Goal: Task Accomplishment & Management: Manage account settings

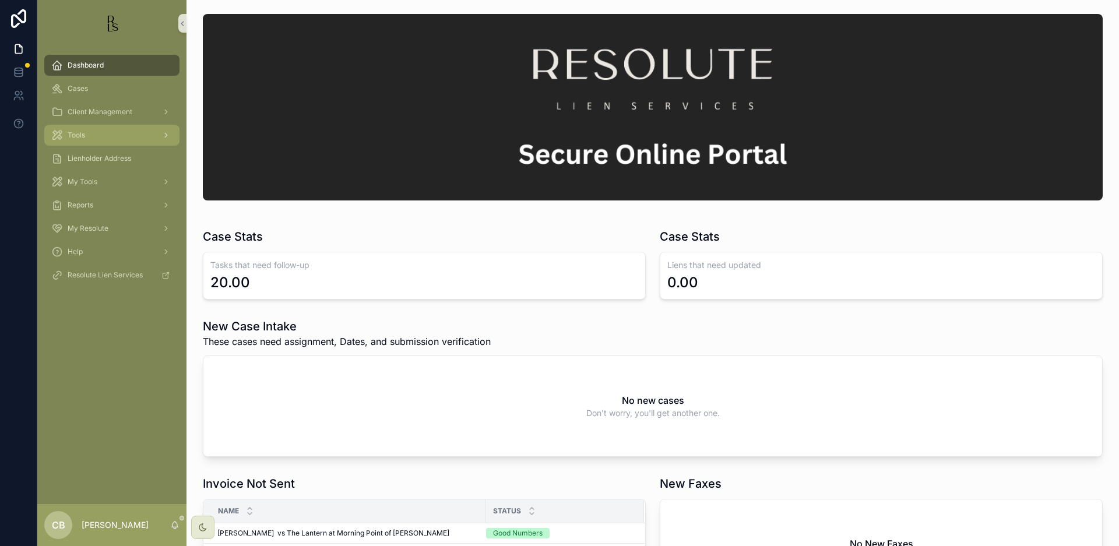
click at [79, 139] on span "Tools" at bounding box center [76, 135] width 17 height 9
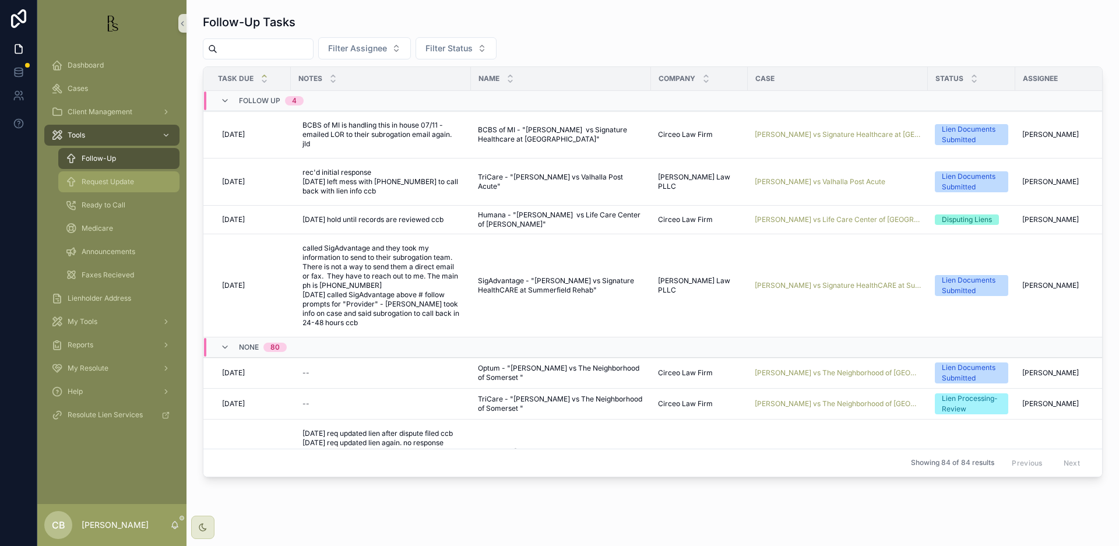
click at [119, 181] on span "Request Update" at bounding box center [108, 181] width 52 height 9
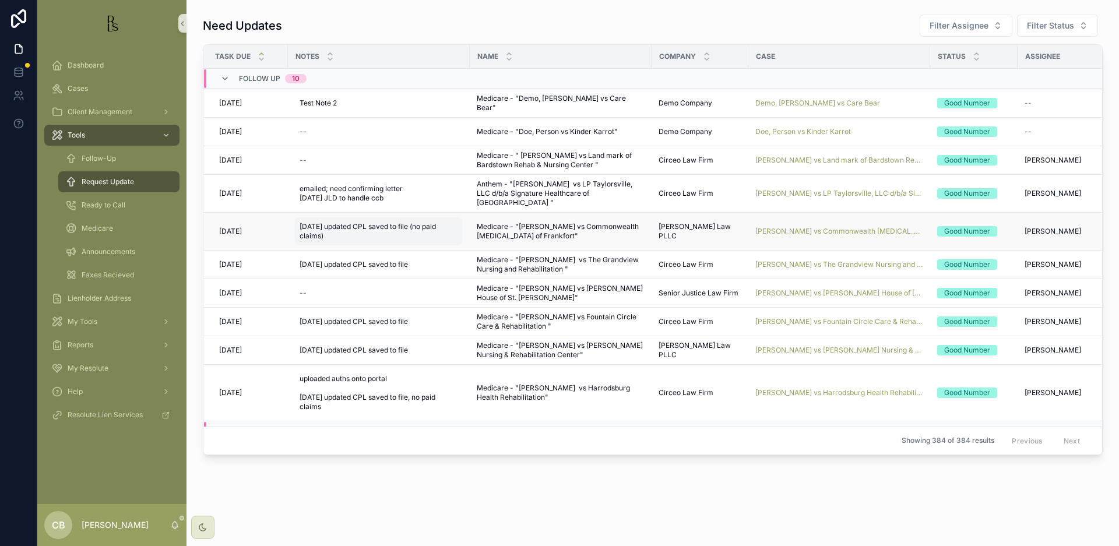
scroll to position [0, 3]
click at [83, 87] on span "Cases" at bounding box center [78, 88] width 20 height 9
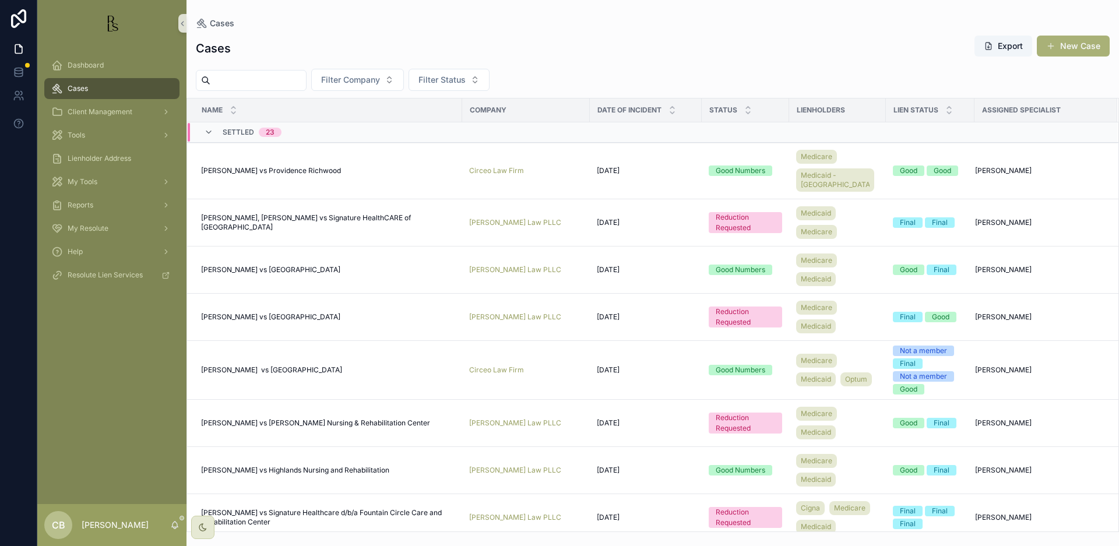
drag, startPoint x: 233, startPoint y: 80, endPoint x: 281, endPoint y: 86, distance: 48.7
click at [233, 80] on input "scrollable content" at bounding box center [258, 80] width 96 height 16
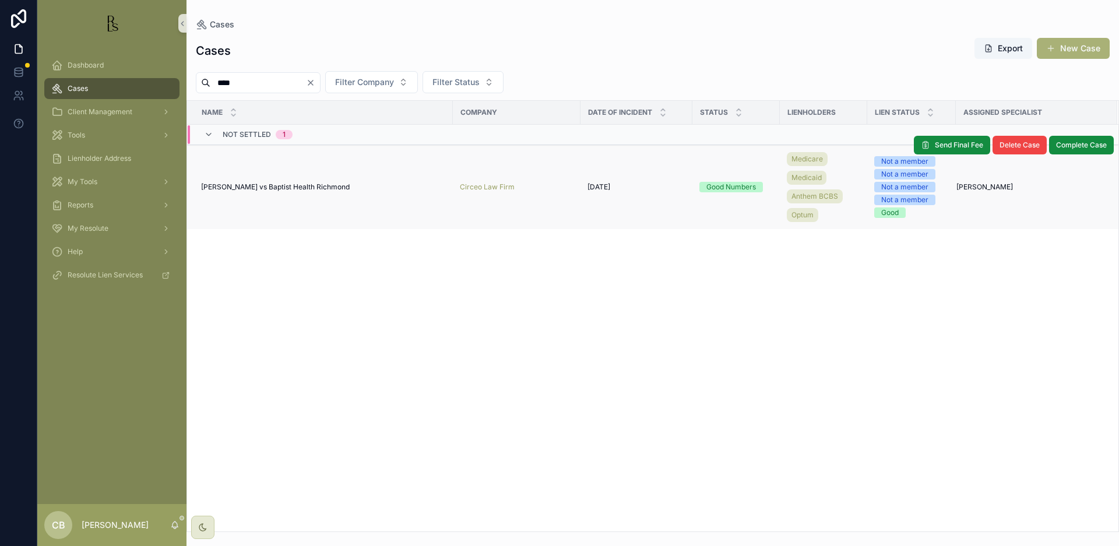
type input "****"
click at [294, 182] on td "[PERSON_NAME] vs [DEMOGRAPHIC_DATA] Health Richmond [PERSON_NAME] vs Baptist He…" at bounding box center [320, 187] width 266 height 85
click at [294, 185] on span "[PERSON_NAME] vs Baptist Health Richmond" at bounding box center [275, 186] width 149 height 9
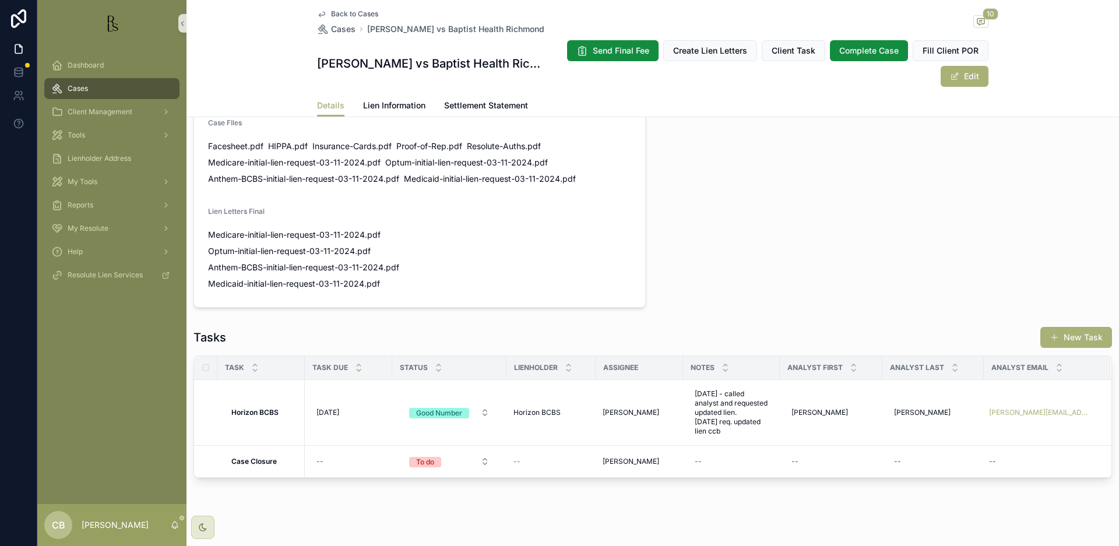
scroll to position [769, 0]
click at [382, 101] on span "Lien Information" at bounding box center [394, 106] width 62 height 12
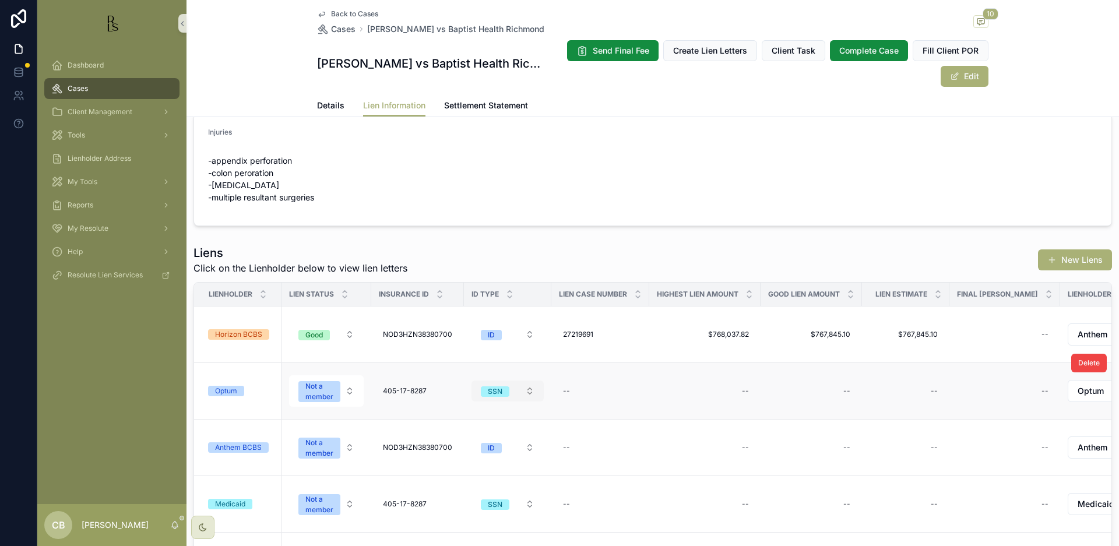
scroll to position [29, 0]
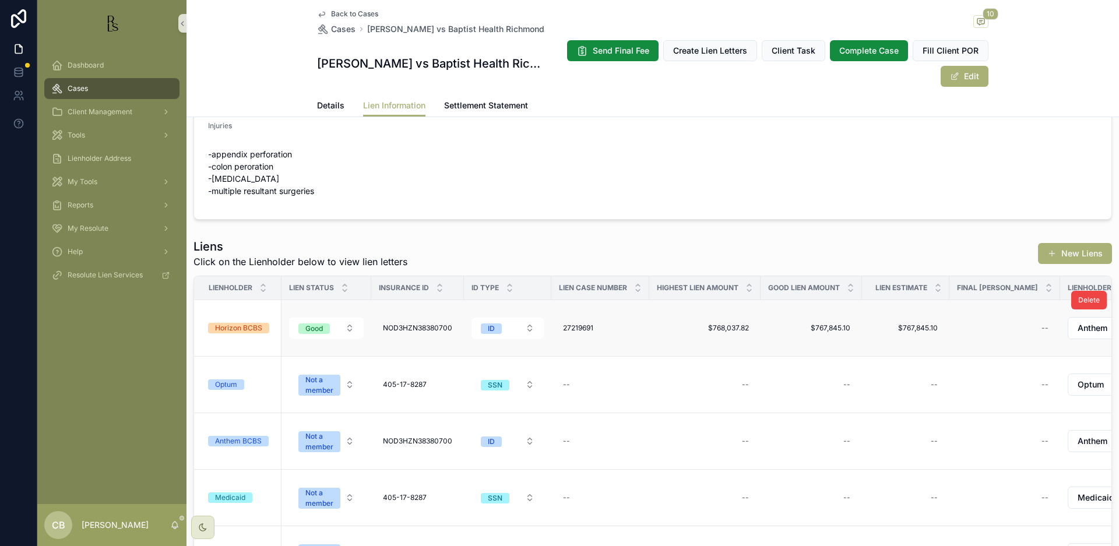
click at [254, 329] on div "Horizon BCBS" at bounding box center [238, 328] width 47 height 10
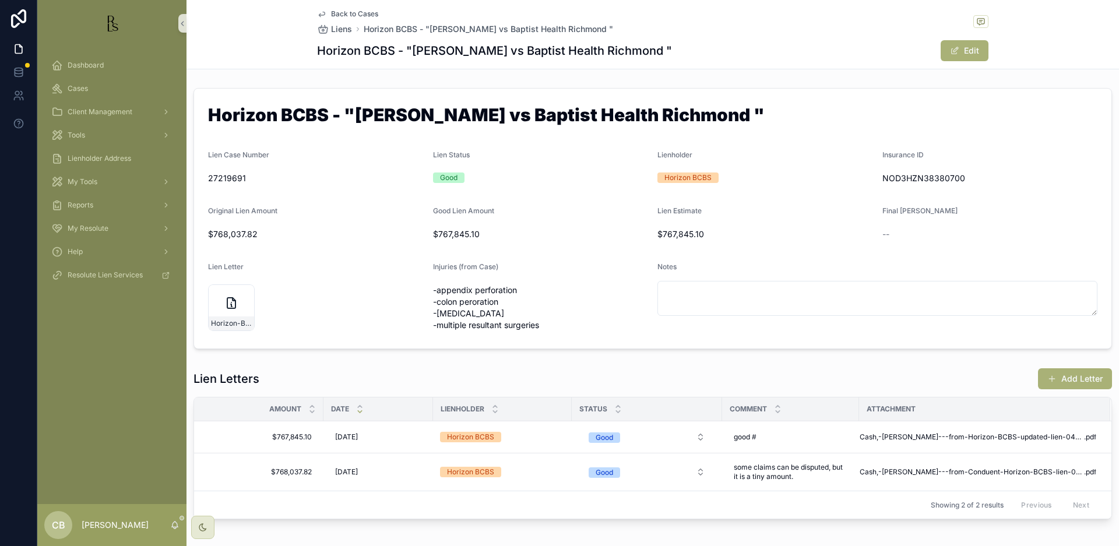
click at [1068, 376] on button "Add Letter" at bounding box center [1075, 378] width 74 height 21
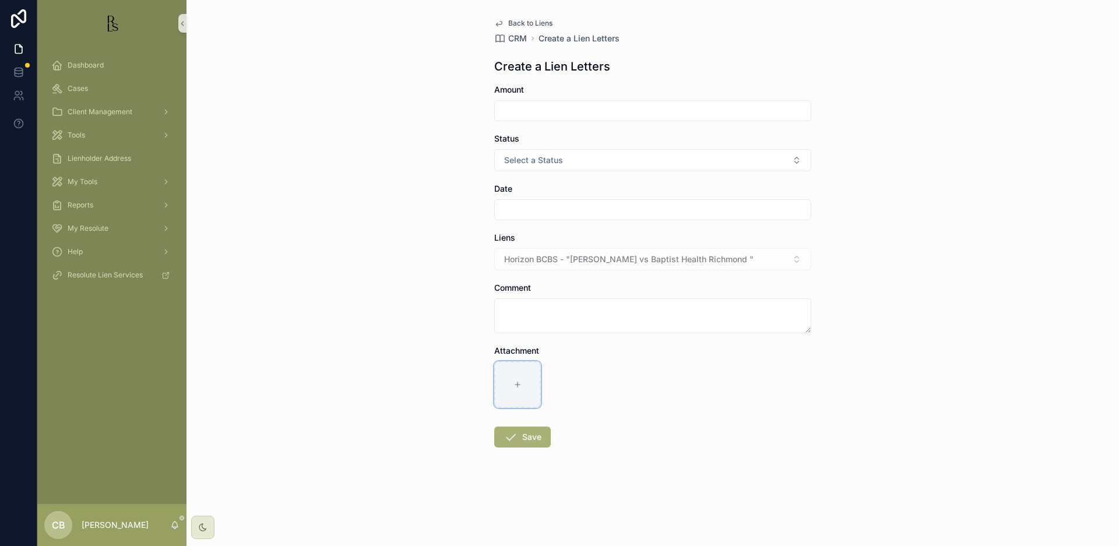
click at [517, 382] on icon "scrollable content" at bounding box center [518, 385] width 8 height 8
type input "**********"
click at [517, 108] on input "scrollable content" at bounding box center [653, 111] width 316 height 16
type input "**********"
click at [793, 156] on button "Select a Status" at bounding box center [652, 160] width 317 height 22
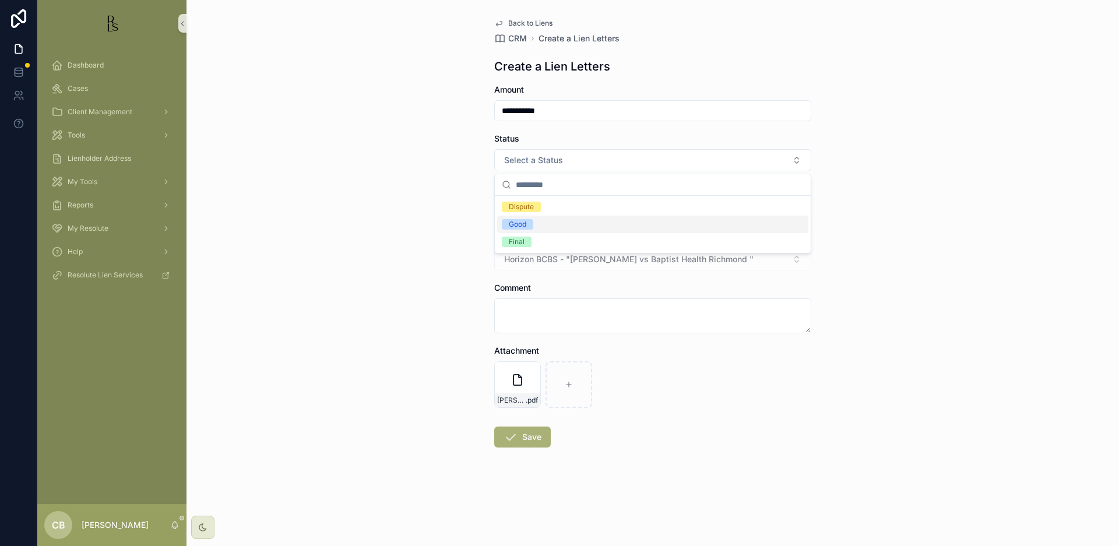
click at [613, 227] on div "Good" at bounding box center [652, 224] width 311 height 17
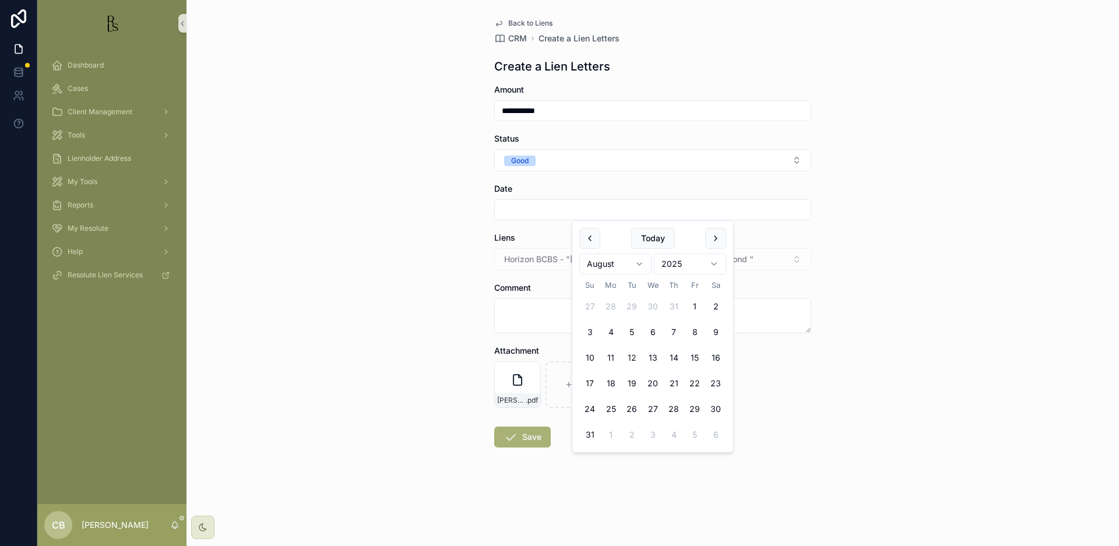
click at [592, 211] on input "scrollable content" at bounding box center [653, 210] width 316 height 16
click at [630, 356] on button "12" at bounding box center [631, 357] width 21 height 21
type input "*********"
click at [526, 310] on textarea "scrollable content" at bounding box center [652, 315] width 317 height 35
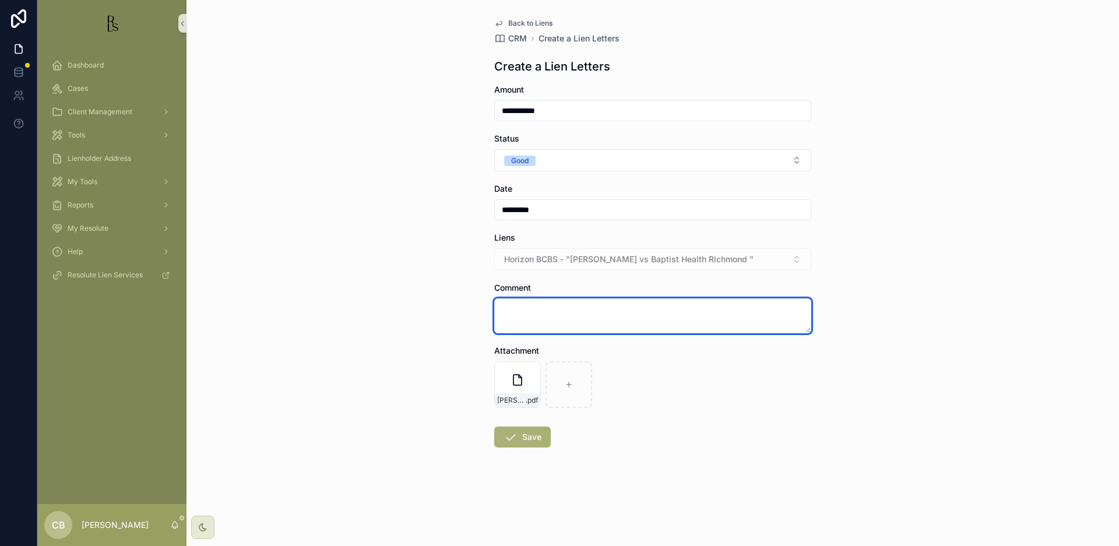
scroll to position [0, 0]
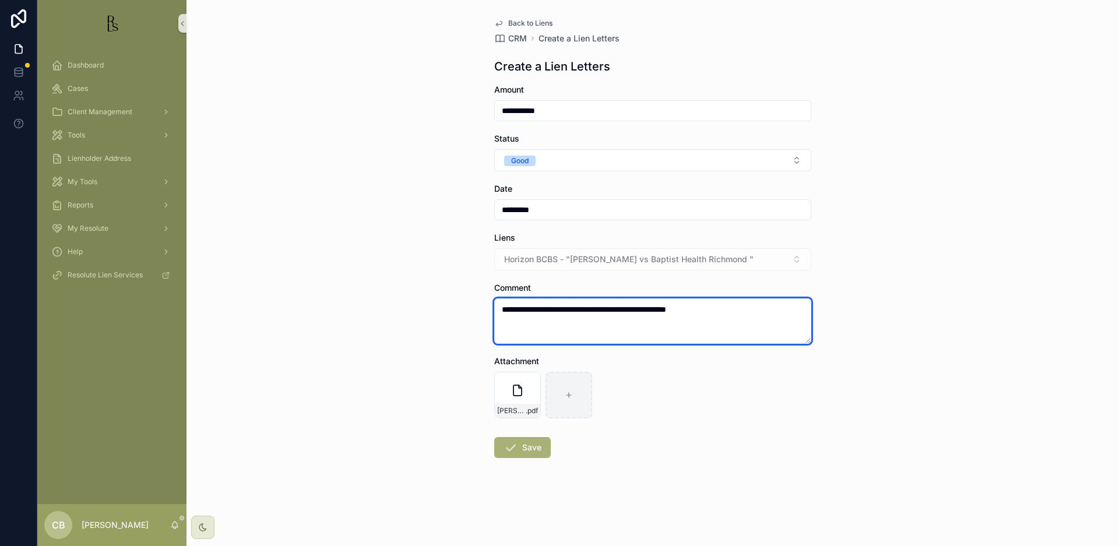
type textarea "**********"
click at [569, 394] on icon "scrollable content" at bounding box center [569, 395] width 8 height 8
type input "**********"
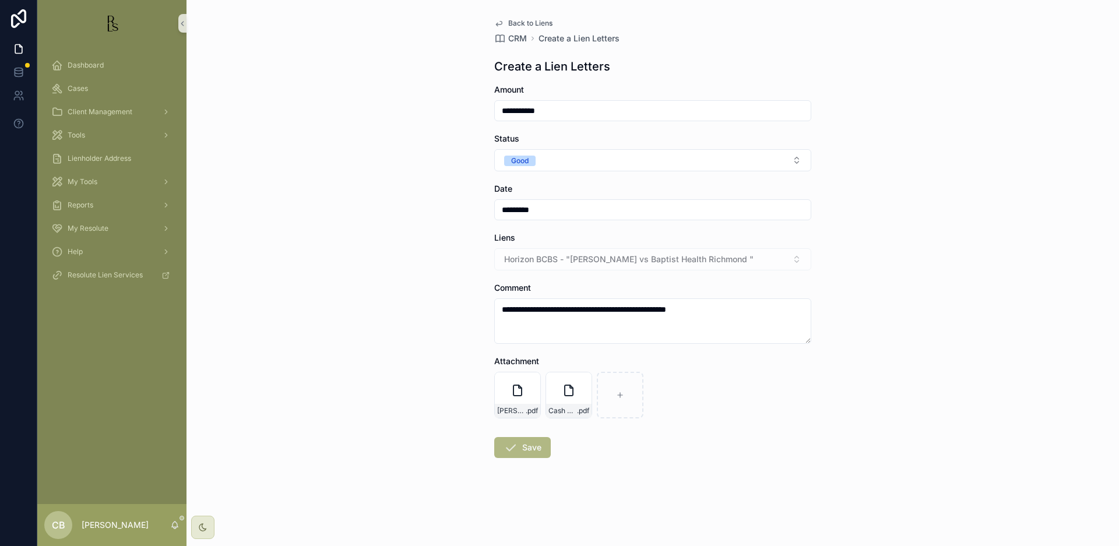
click at [528, 446] on button "Save" at bounding box center [522, 447] width 57 height 21
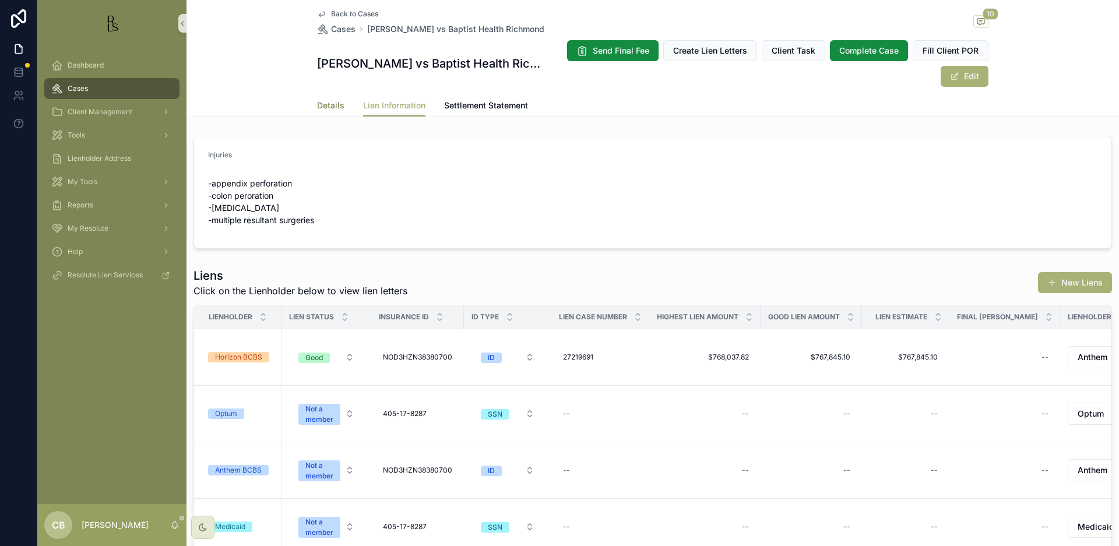
click at [330, 103] on span "Details" at bounding box center [330, 106] width 27 height 12
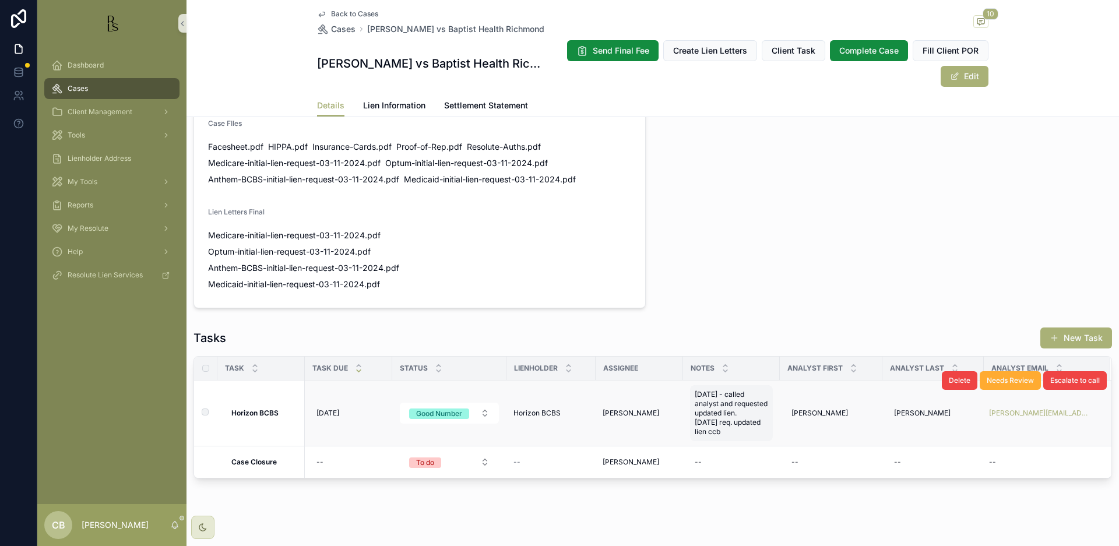
click at [727, 418] on span "[DATE] - called analyst and requested updated lien. [DATE] req. updated lien ccb" at bounding box center [731, 413] width 73 height 47
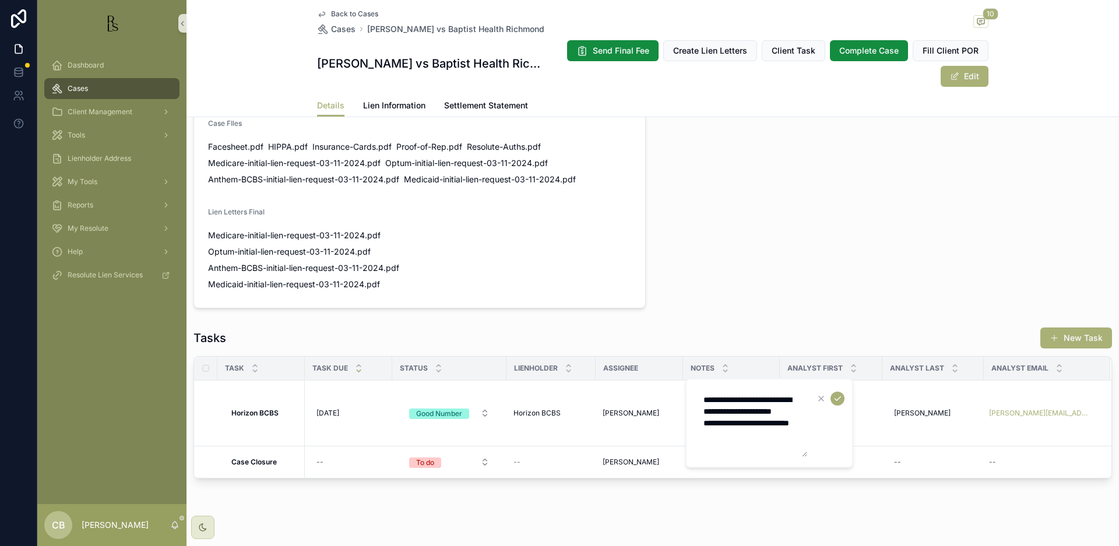
click at [731, 444] on textarea "**********" at bounding box center [752, 423] width 111 height 68
type textarea "**********"
click at [836, 399] on icon "scrollable content" at bounding box center [837, 398] width 9 height 9
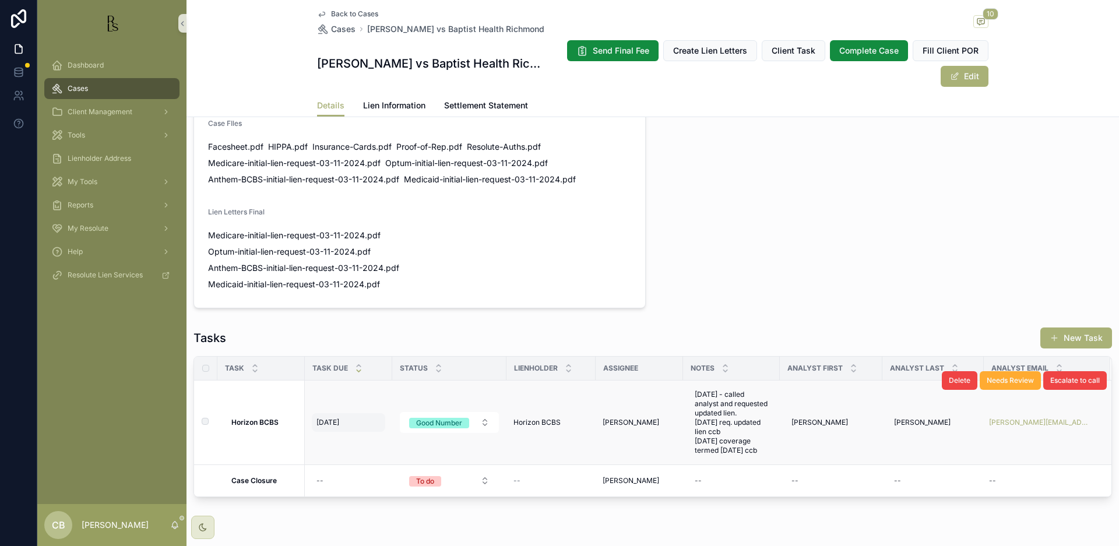
click at [333, 418] on span "[DATE]" at bounding box center [328, 422] width 23 height 9
click at [335, 418] on span "[DATE]" at bounding box center [328, 422] width 23 height 9
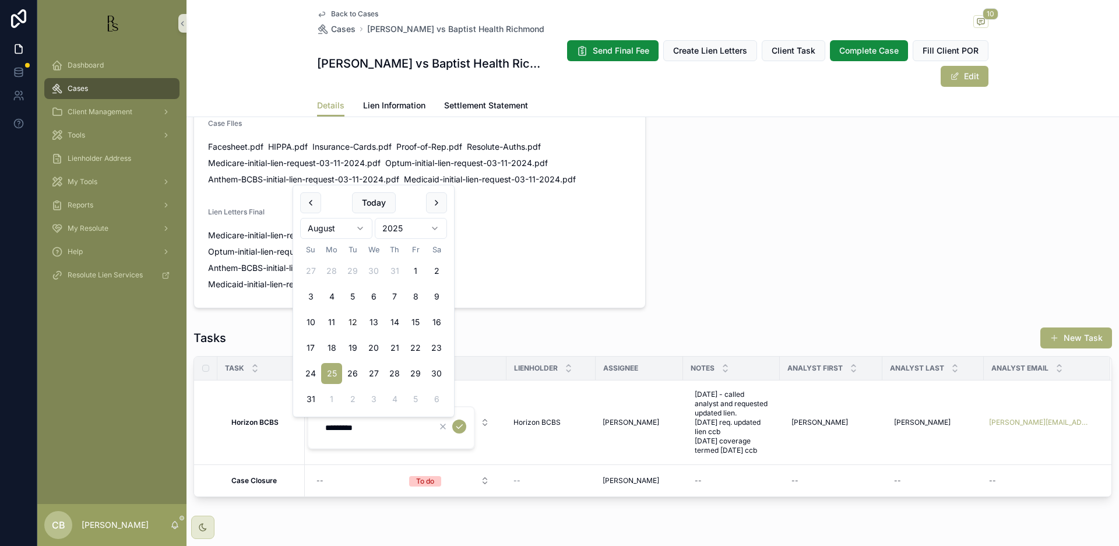
click at [359, 226] on html "Dashboard Cases Client Management Tools Lienholder Address My Tools Reports My …" at bounding box center [559, 273] width 1119 height 546
click at [374, 342] on button "12" at bounding box center [373, 347] width 21 height 21
click at [436, 252] on html "Dashboard Cases Client Management Tools Lienholder Address My Tools Reports My …" at bounding box center [559, 273] width 1119 height 546
click at [409, 279] on html "Dashboard Cases Client Management Tools Lienholder Address My Tools Reports My …" at bounding box center [559, 273] width 1119 height 546
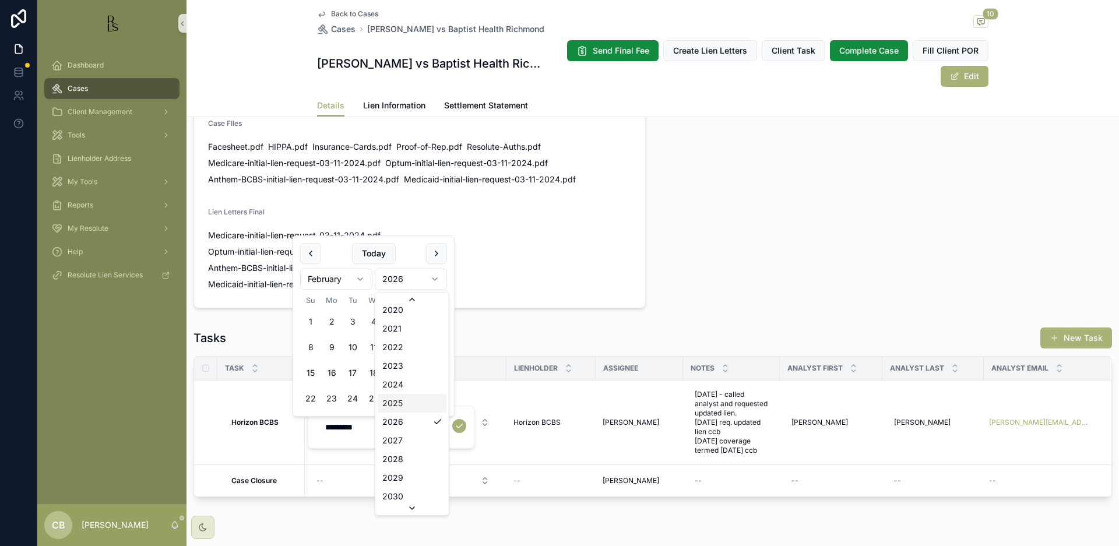
scroll to position [2247, 0]
click at [376, 430] on input "*********" at bounding box center [373, 427] width 111 height 16
type input "*********"
click at [459, 426] on icon "scrollable content" at bounding box center [459, 425] width 9 height 9
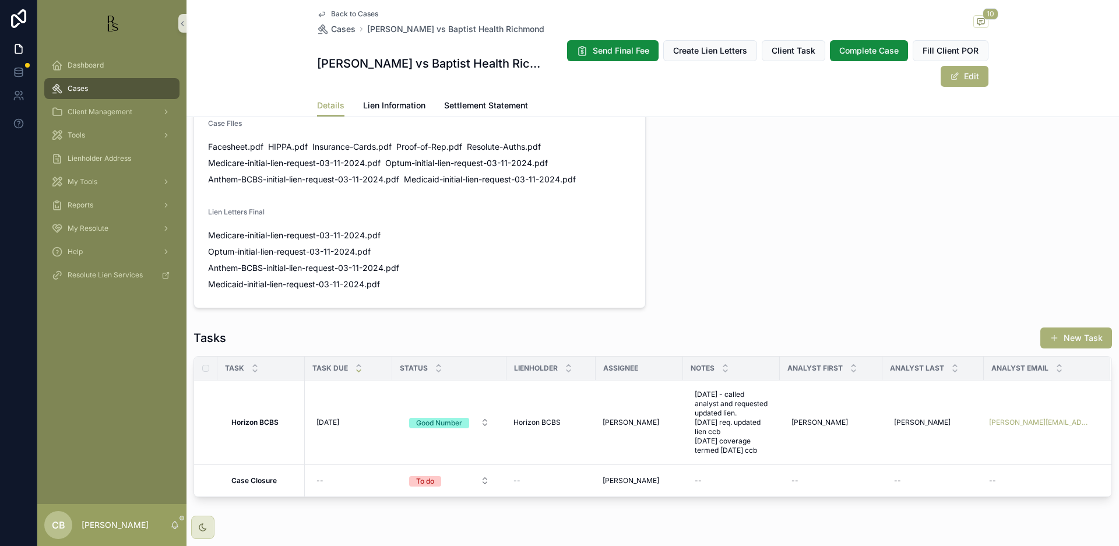
click at [547, 402] on td "Horizon BCBS Horizon BCBS" at bounding box center [551, 423] width 89 height 85
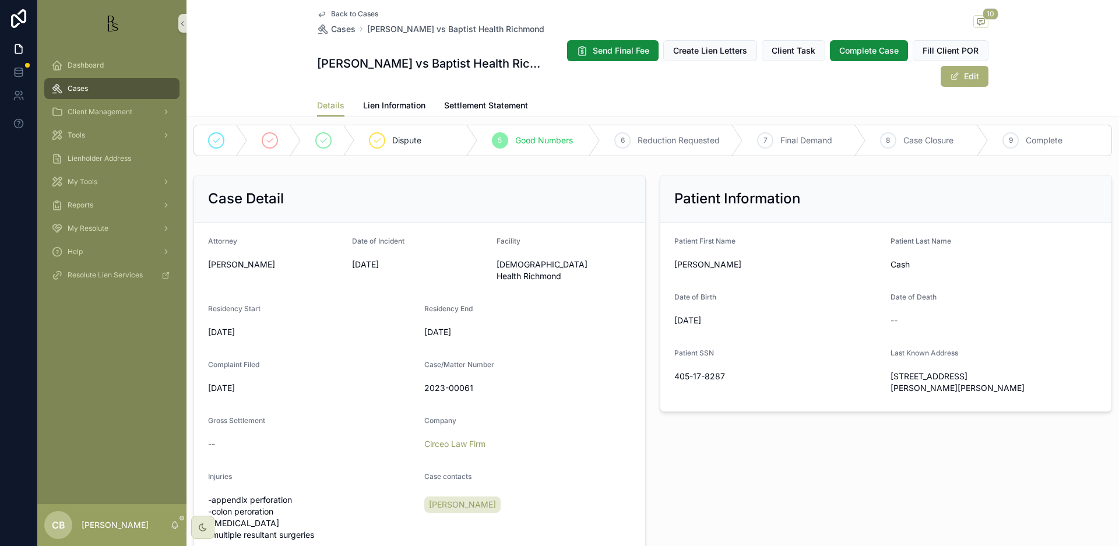
scroll to position [182, 0]
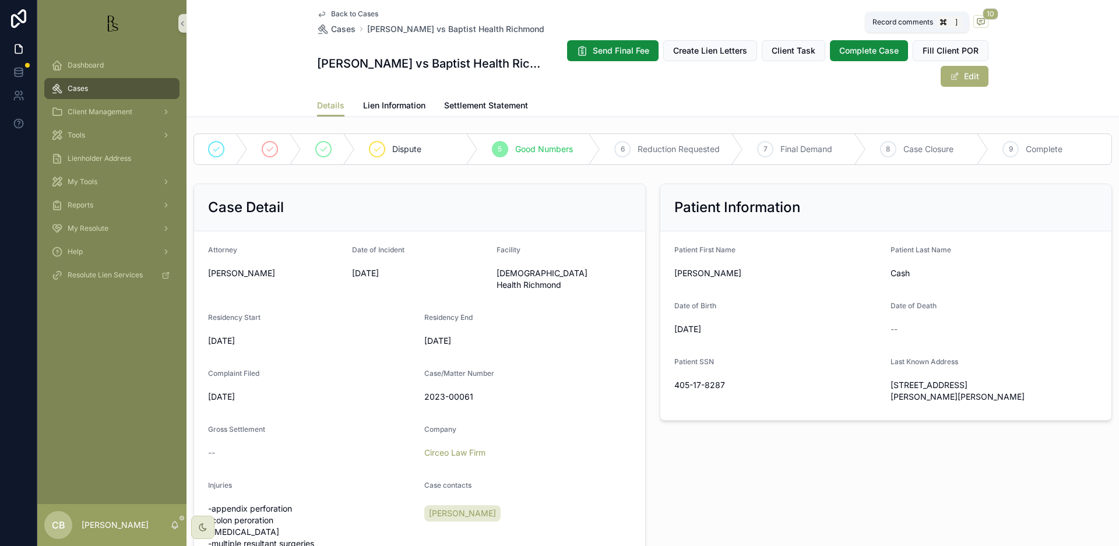
click at [979, 19] on icon "scrollable content" at bounding box center [980, 21] width 9 height 9
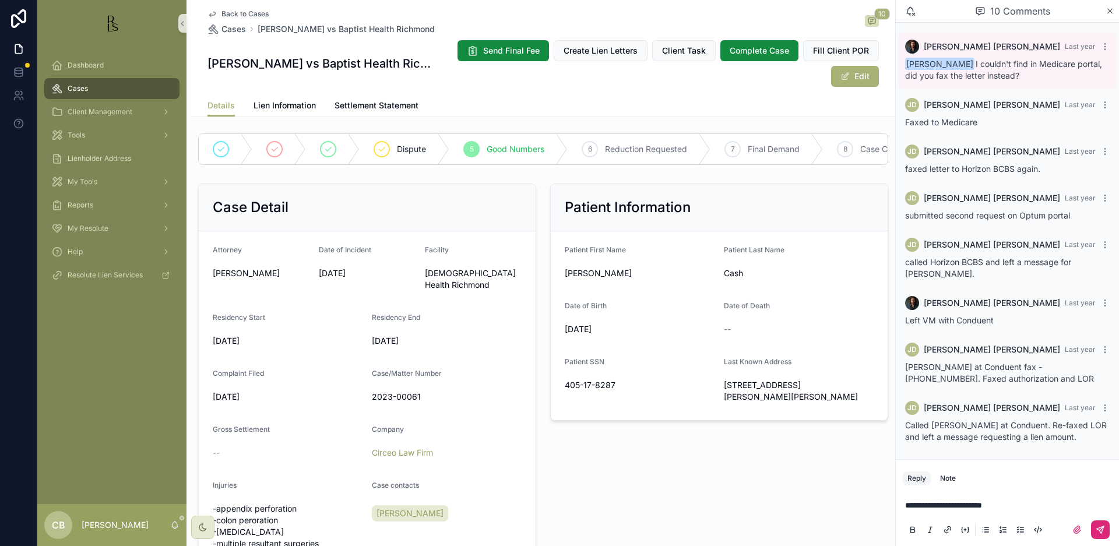
click at [1102, 530] on icon "scrollable content" at bounding box center [1100, 529] width 9 height 9
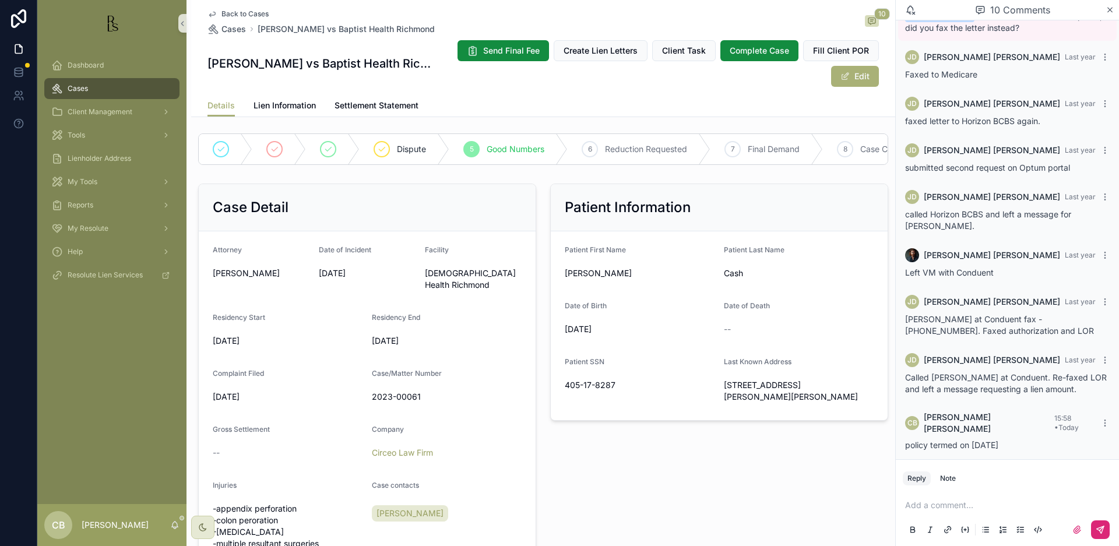
scroll to position [149, 0]
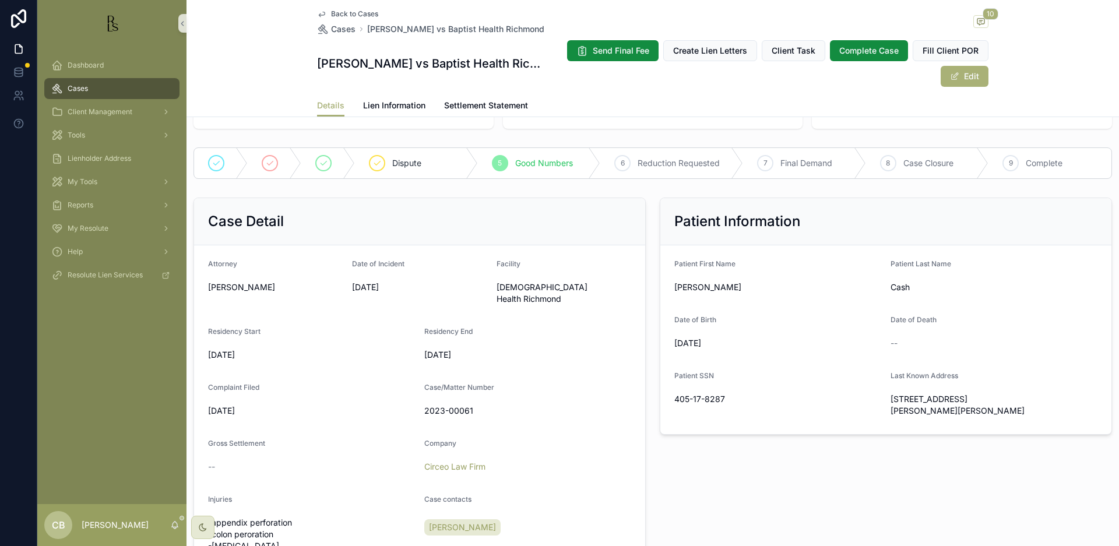
scroll to position [134, 0]
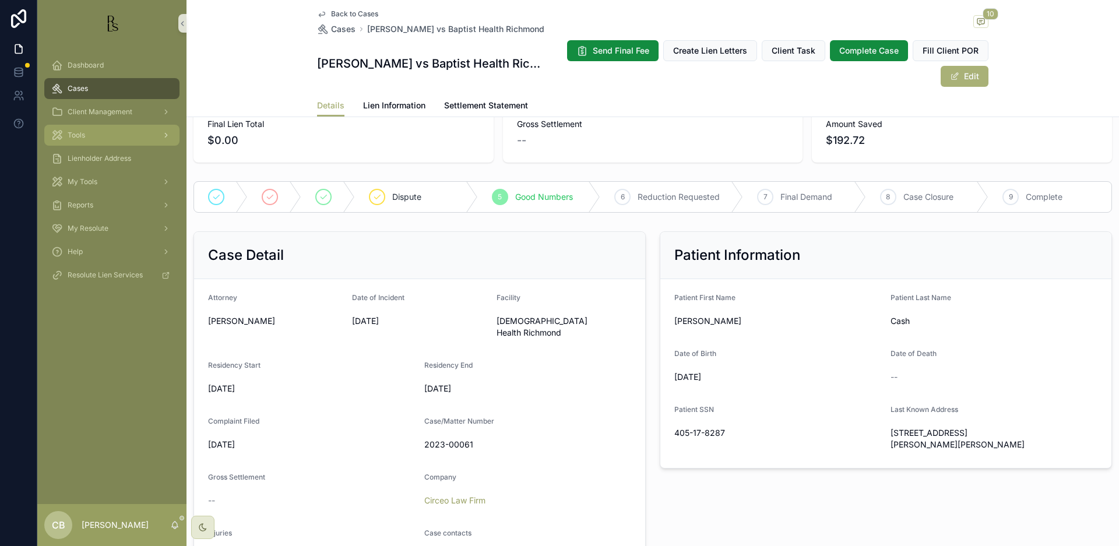
click at [83, 136] on span "Tools" at bounding box center [76, 135] width 17 height 9
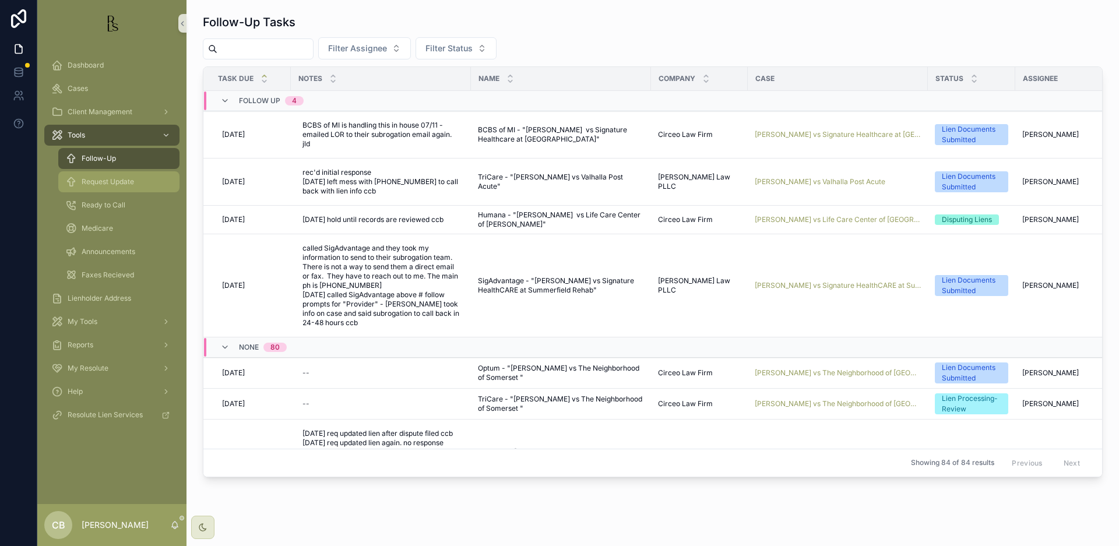
click at [122, 182] on span "Request Update" at bounding box center [108, 181] width 52 height 9
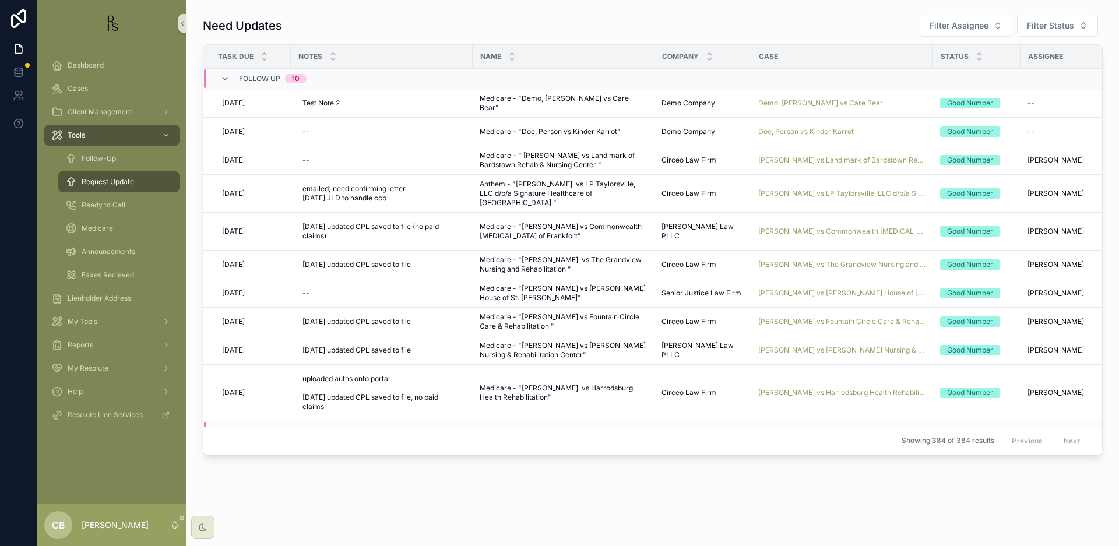
click at [832, 228] on span "[PERSON_NAME] vs Commonwealth [MEDICAL_DATA] of [GEOGRAPHIC_DATA]" at bounding box center [842, 231] width 168 height 9
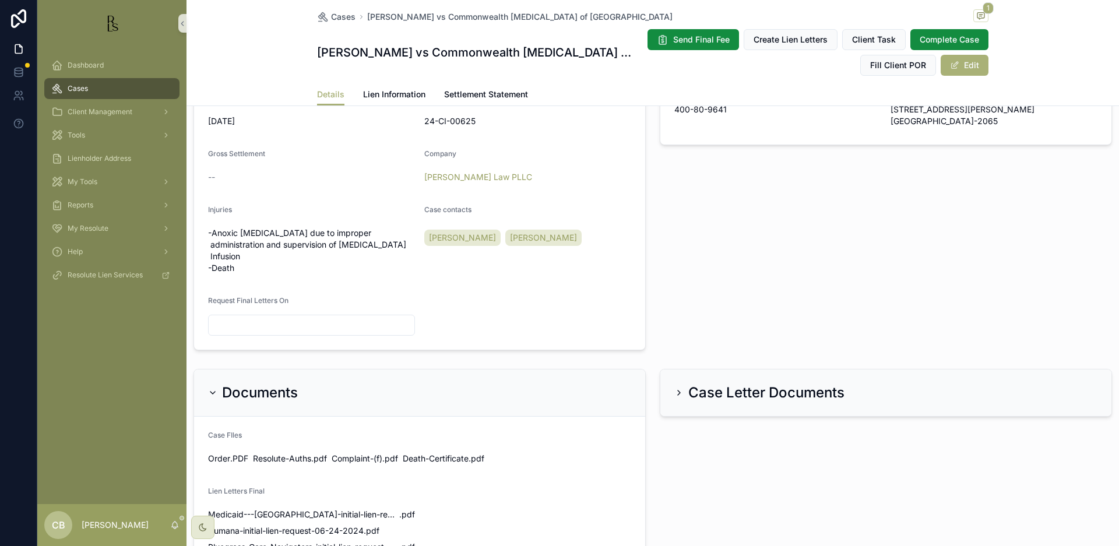
scroll to position [441, 0]
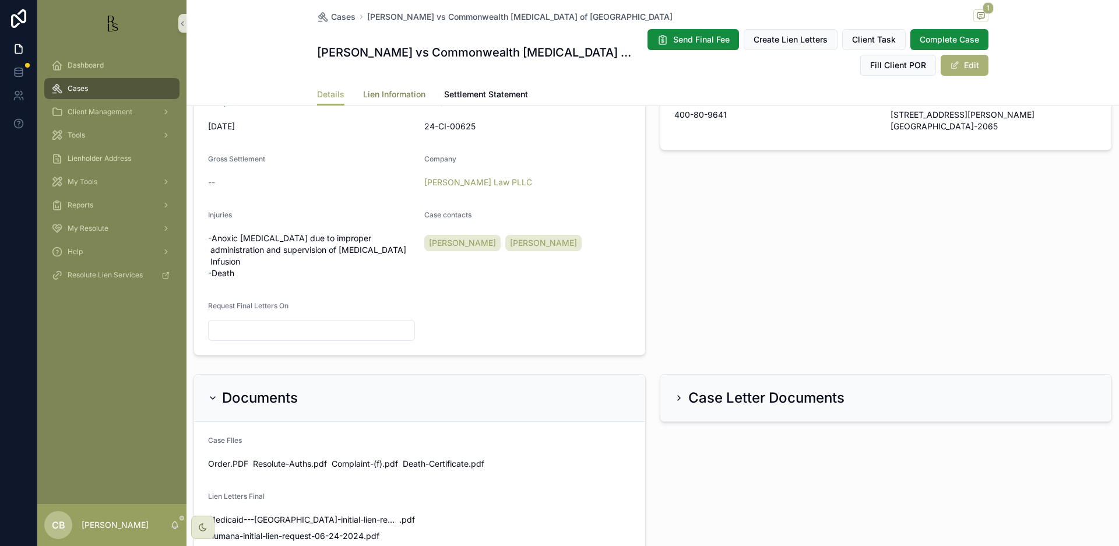
click at [382, 92] on span "Lien Information" at bounding box center [394, 95] width 62 height 12
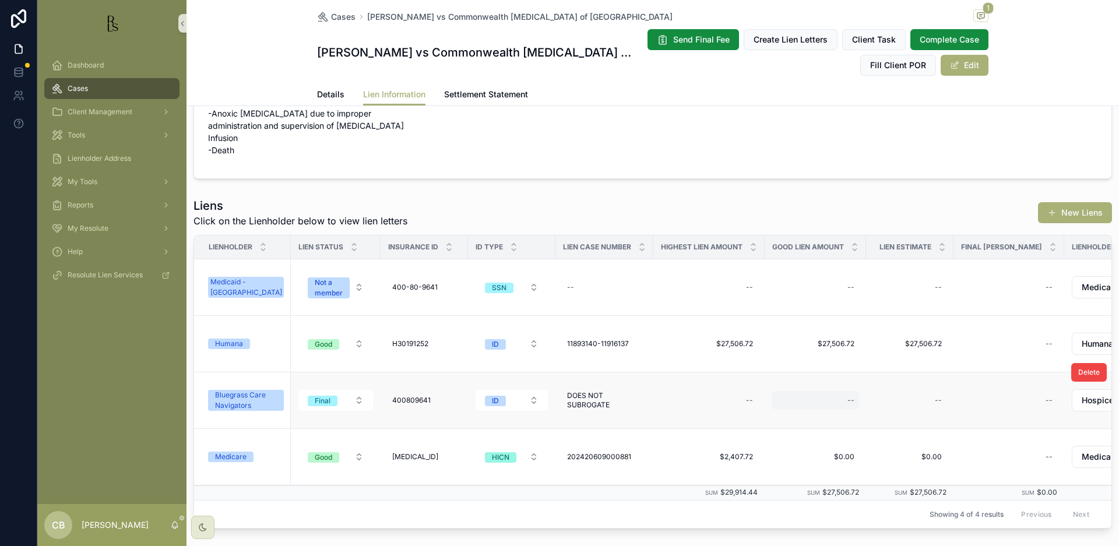
scroll to position [61, 0]
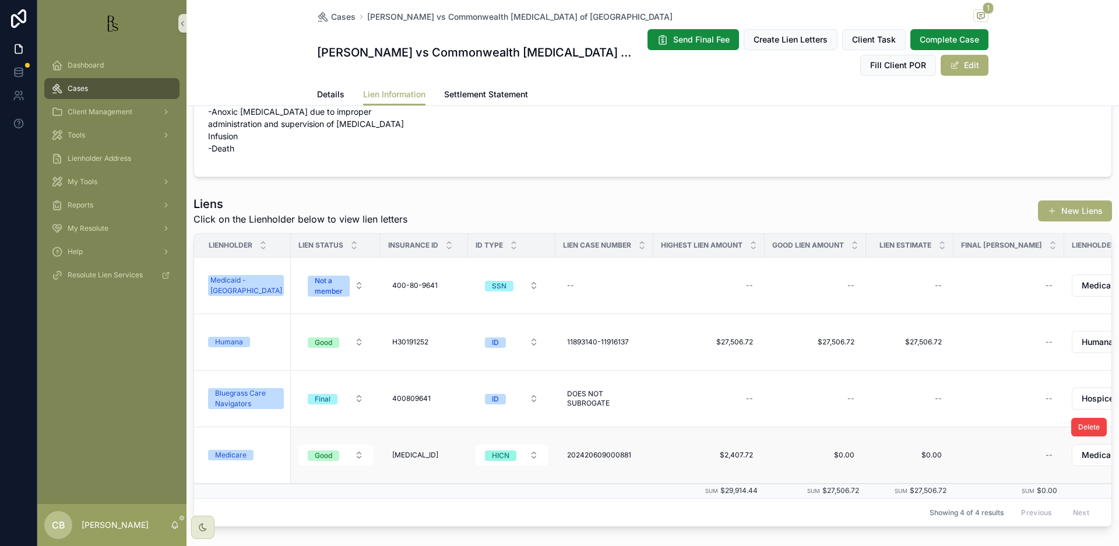
click at [237, 456] on div "Medicare" at bounding box center [230, 455] width 31 height 10
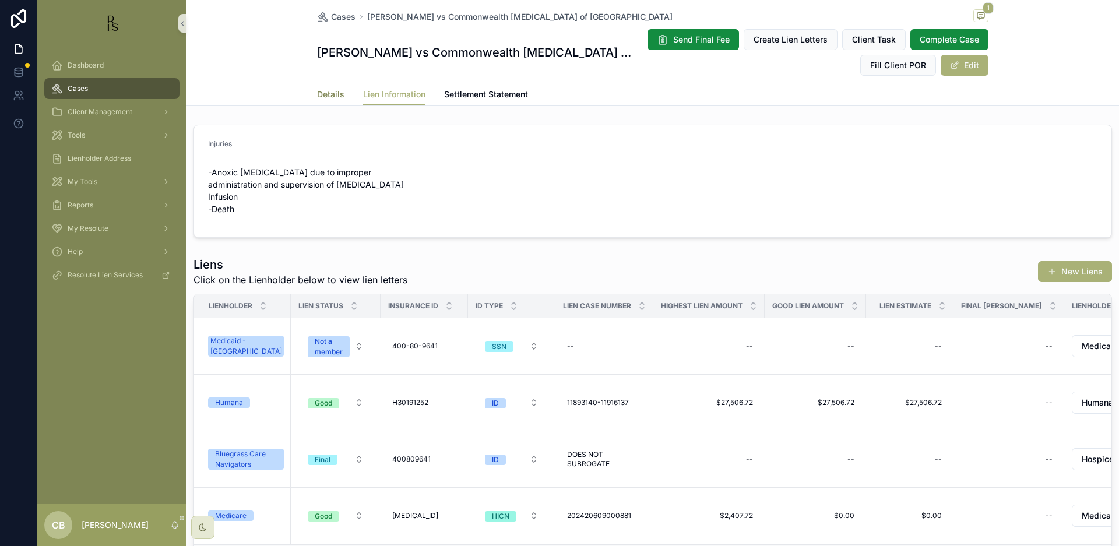
click at [324, 91] on span "Details" at bounding box center [330, 95] width 27 height 12
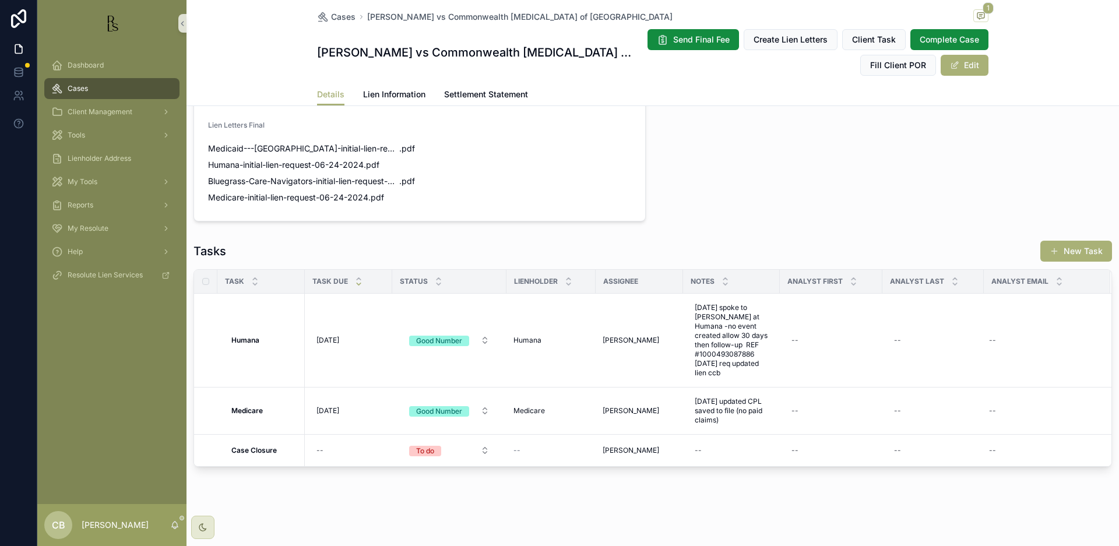
scroll to position [1, 0]
click at [396, 89] on span "Lien Information" at bounding box center [394, 95] width 62 height 12
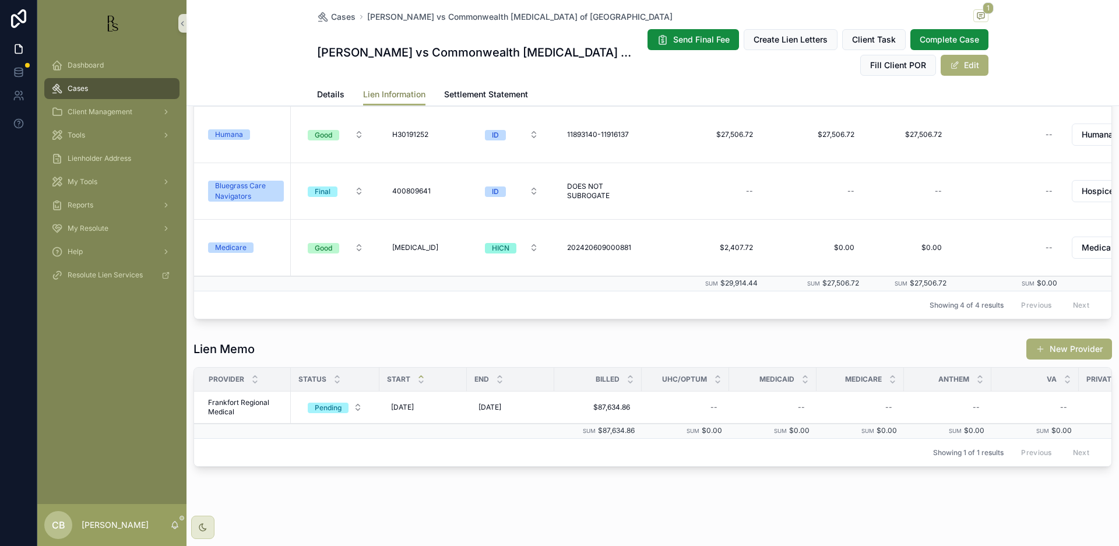
click at [396, 89] on div "Cases [PERSON_NAME] vs Commonwealth [MEDICAL_DATA] of Frankfort 1 [PERSON_NAME]…" at bounding box center [653, 273] width 933 height 546
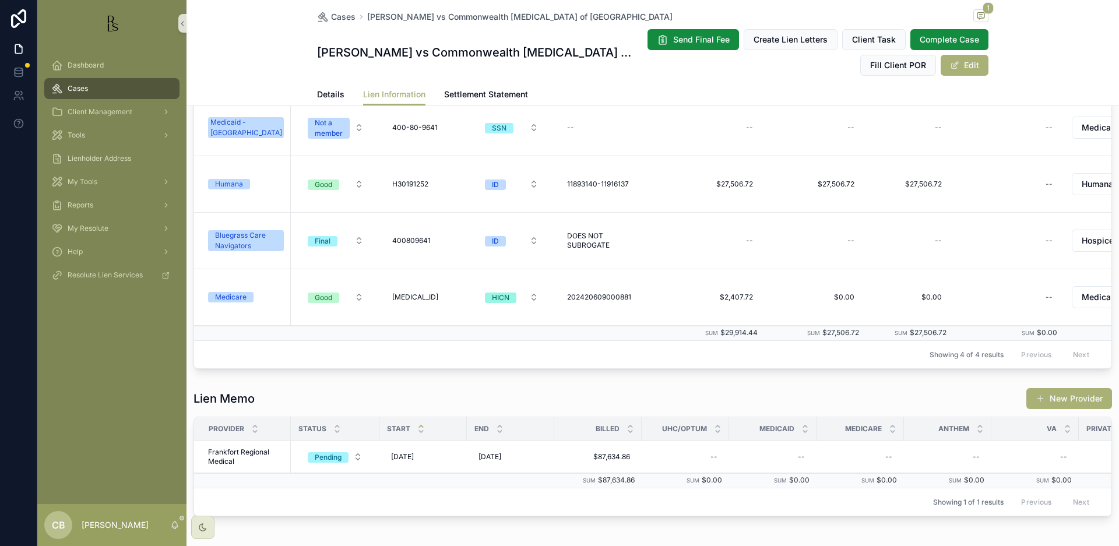
scroll to position [0, 3]
click at [233, 297] on div "Medicare" at bounding box center [230, 297] width 31 height 10
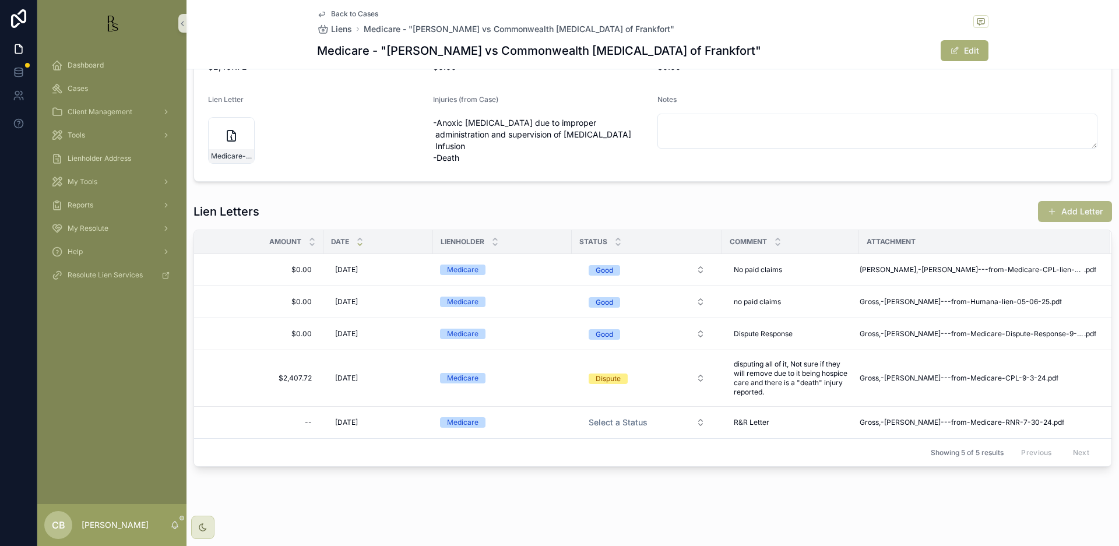
click at [1067, 210] on button "Add Letter" at bounding box center [1075, 211] width 74 height 21
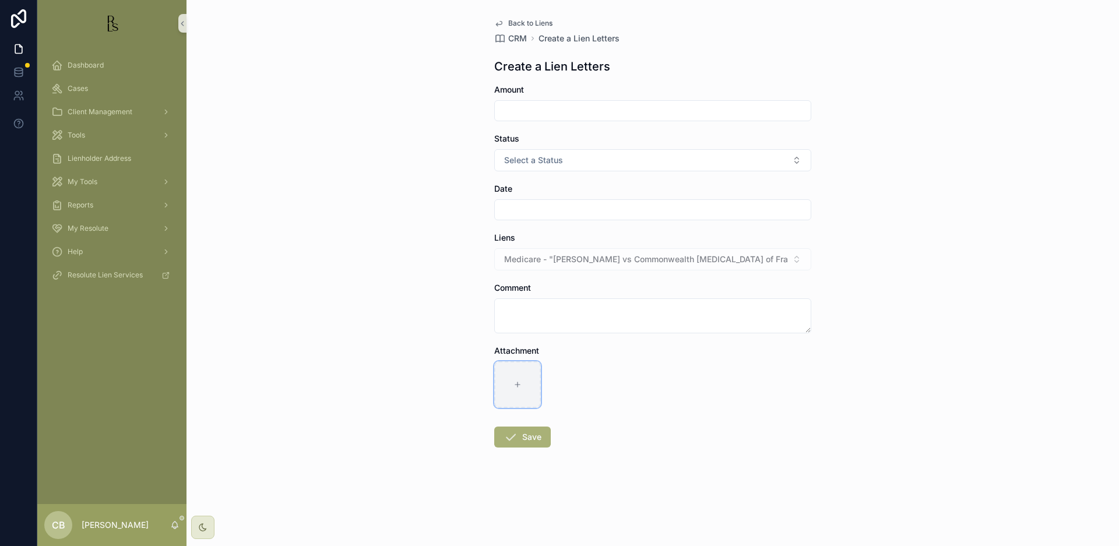
click at [516, 381] on icon "scrollable content" at bounding box center [518, 385] width 8 height 8
type input "**********"
click at [530, 108] on input "scrollable content" at bounding box center [653, 111] width 316 height 16
type input "*****"
click at [793, 160] on button "Select a Status" at bounding box center [652, 160] width 317 height 22
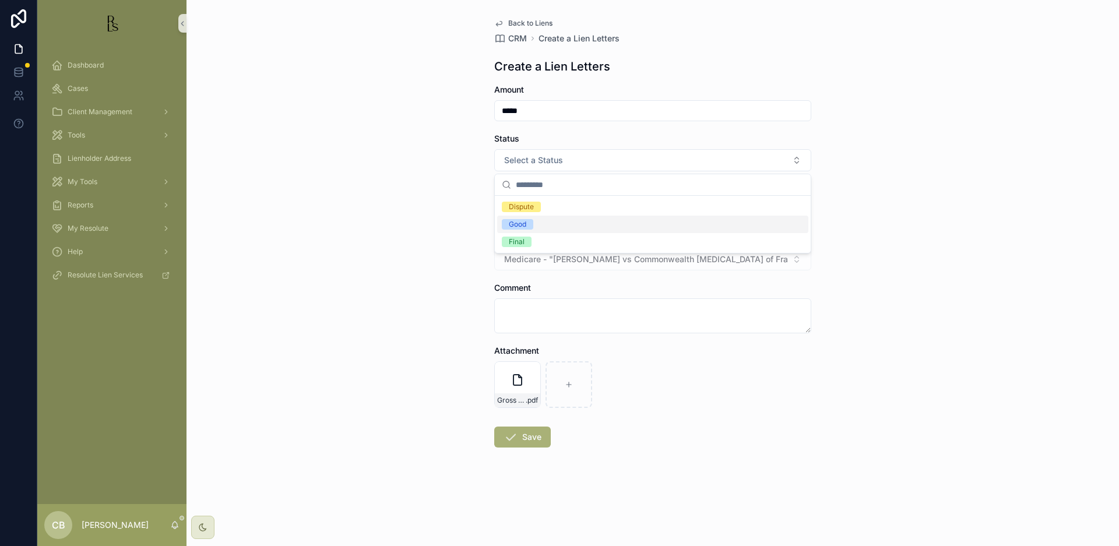
click at [532, 223] on span "Good" at bounding box center [517, 224] width 31 height 10
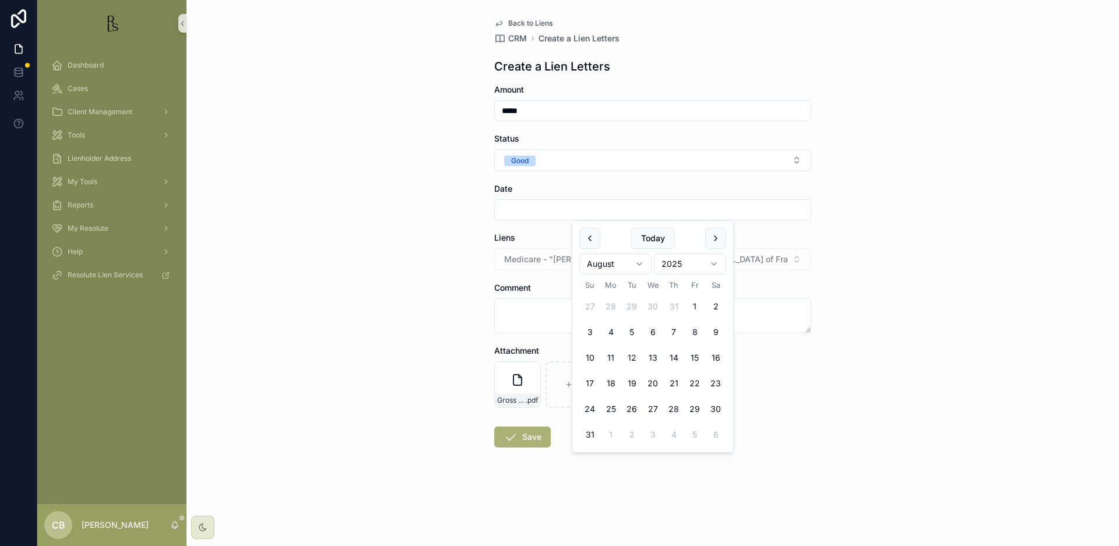
click at [533, 207] on input "scrollable content" at bounding box center [653, 210] width 316 height 16
click at [634, 357] on button "12" at bounding box center [631, 357] width 21 height 21
type input "*********"
click at [514, 310] on textarea "scrollable content" at bounding box center [652, 315] width 317 height 35
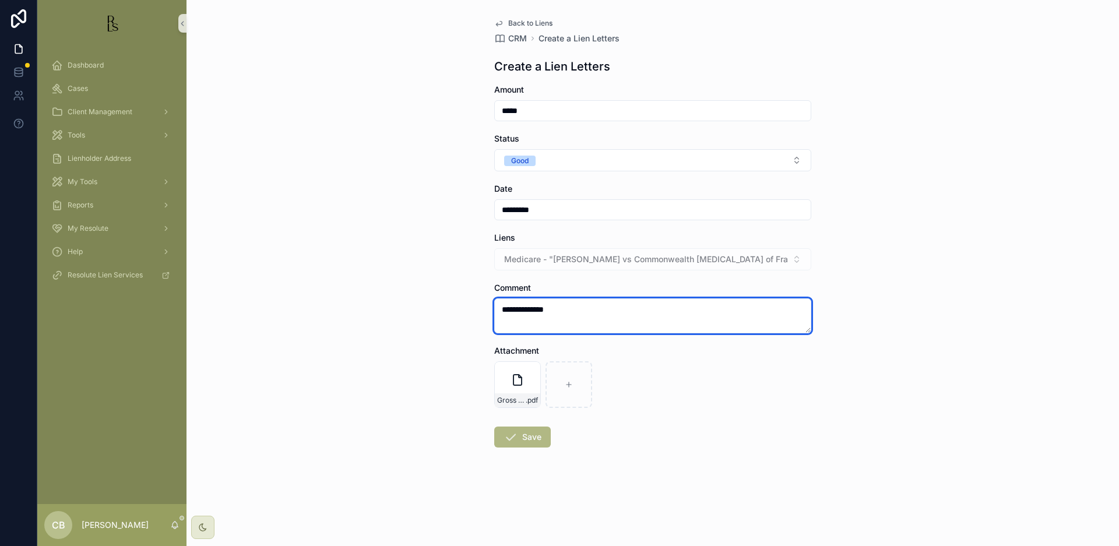
type textarea "**********"
click at [526, 433] on button "Save" at bounding box center [522, 437] width 57 height 21
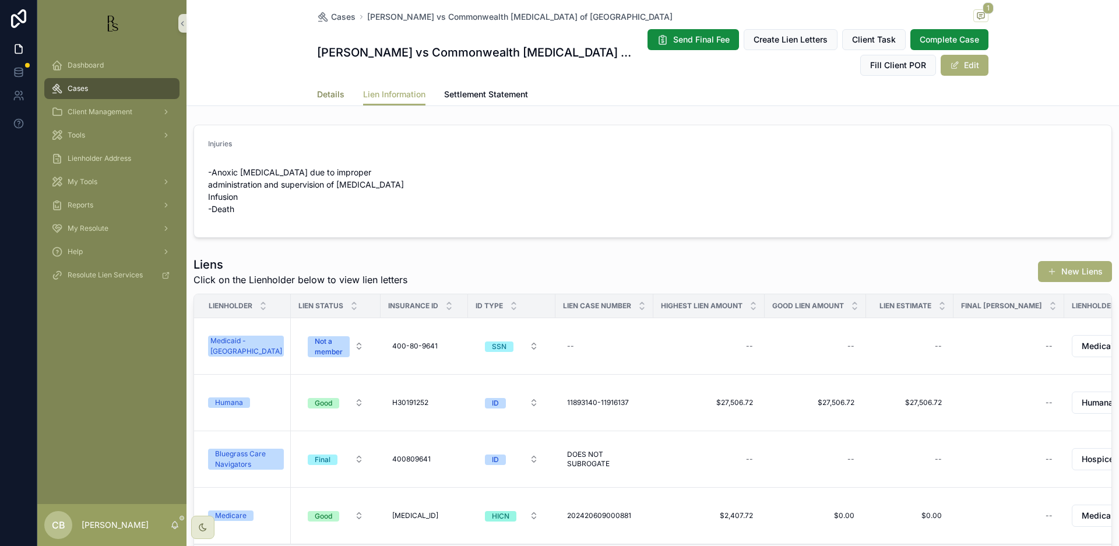
click at [326, 93] on span "Details" at bounding box center [330, 95] width 27 height 12
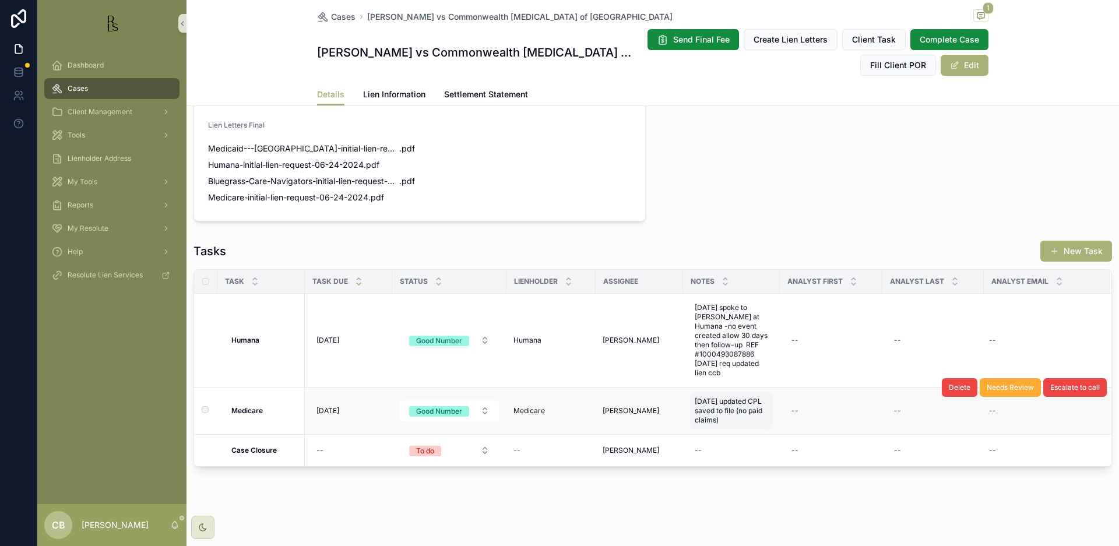
click at [733, 416] on span "[DATE] updated CPL saved to file (no paid claims)" at bounding box center [731, 411] width 73 height 28
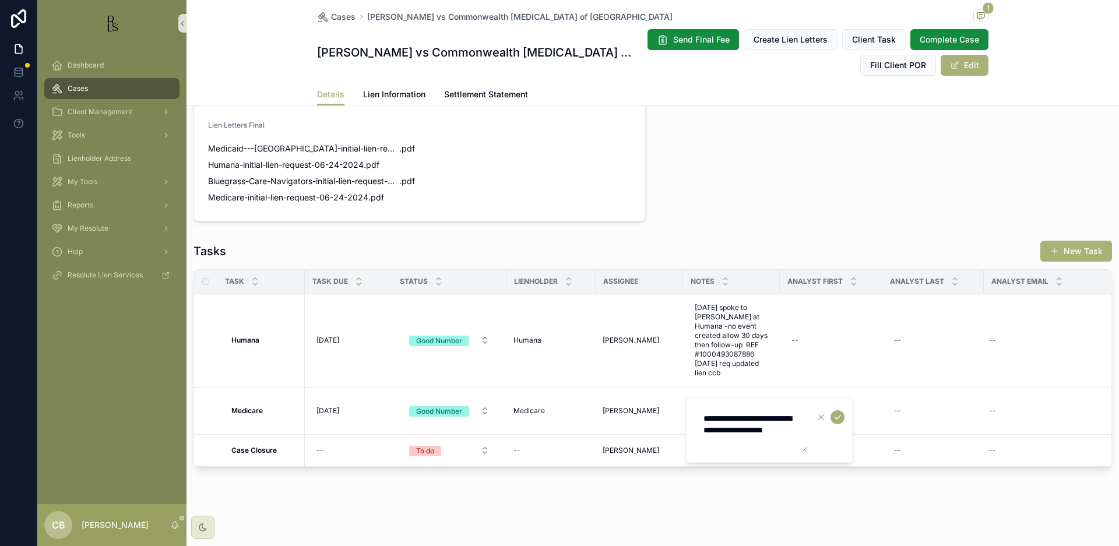
click at [746, 444] on textarea "**********" at bounding box center [752, 430] width 111 height 44
type textarea "**********"
click at [838, 416] on icon "scrollable content" at bounding box center [837, 417] width 9 height 9
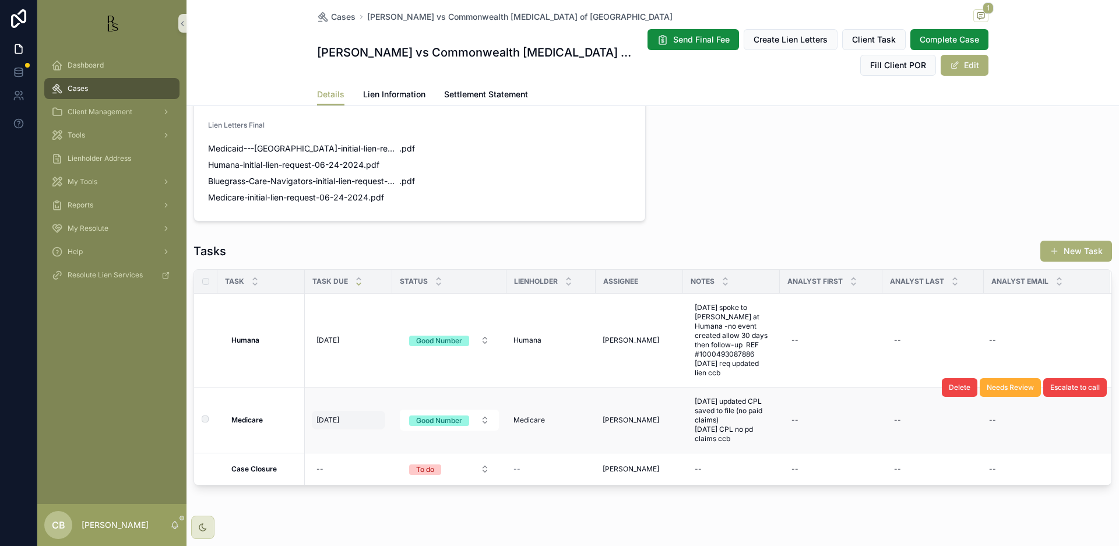
click at [328, 419] on span "[DATE]" at bounding box center [328, 420] width 23 height 9
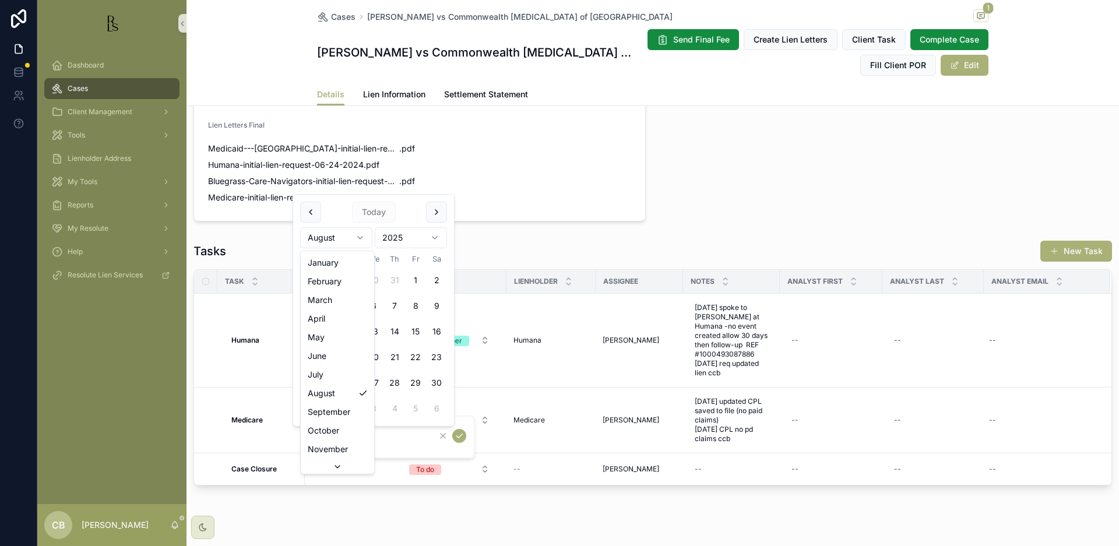
click at [358, 235] on html "Dashboard Cases Client Management Tools Lienholder Address My Tools Reports My …" at bounding box center [559, 273] width 1119 height 546
click at [360, 233] on html "Dashboard Cases Client Management Tools Lienholder Address My Tools Reports My …" at bounding box center [559, 273] width 1119 height 546
click at [334, 329] on button "10" at bounding box center [331, 331] width 21 height 21
click at [377, 330] on button "12" at bounding box center [373, 331] width 21 height 21
type input "**********"
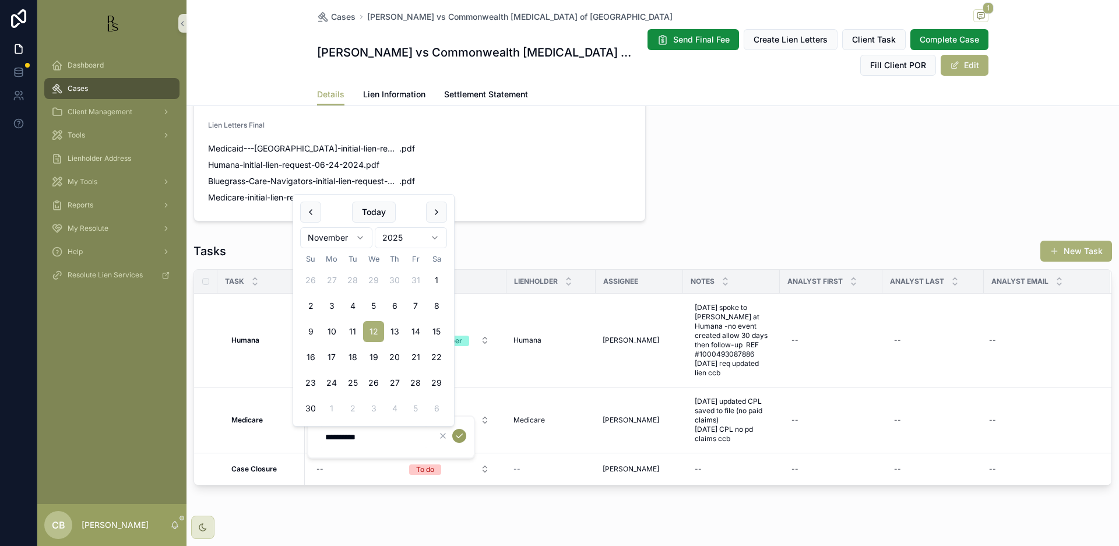
click at [460, 434] on icon "scrollable content" at bounding box center [459, 435] width 9 height 9
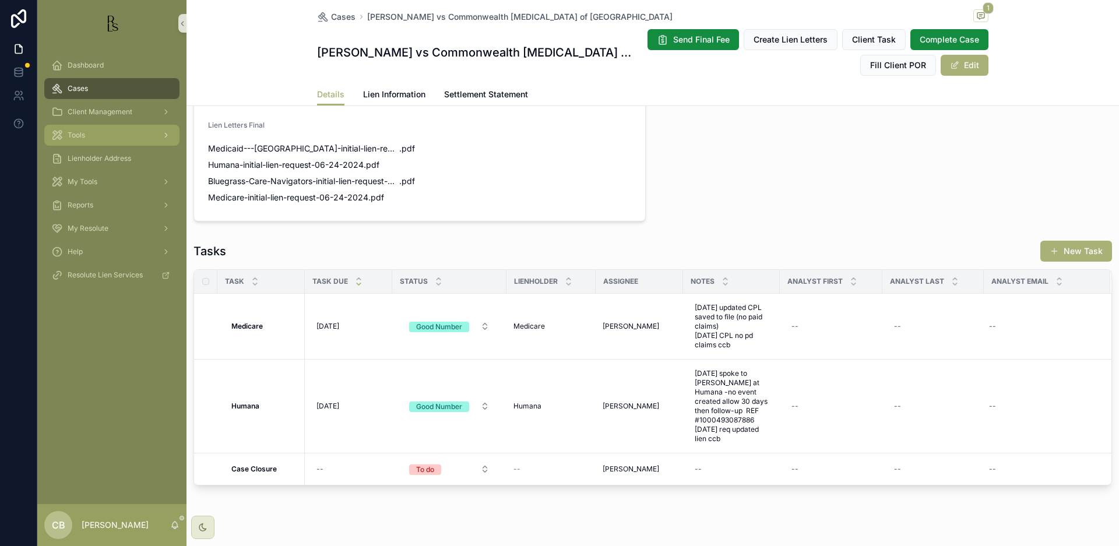
click at [82, 136] on span "Tools" at bounding box center [76, 135] width 17 height 9
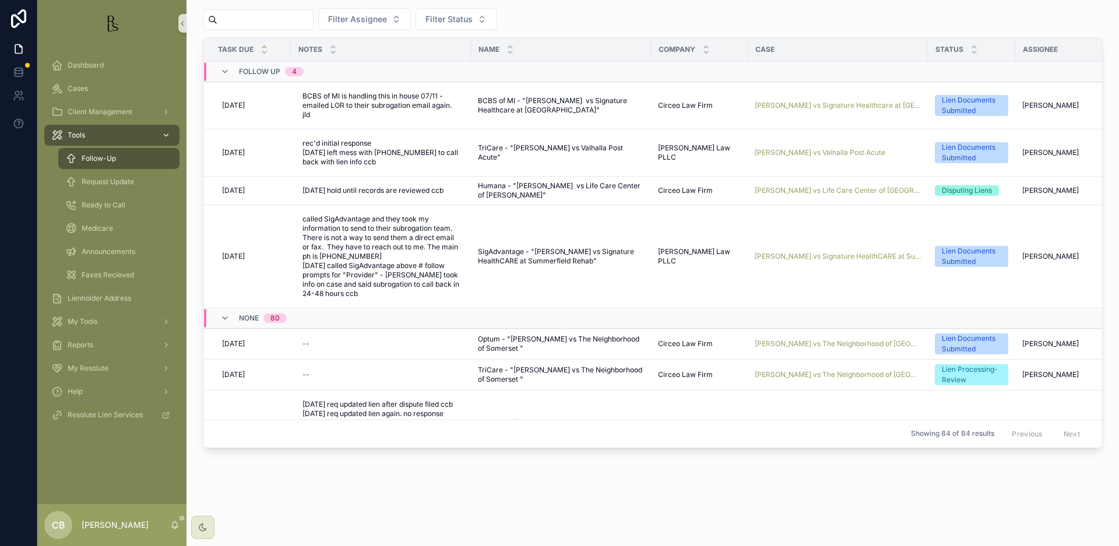
scroll to position [29, 0]
click at [106, 183] on span "Request Update" at bounding box center [108, 181] width 52 height 9
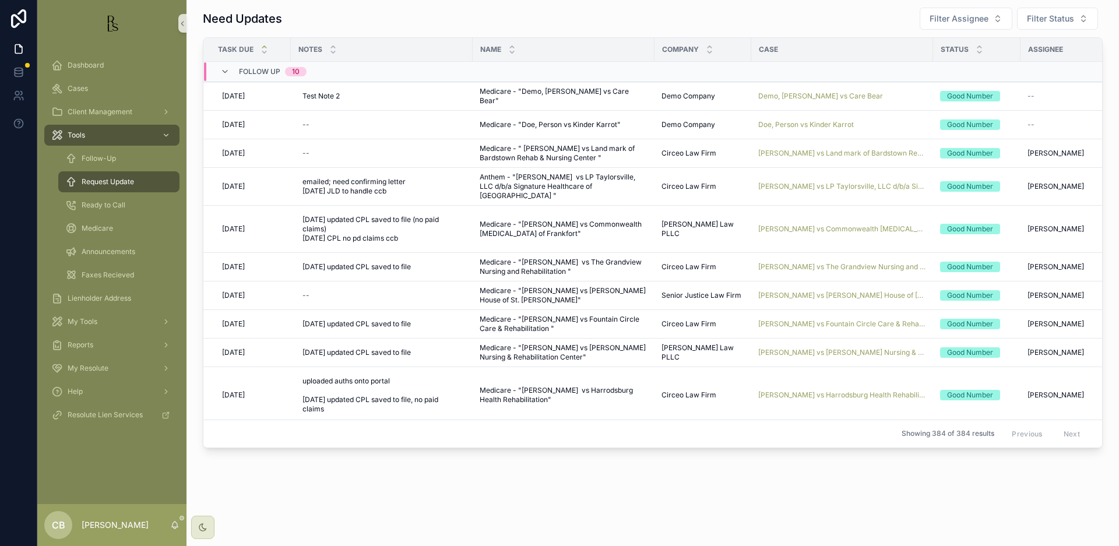
scroll to position [7, 0]
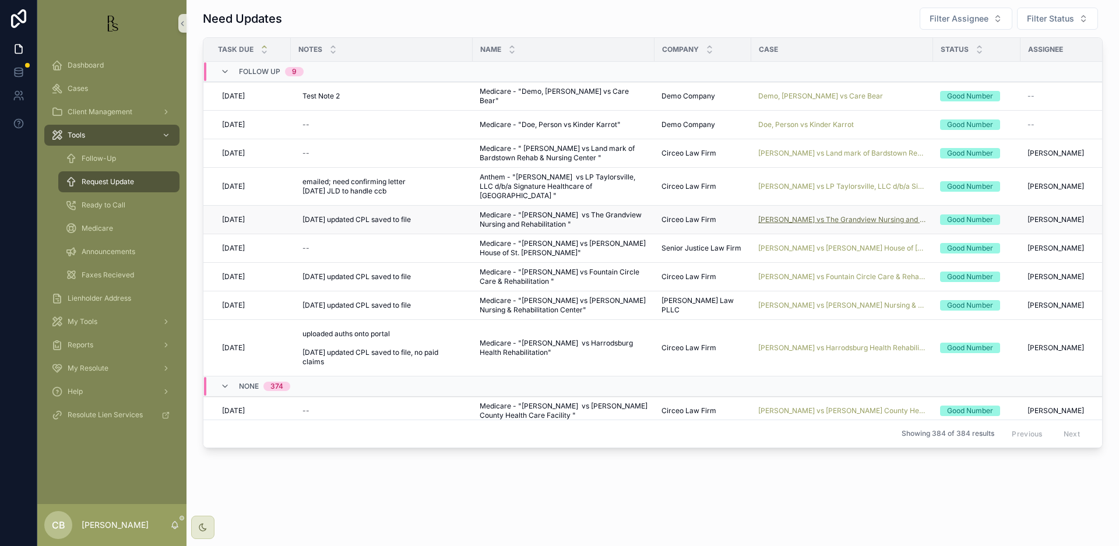
click at [808, 216] on span "[PERSON_NAME] vs The Grandview Nursing and Rehabilitation" at bounding box center [842, 219] width 168 height 9
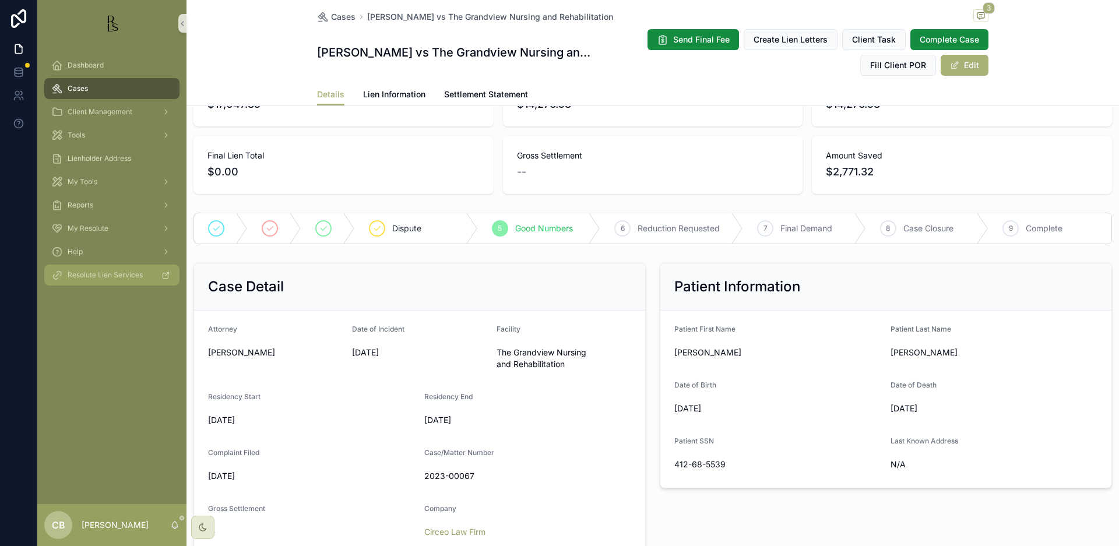
scroll to position [95, 0]
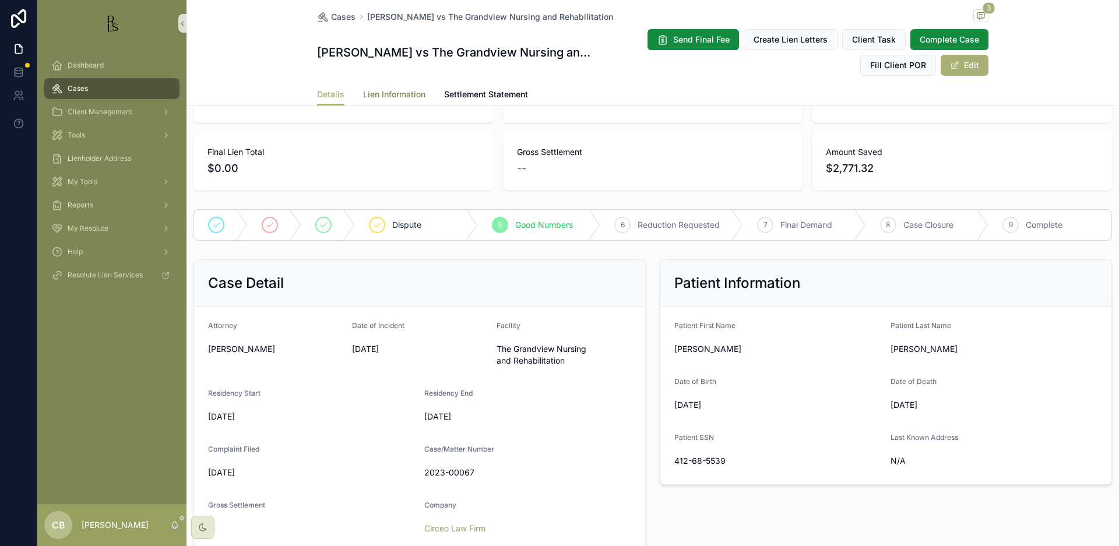
click at [395, 91] on span "Lien Information" at bounding box center [394, 95] width 62 height 12
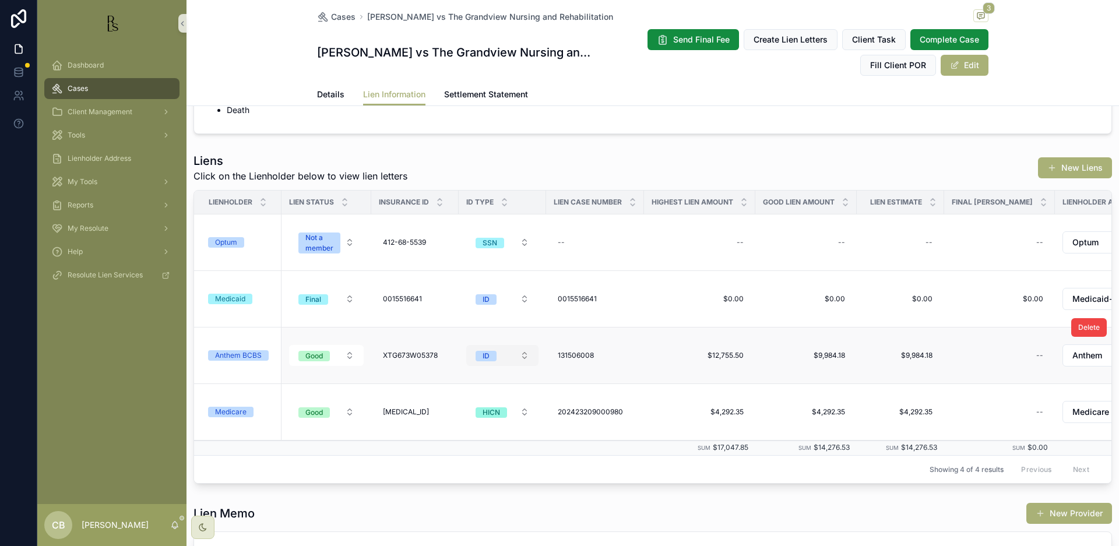
scroll to position [142, 0]
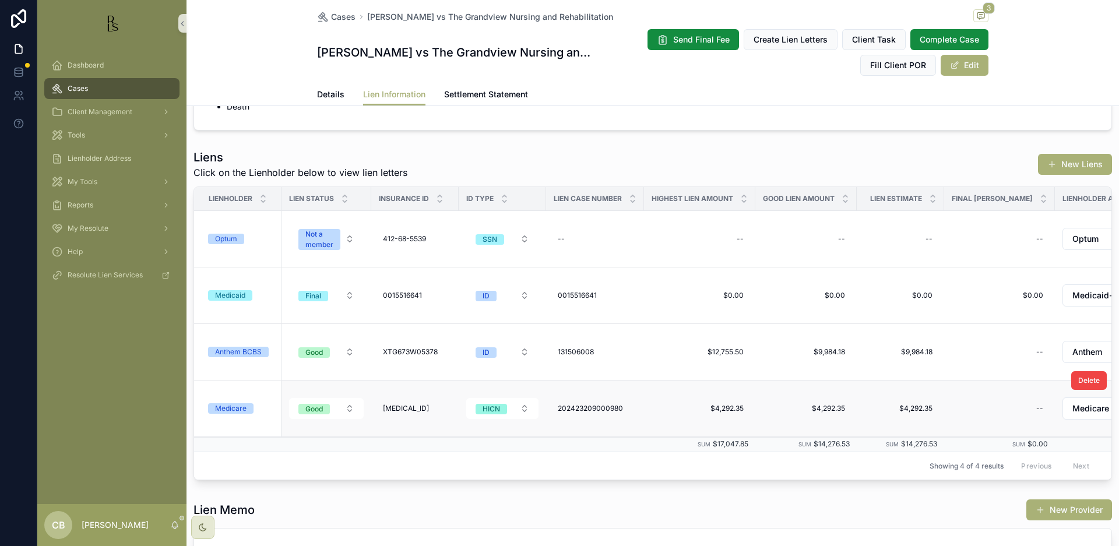
click at [226, 405] on div "Medicare" at bounding box center [230, 408] width 31 height 10
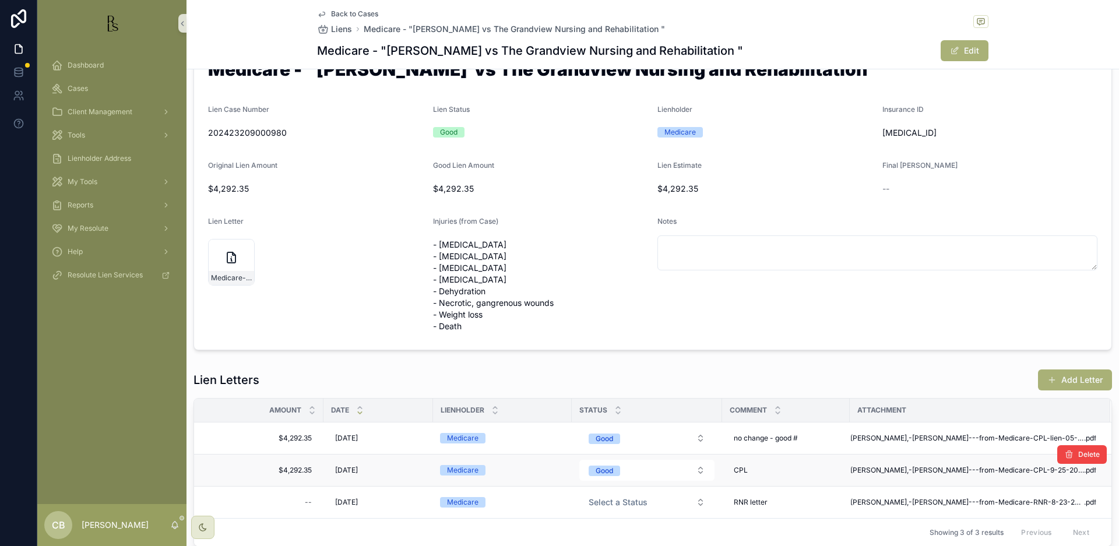
scroll to position [46, 0]
click at [1074, 377] on button "Add Letter" at bounding box center [1075, 379] width 74 height 21
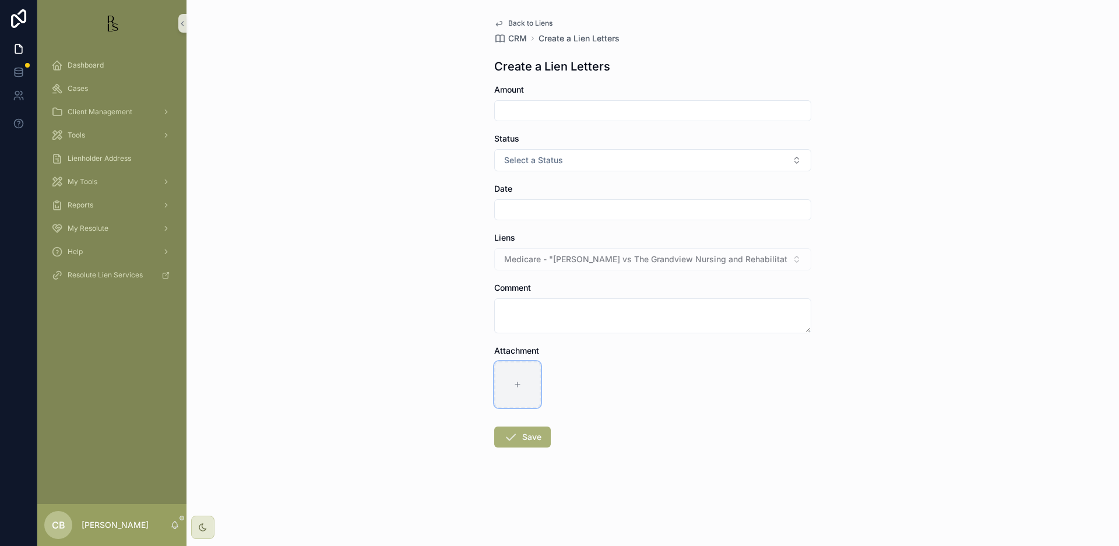
click at [514, 382] on icon "scrollable content" at bounding box center [518, 385] width 8 height 8
type input "**********"
click at [547, 107] on input "scrollable content" at bounding box center [653, 111] width 316 height 16
drag, startPoint x: 554, startPoint y: 107, endPoint x: 489, endPoint y: 110, distance: 65.4
click at [493, 110] on div "**********" at bounding box center [653, 261] width 336 height 522
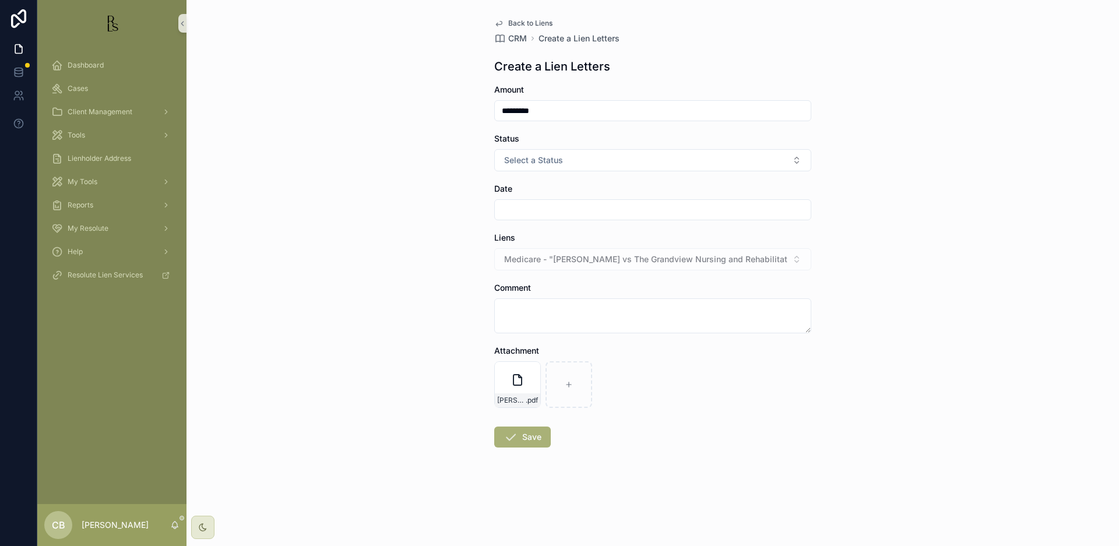
type input "*********"
click at [781, 155] on button "Select a Status" at bounding box center [652, 160] width 317 height 22
click at [516, 223] on div "Good" at bounding box center [517, 224] width 17 height 10
click at [509, 208] on input "scrollable content" at bounding box center [653, 210] width 316 height 16
click at [631, 357] on button "12" at bounding box center [631, 357] width 21 height 21
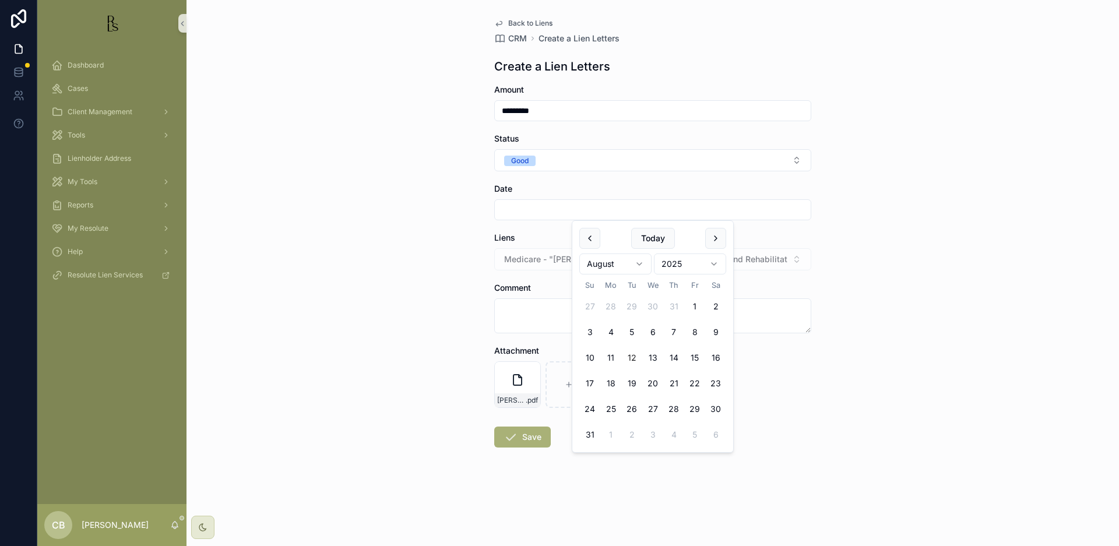
type input "*********"
click at [530, 436] on button "Save" at bounding box center [522, 437] width 57 height 21
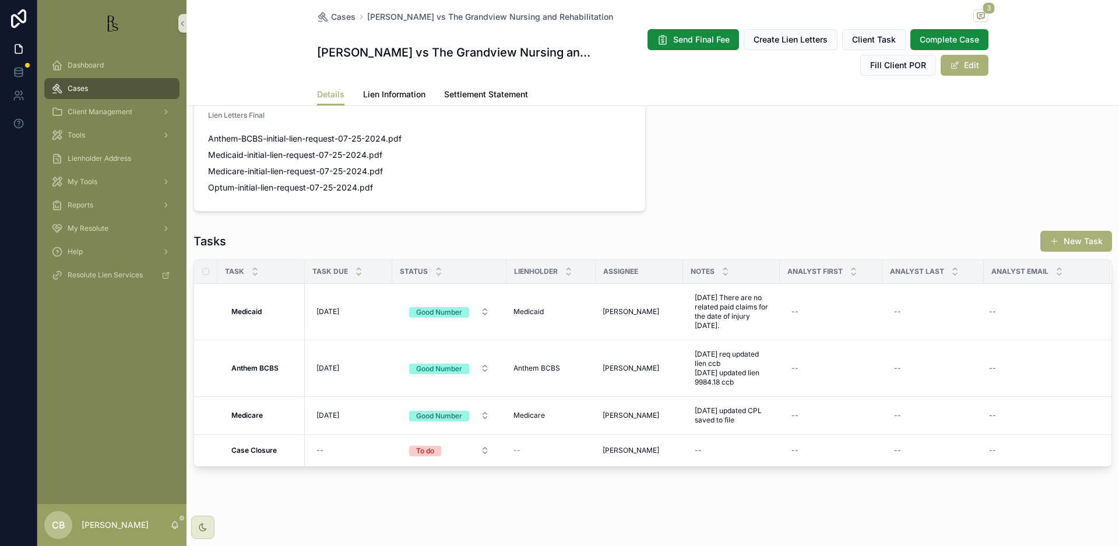
scroll to position [885, 0]
click at [751, 415] on span "[DATE] updated CPL saved to file" at bounding box center [731, 415] width 73 height 19
click at [764, 442] on textarea "**********" at bounding box center [752, 434] width 111 height 35
type textarea "**********"
click at [838, 426] on icon "scrollable content" at bounding box center [837, 426] width 9 height 9
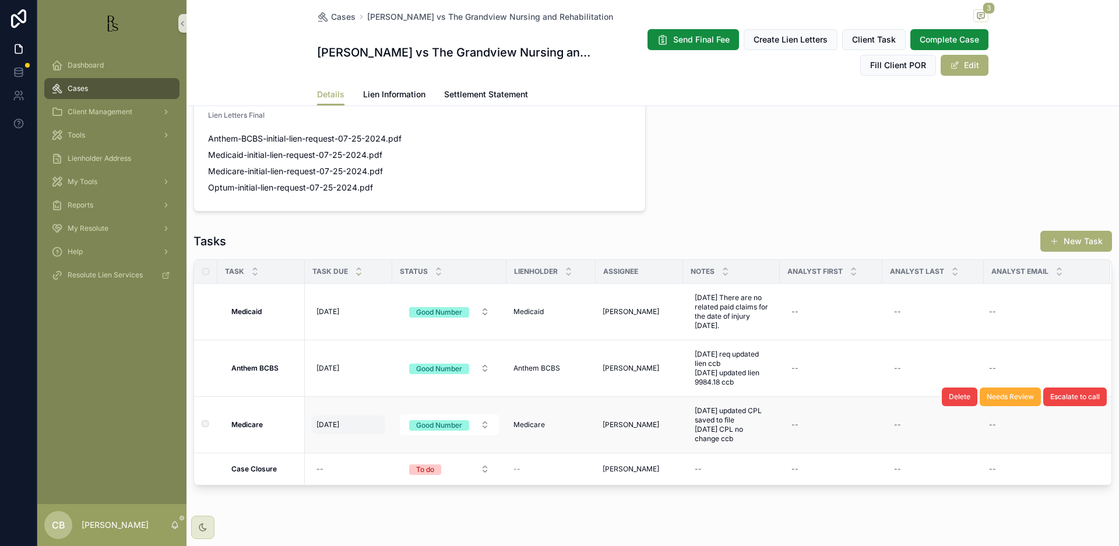
click at [374, 421] on div "[DATE] [DATE]" at bounding box center [348, 425] width 73 height 19
click at [359, 240] on div "Tasks New Task" at bounding box center [653, 241] width 919 height 22
click at [333, 421] on span "[DATE]" at bounding box center [328, 424] width 23 height 9
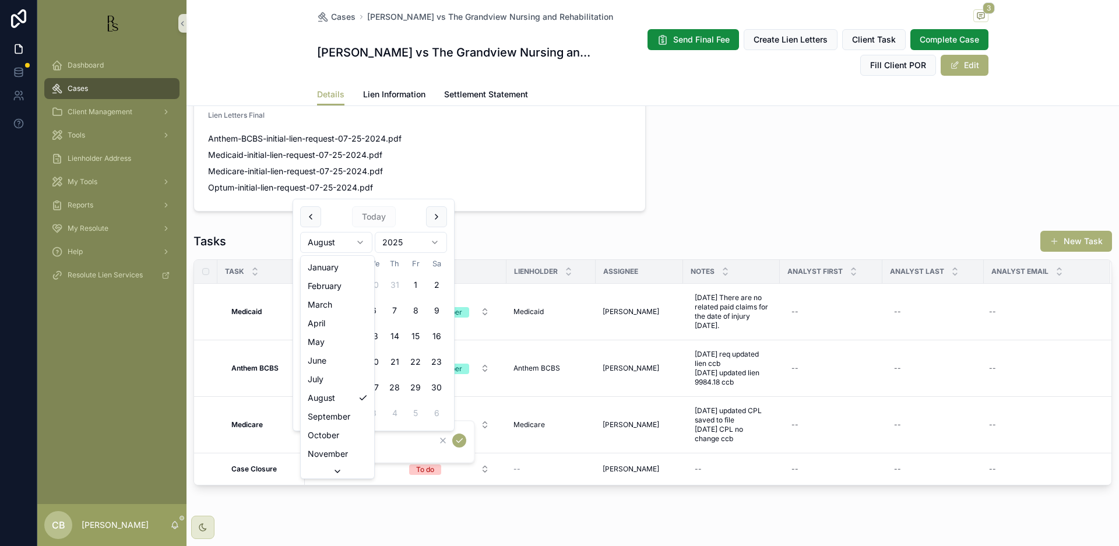
click at [360, 239] on html "Dashboard Cases Client Management Tools Lienholder Address My Tools Reports My …" at bounding box center [559, 273] width 1119 height 546
click at [375, 333] on button "12" at bounding box center [373, 336] width 21 height 21
type input "**********"
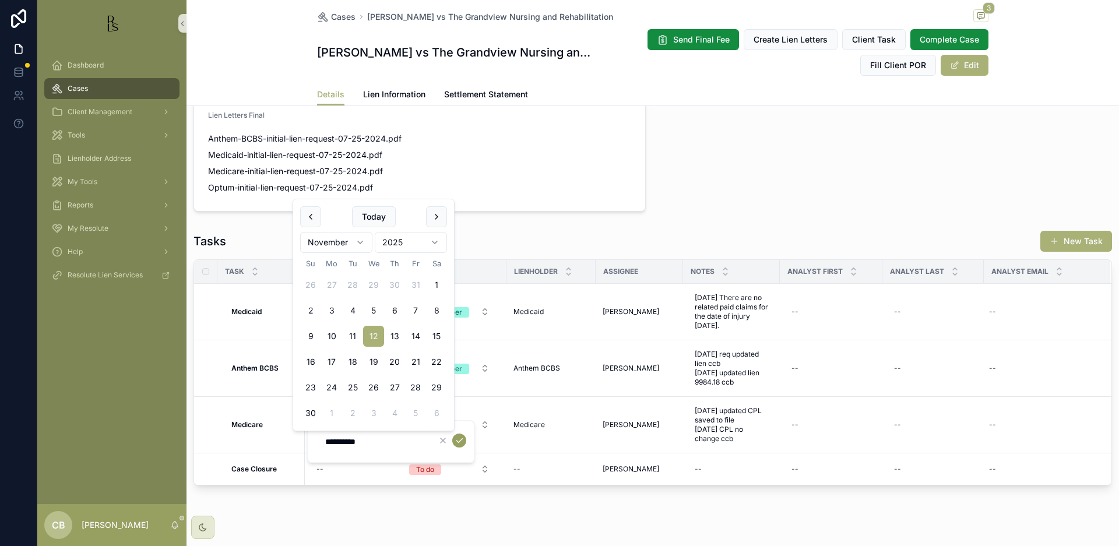
click at [458, 438] on icon "scrollable content" at bounding box center [459, 440] width 9 height 9
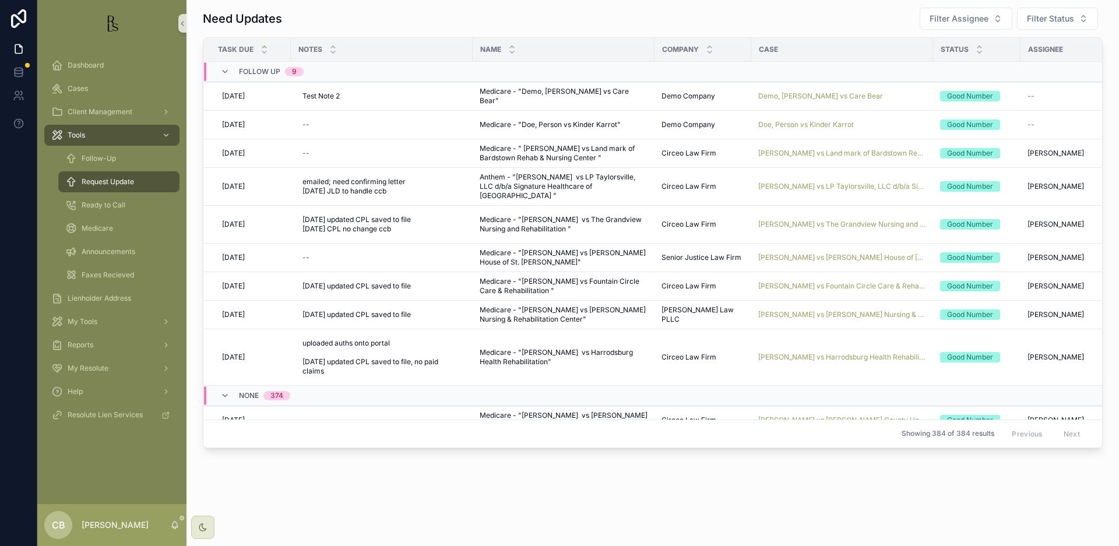
scroll to position [7, 0]
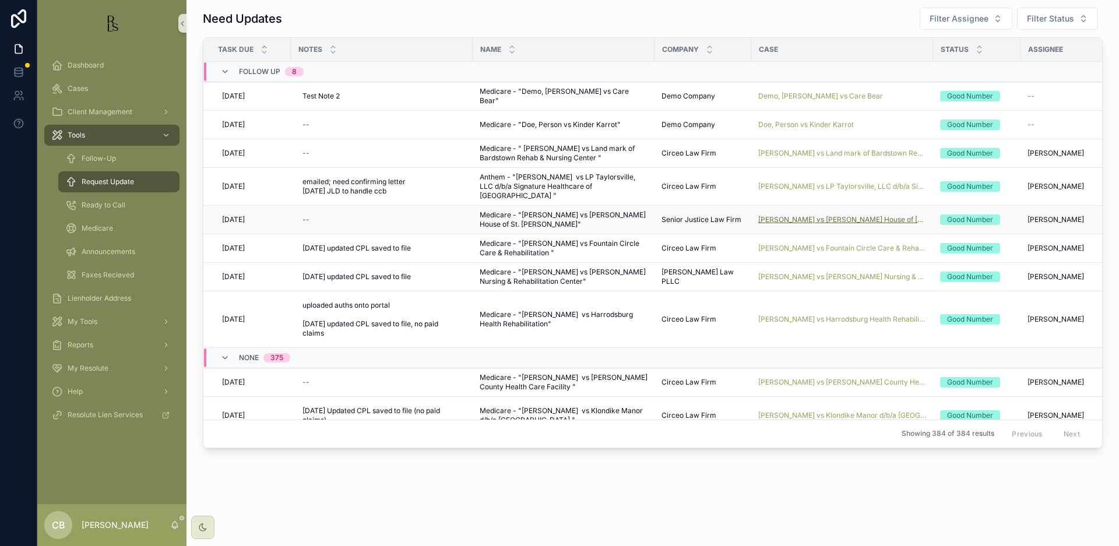
click at [832, 218] on span "[PERSON_NAME] vs [PERSON_NAME] House of [GEOGRAPHIC_DATA][PERSON_NAME]" at bounding box center [842, 219] width 168 height 9
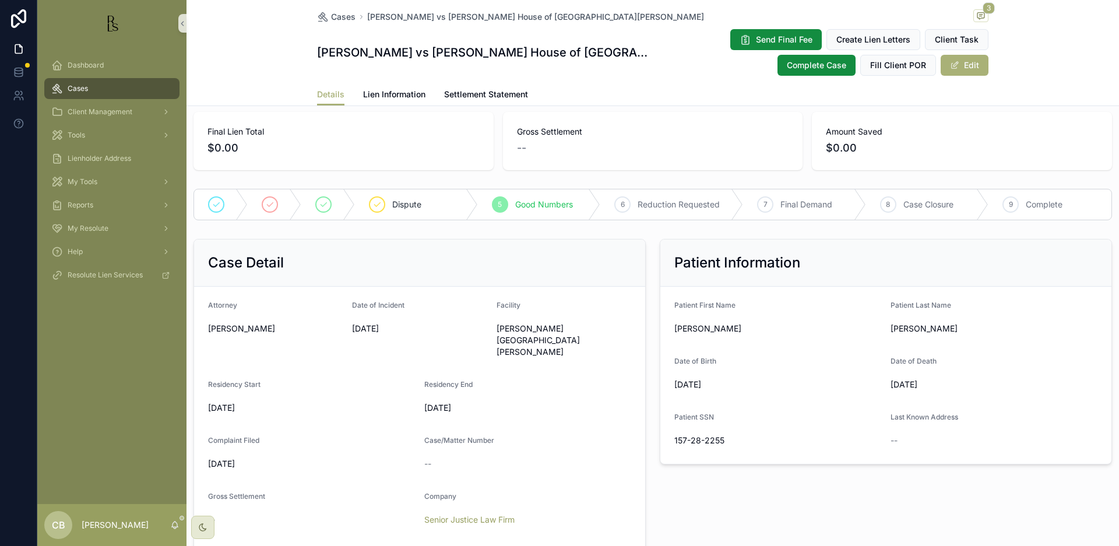
scroll to position [118, 0]
click at [389, 92] on span "Lien Information" at bounding box center [394, 95] width 62 height 12
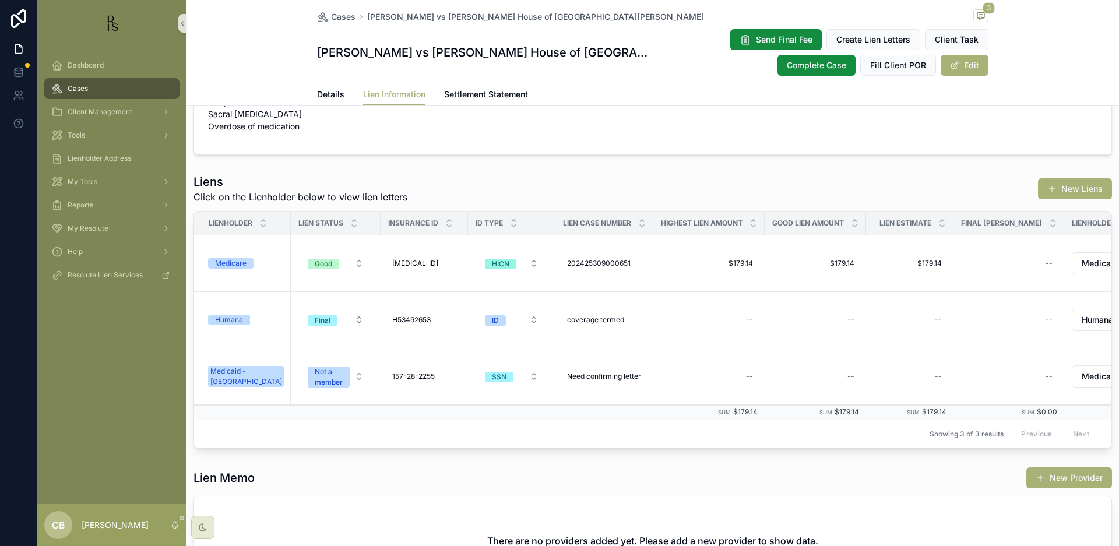
scroll to position [109, 0]
click at [234, 258] on div "Medicare" at bounding box center [230, 261] width 31 height 10
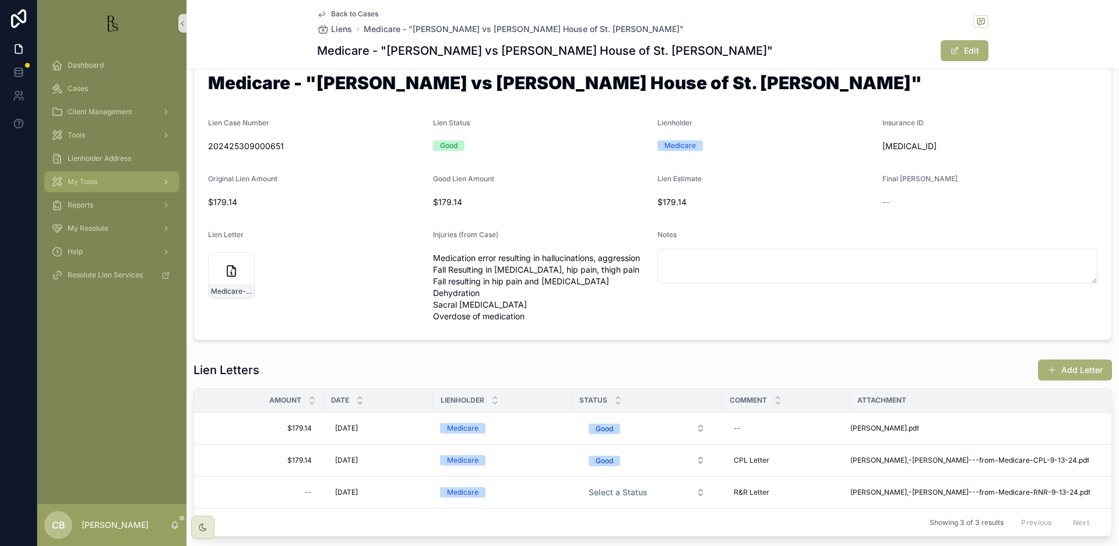
scroll to position [45, 0]
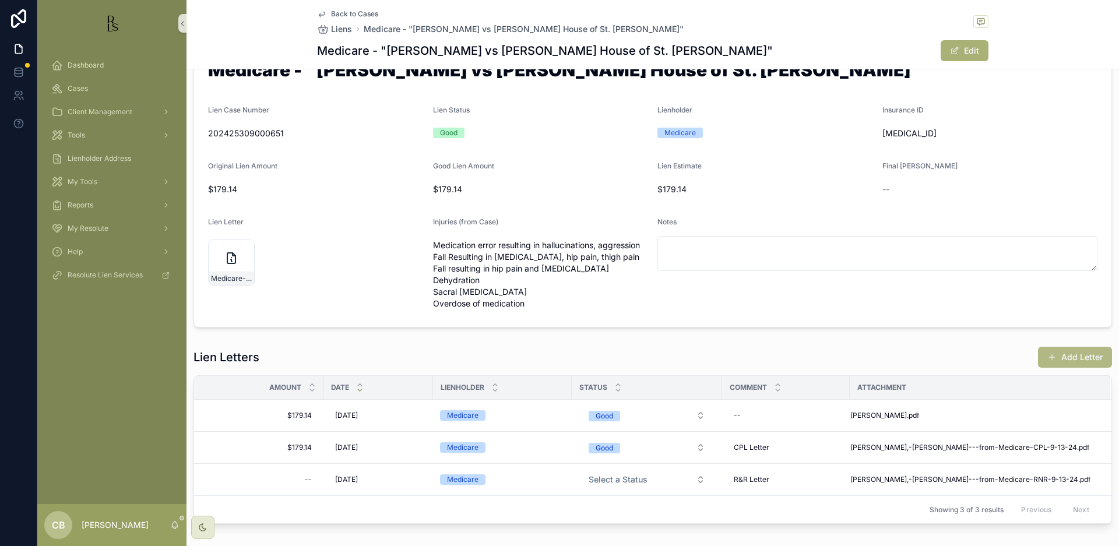
click at [1070, 354] on button "Add Letter" at bounding box center [1075, 357] width 74 height 21
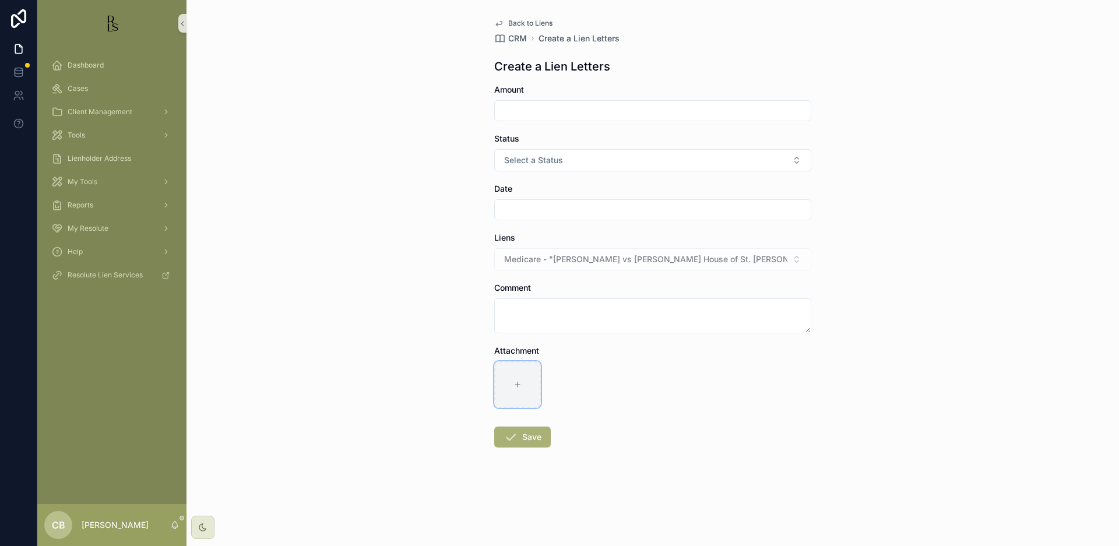
click at [516, 382] on icon "scrollable content" at bounding box center [518, 385] width 8 height 8
type input "**********"
click at [518, 106] on input "scrollable content" at bounding box center [653, 111] width 316 height 16
type input "*******"
click at [793, 160] on button "Select a Status" at bounding box center [652, 160] width 317 height 22
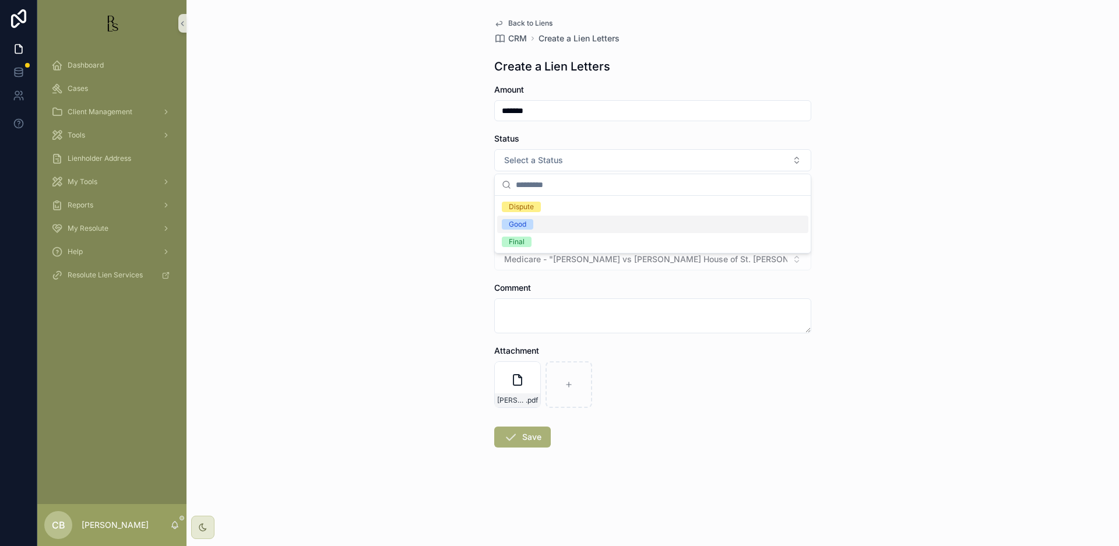
click at [533, 220] on span "Good" at bounding box center [517, 224] width 31 height 10
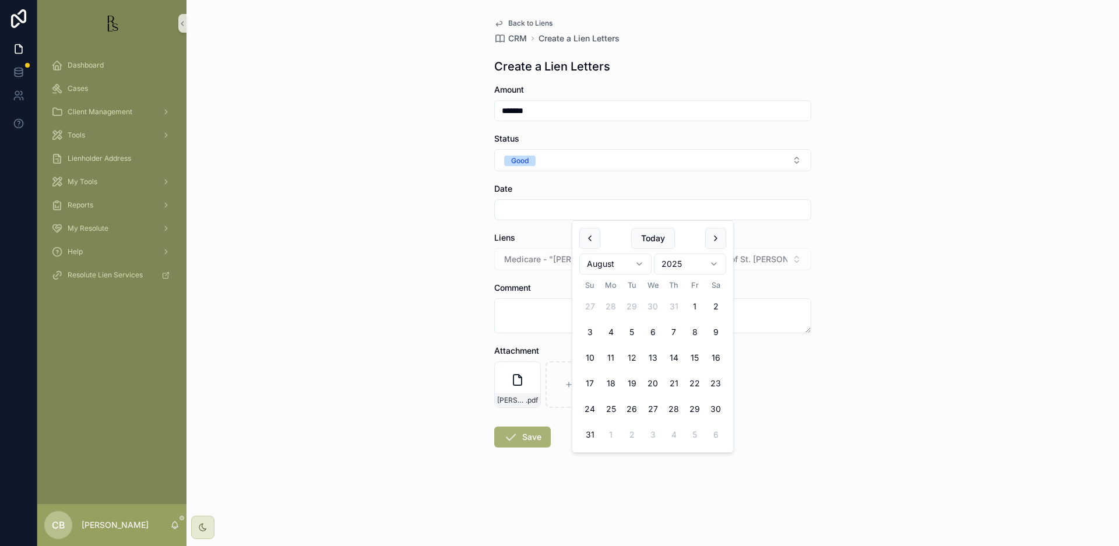
click at [527, 210] on input "scrollable content" at bounding box center [653, 210] width 316 height 16
click at [632, 356] on button "12" at bounding box center [631, 357] width 21 height 21
type input "*********"
click at [532, 316] on textarea "scrollable content" at bounding box center [652, 315] width 317 height 35
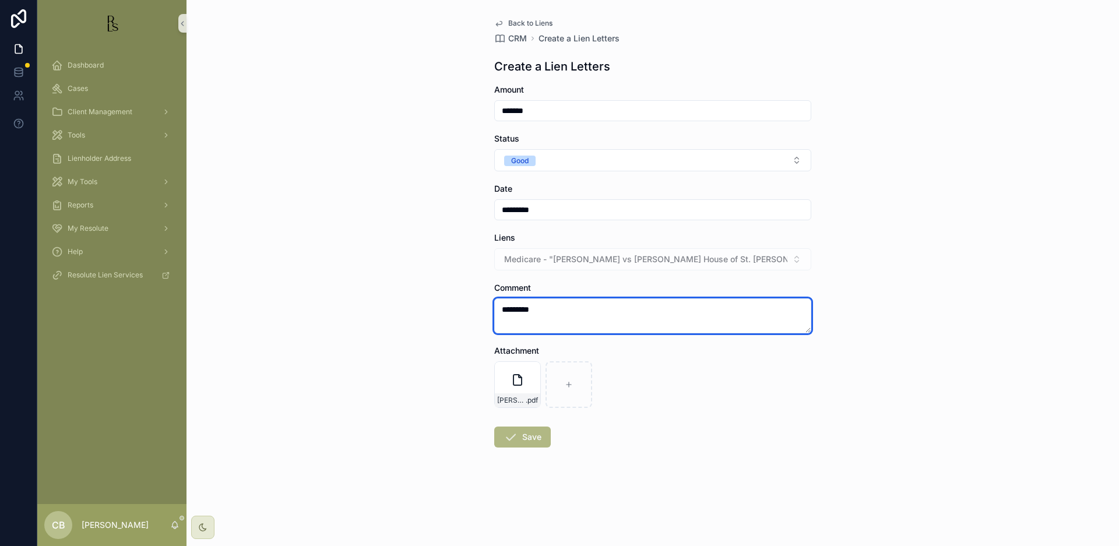
type textarea "*********"
click at [532, 437] on button "Save" at bounding box center [522, 437] width 57 height 21
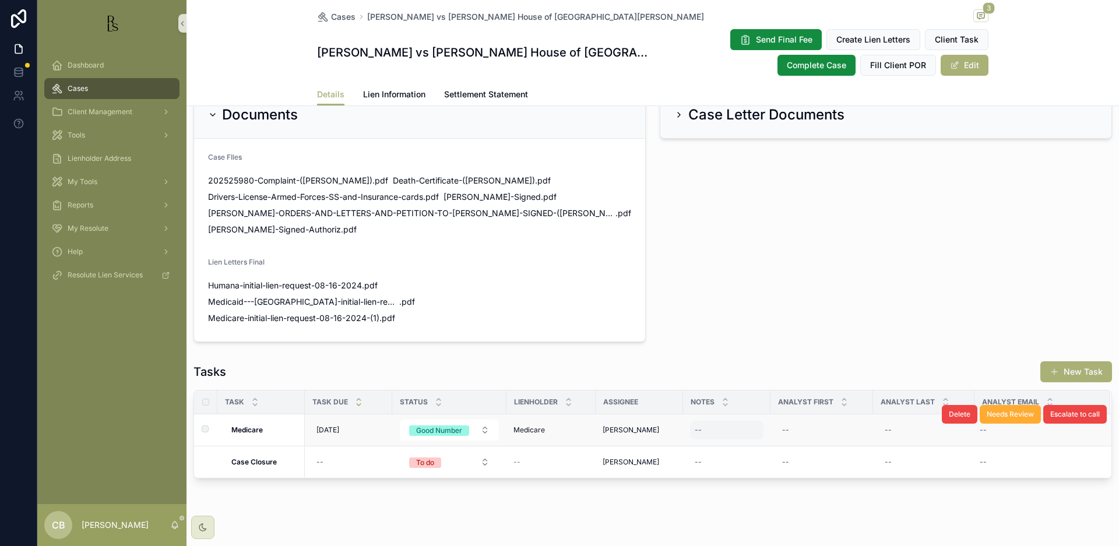
click at [712, 421] on div "--" at bounding box center [726, 430] width 73 height 19
type textarea "**********"
click at [840, 434] on icon "scrollable content" at bounding box center [837, 434] width 9 height 9
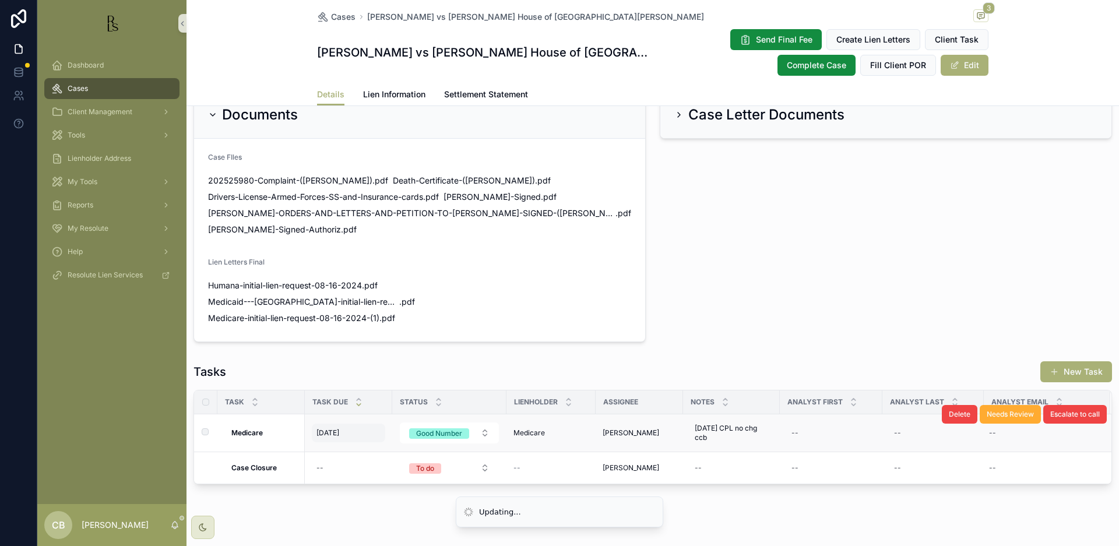
click at [335, 428] on span "[DATE]" at bounding box center [328, 432] width 23 height 9
click at [336, 428] on span "[DATE]" at bounding box center [328, 432] width 23 height 9
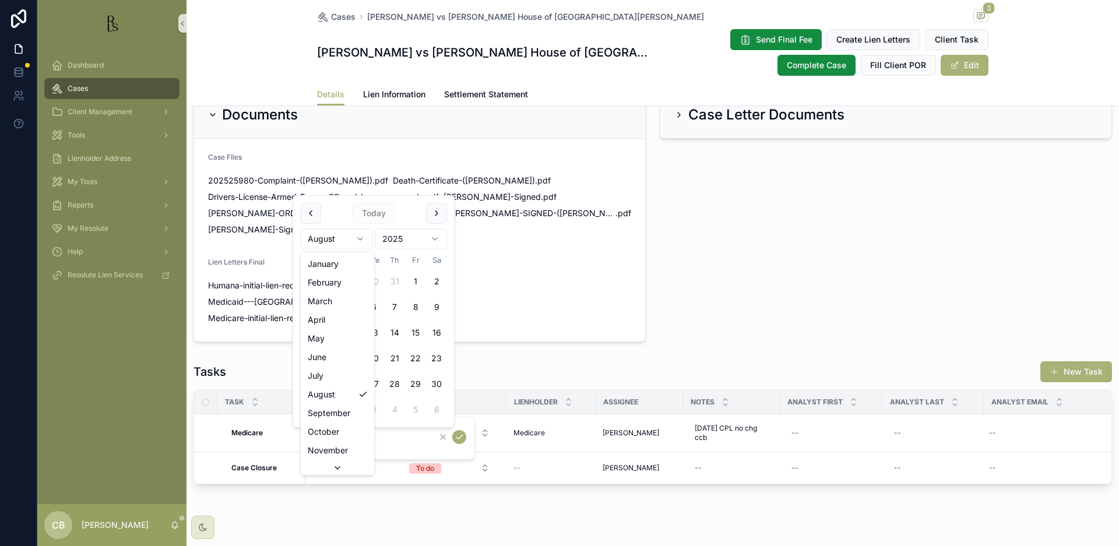
click at [358, 234] on html "Dashboard Cases Client Management Tools Lienholder Address My Tools Reports My …" at bounding box center [559, 273] width 1119 height 546
click at [356, 234] on html "Dashboard Cases Client Management Tools Lienholder Address My Tools Reports My …" at bounding box center [559, 273] width 1119 height 546
click at [374, 333] on button "12" at bounding box center [373, 332] width 21 height 21
type input "**********"
click at [460, 438] on icon "scrollable content" at bounding box center [459, 437] width 9 height 9
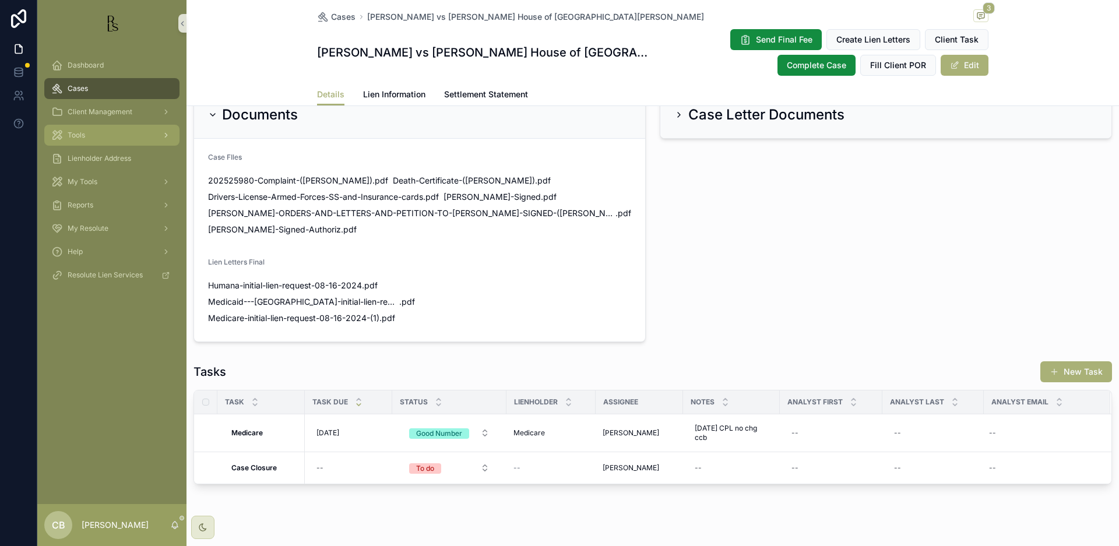
click at [84, 132] on span "Tools" at bounding box center [76, 135] width 17 height 9
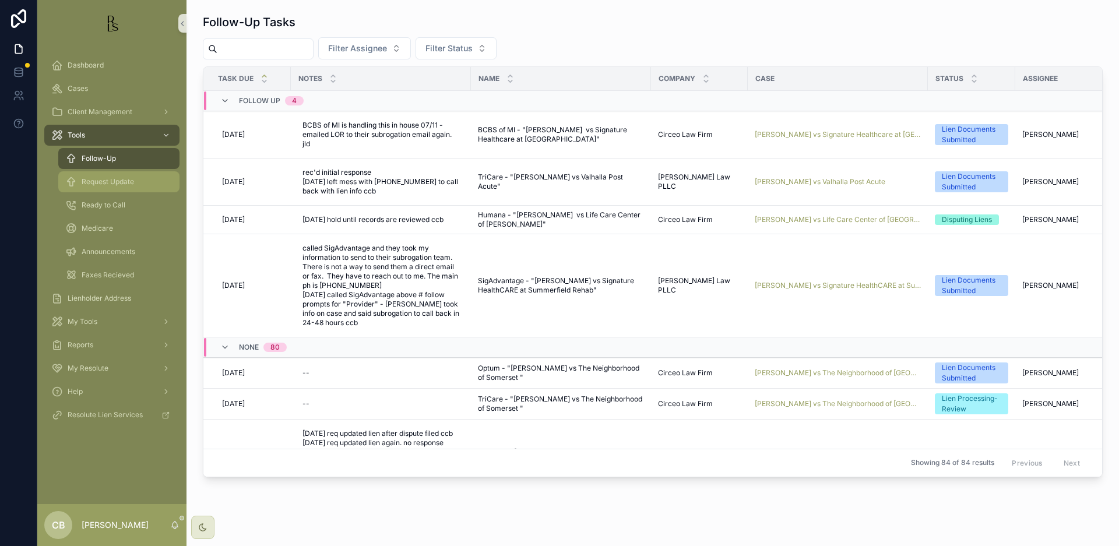
click at [121, 180] on span "Request Update" at bounding box center [108, 181] width 52 height 9
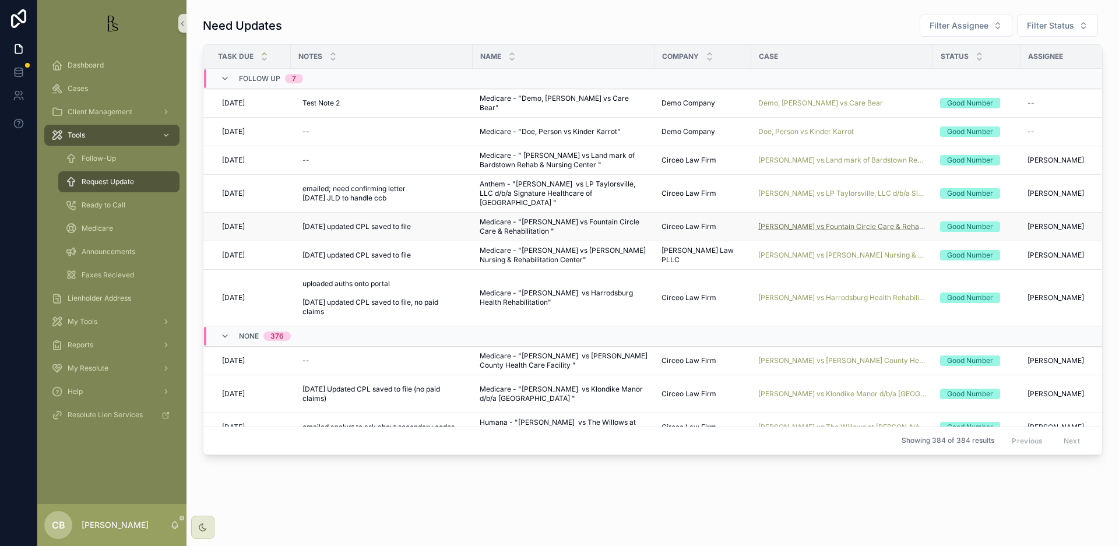
click at [827, 223] on span "[PERSON_NAME] vs Fountain Circle Care & Rehabilitation" at bounding box center [842, 226] width 168 height 9
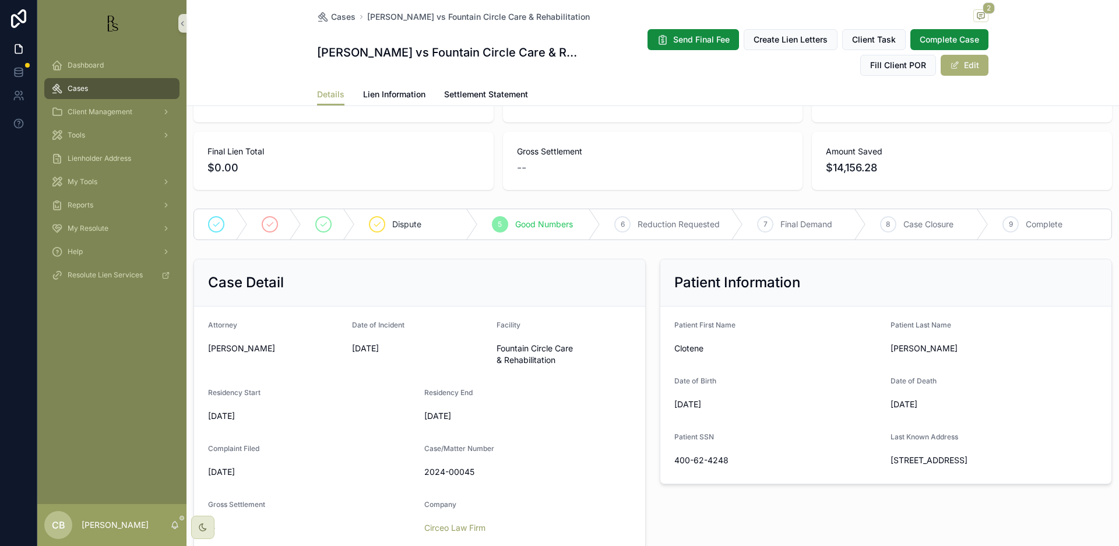
scroll to position [107, 0]
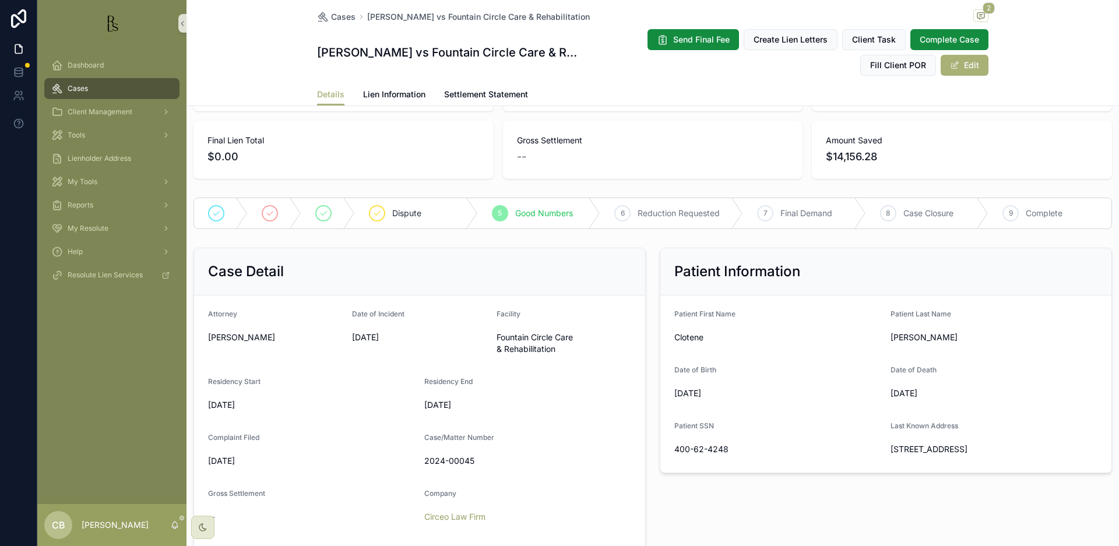
click at [389, 90] on span "Lien Information" at bounding box center [394, 95] width 62 height 12
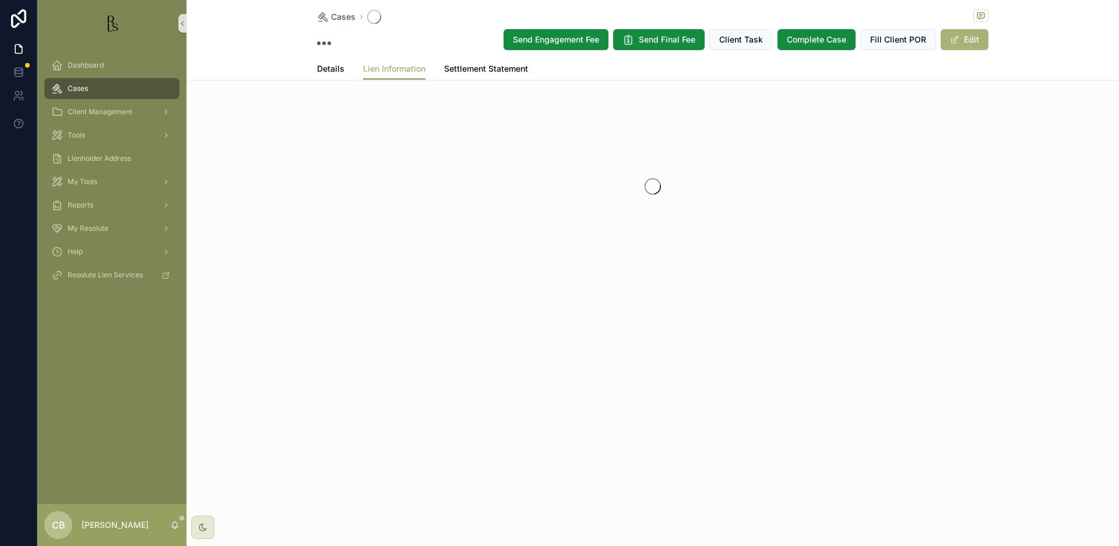
click at [389, 90] on div "Cases Send Engagement Fee Send Final Fee Client Task Complete Case Fill Client …" at bounding box center [653, 176] width 933 height 353
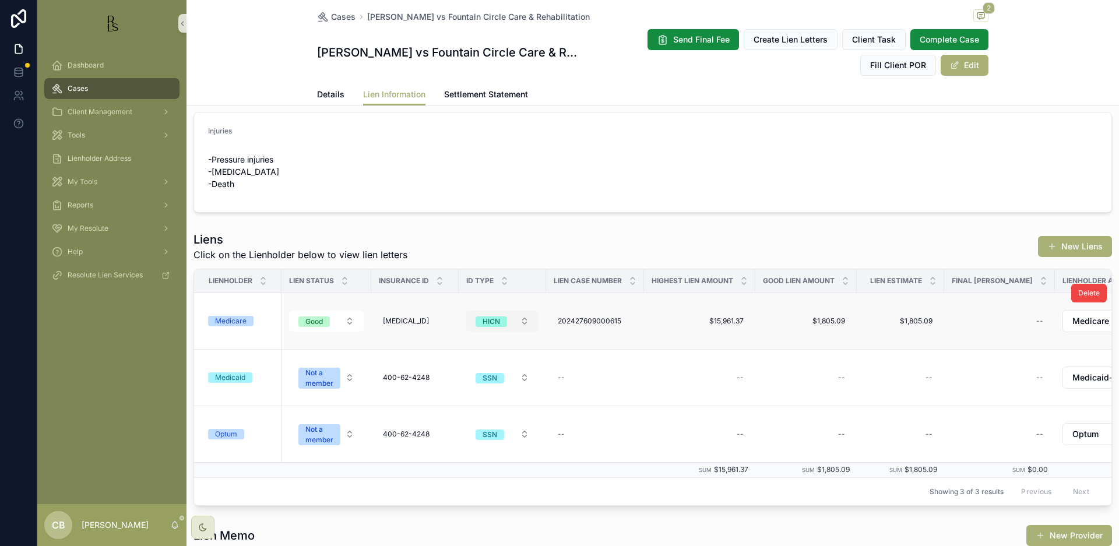
scroll to position [13, 0]
click at [229, 320] on div "Medicare" at bounding box center [230, 320] width 31 height 10
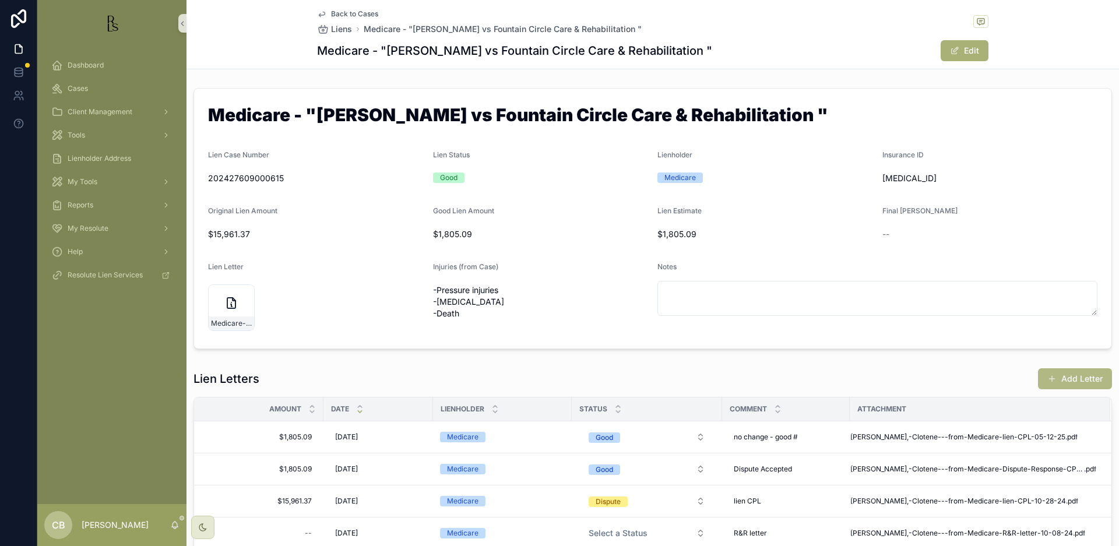
click at [1070, 377] on button "Add Letter" at bounding box center [1075, 378] width 74 height 21
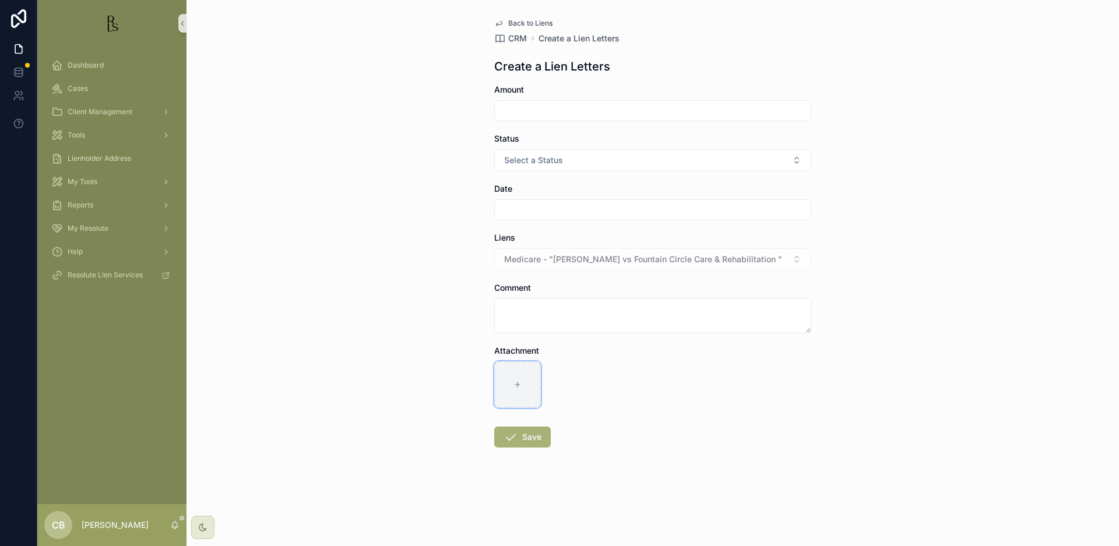
click at [515, 382] on icon "scrollable content" at bounding box center [518, 385] width 8 height 8
click at [576, 108] on input "scrollable content" at bounding box center [653, 111] width 316 height 16
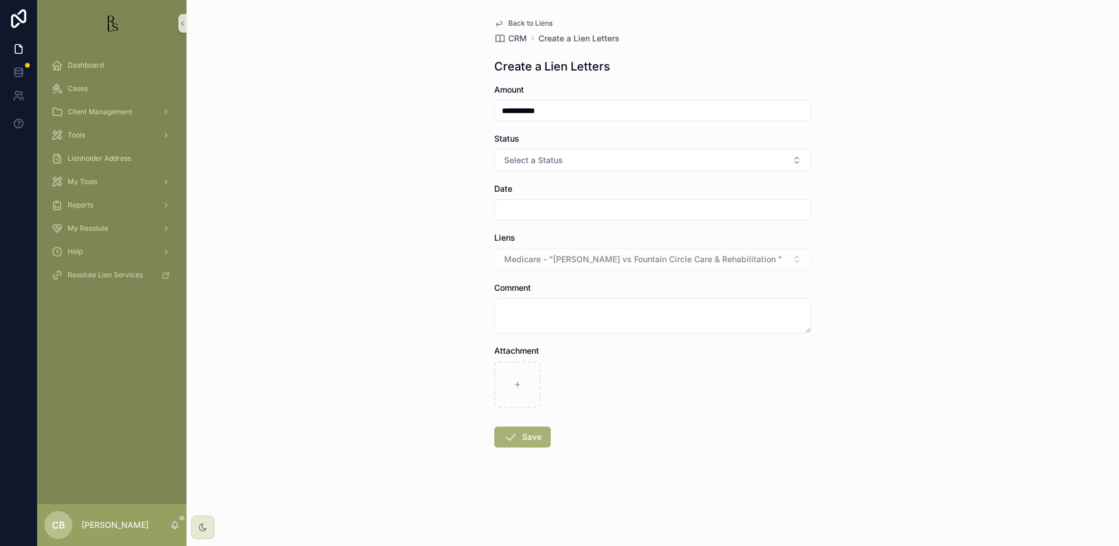
drag, startPoint x: 564, startPoint y: 107, endPoint x: 495, endPoint y: 108, distance: 68.8
click at [496, 108] on input "**********" at bounding box center [653, 111] width 316 height 16
type input "*********"
click at [799, 159] on button "Select a Status" at bounding box center [652, 160] width 317 height 22
click at [537, 223] on div "Good" at bounding box center [652, 224] width 311 height 17
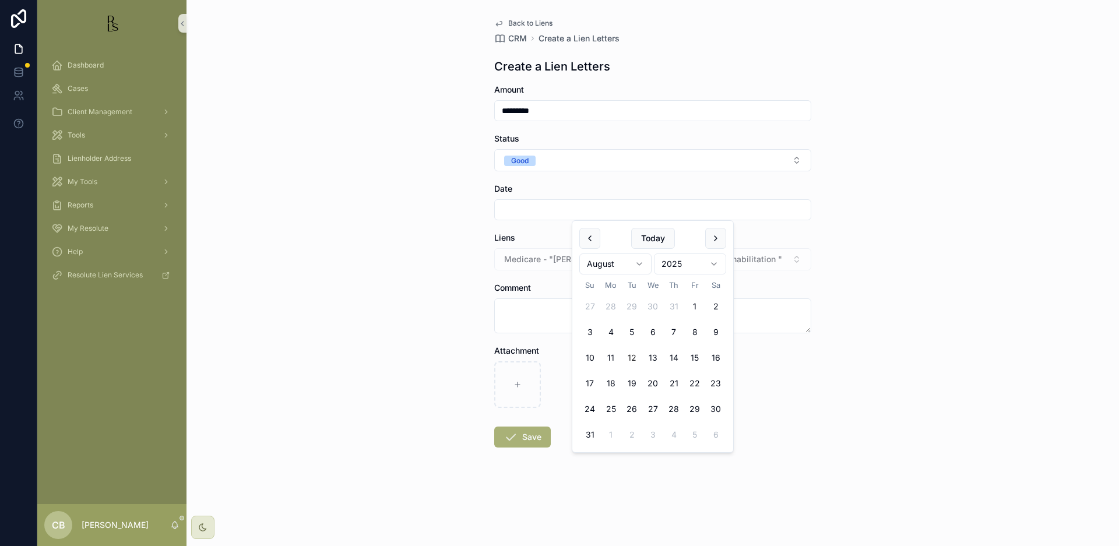
click at [519, 208] on input "scrollable content" at bounding box center [653, 210] width 316 height 16
click at [631, 356] on button "12" at bounding box center [631, 357] width 21 height 21
type input "*********"
click at [514, 314] on textarea "scrollable content" at bounding box center [652, 315] width 317 height 35
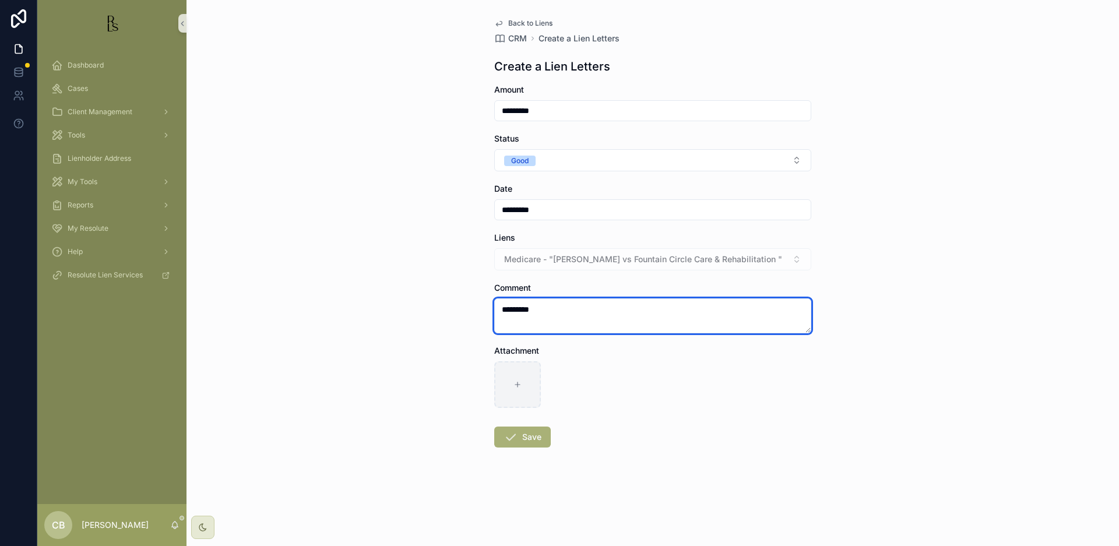
type textarea "*********"
click at [519, 386] on icon "scrollable content" at bounding box center [518, 385] width 8 height 8
type input "**********"
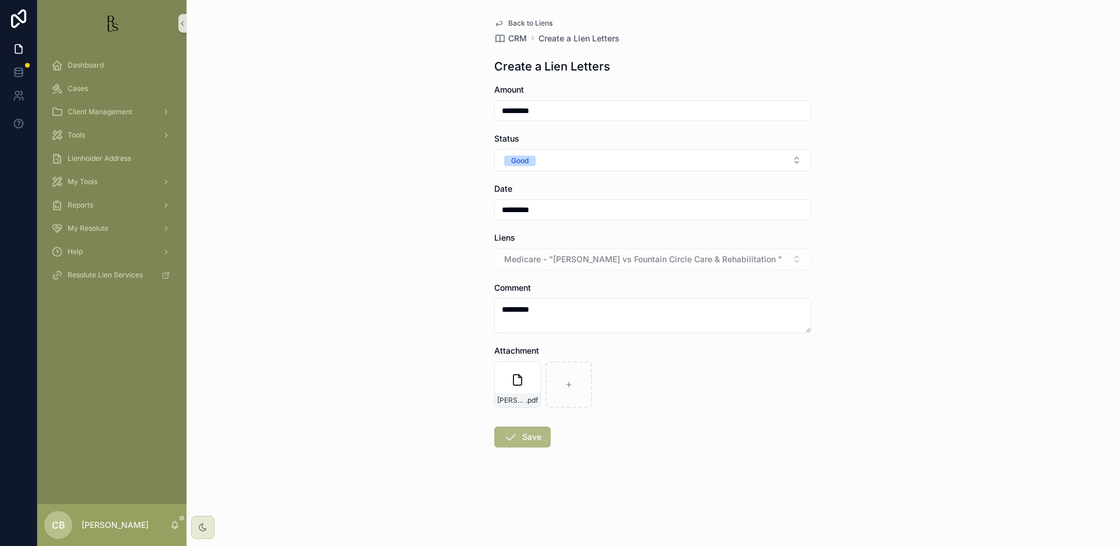
click at [528, 438] on button "Save" at bounding box center [522, 437] width 57 height 21
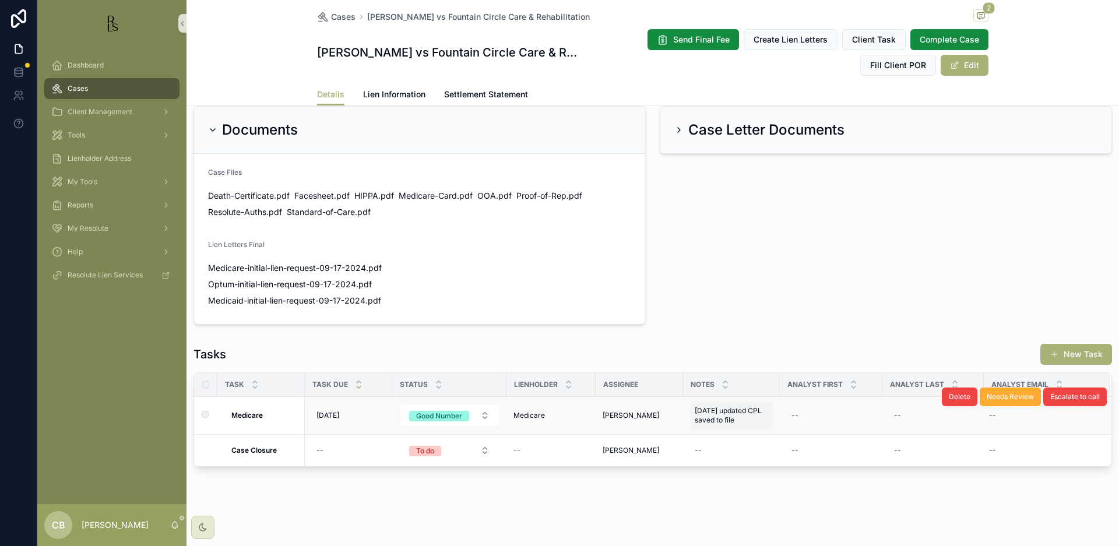
click at [728, 416] on span "[DATE] updated CPL saved to file" at bounding box center [731, 415] width 73 height 19
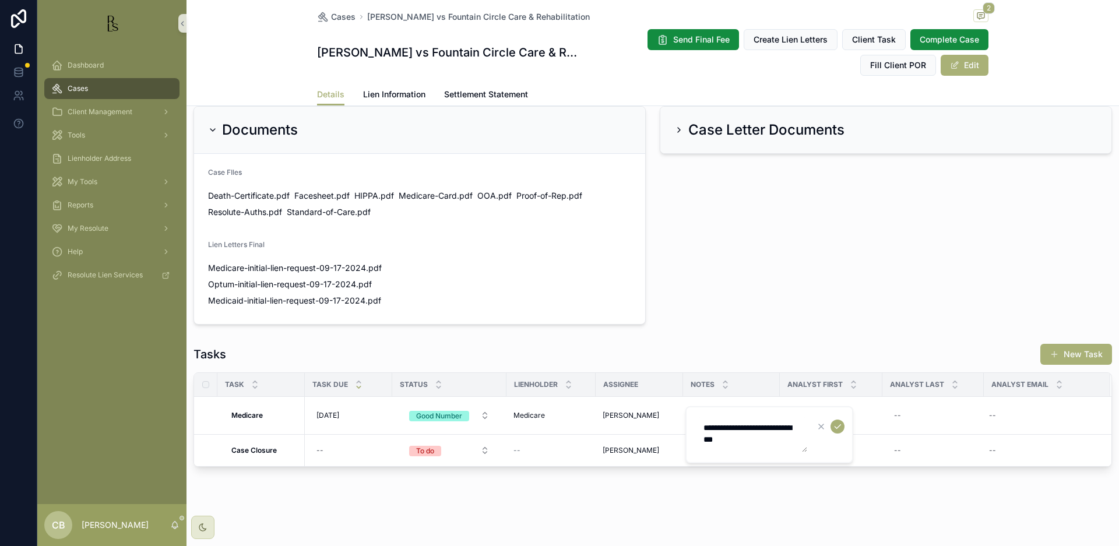
click at [772, 441] on textarea "**********" at bounding box center [752, 434] width 111 height 35
type textarea "**********"
click at [838, 423] on icon "scrollable content" at bounding box center [837, 426] width 9 height 9
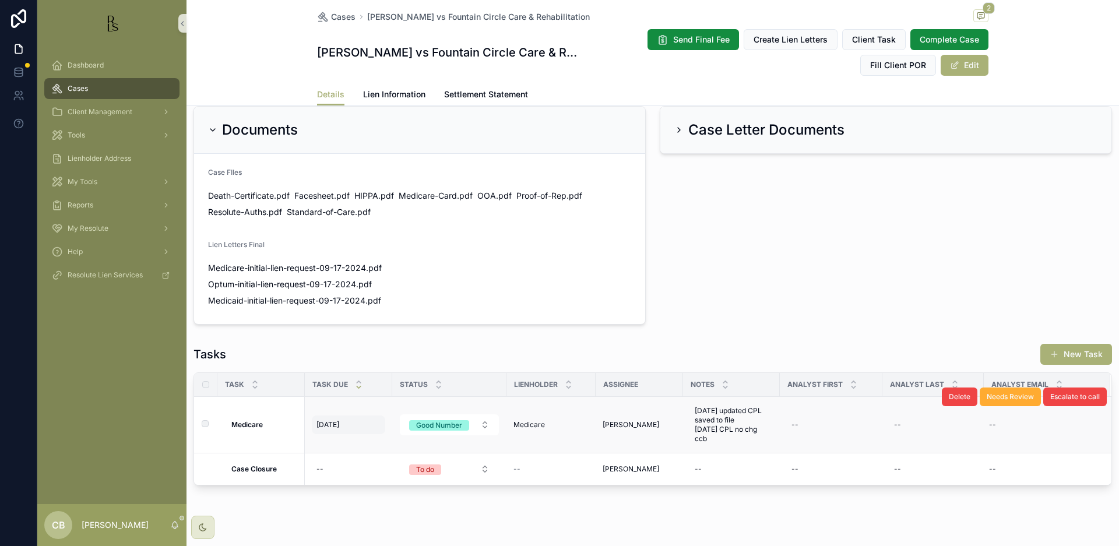
click at [330, 421] on span "[DATE]" at bounding box center [328, 424] width 23 height 9
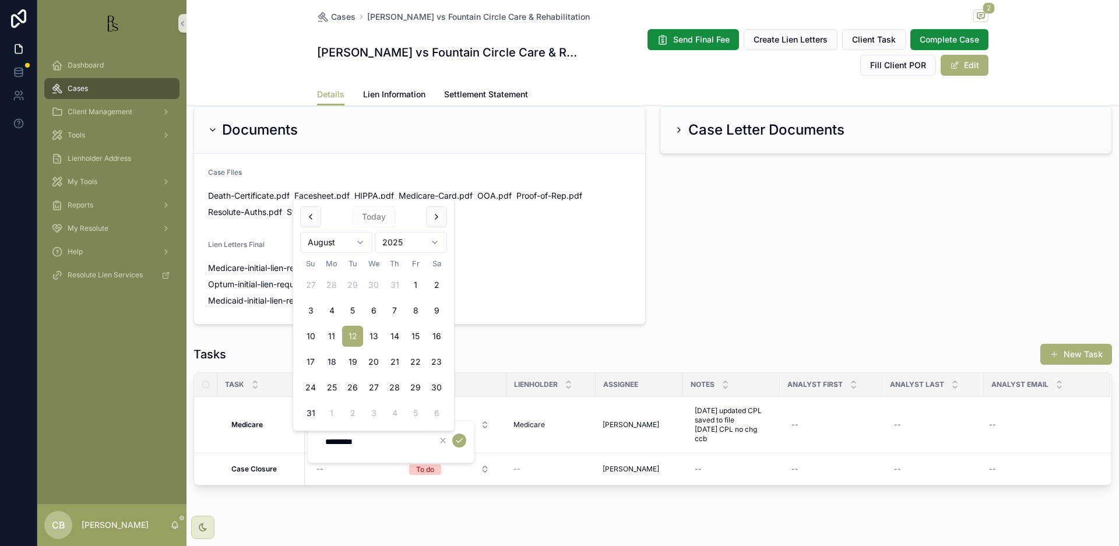
click at [361, 240] on html "Dashboard Cases Client Management Tools Lienholder Address My Tools Reports My …" at bounding box center [559, 273] width 1119 height 546
click at [357, 240] on html "Dashboard Cases Client Management Tools Lienholder Address My Tools Reports My …" at bounding box center [559, 273] width 1119 height 546
click at [374, 332] on button "12" at bounding box center [373, 336] width 21 height 21
type input "**********"
click at [460, 441] on icon "scrollable content" at bounding box center [459, 440] width 9 height 9
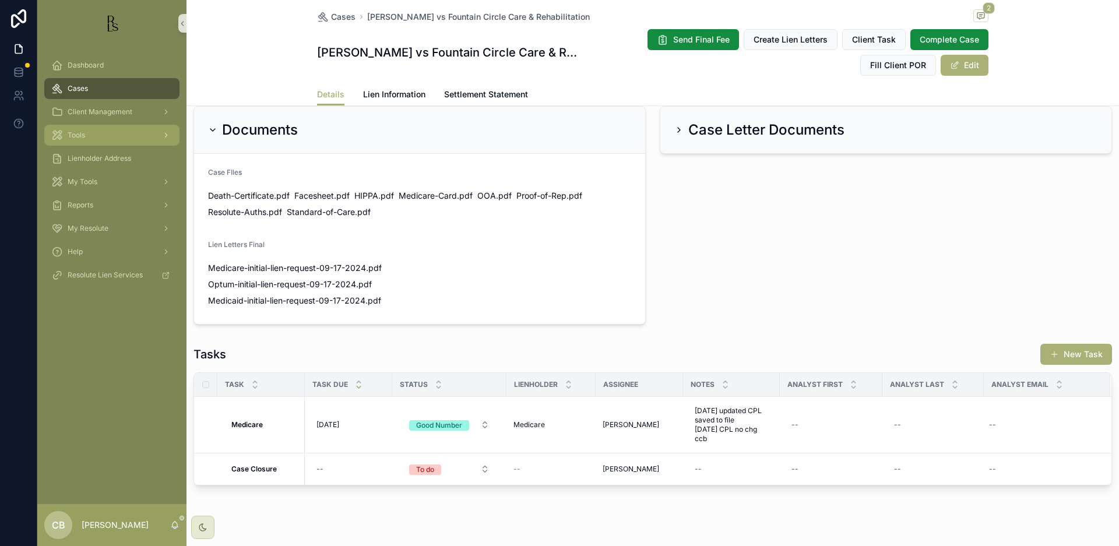
click at [82, 135] on span "Tools" at bounding box center [76, 135] width 17 height 9
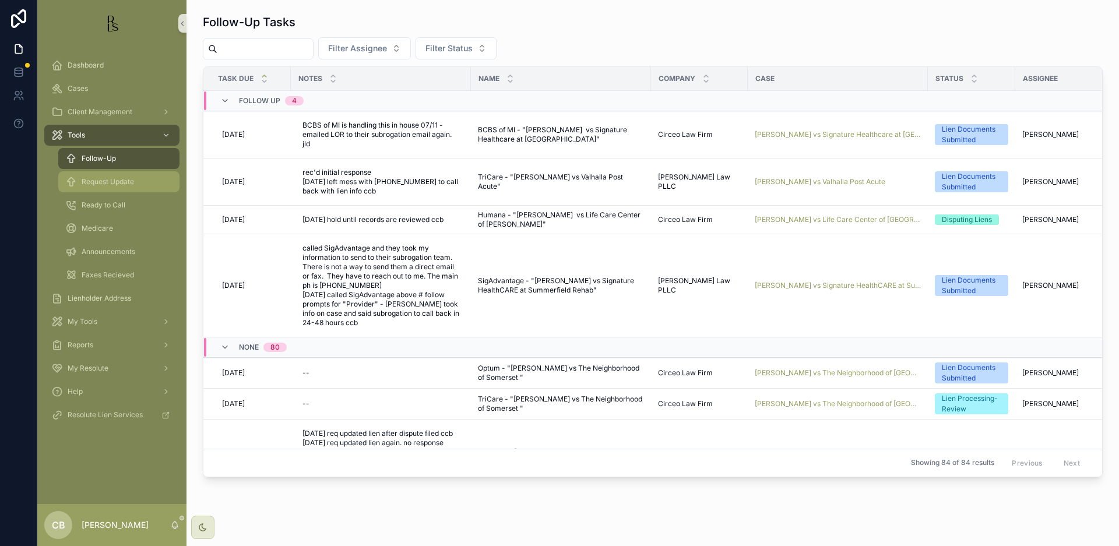
click at [103, 184] on span "Request Update" at bounding box center [108, 181] width 52 height 9
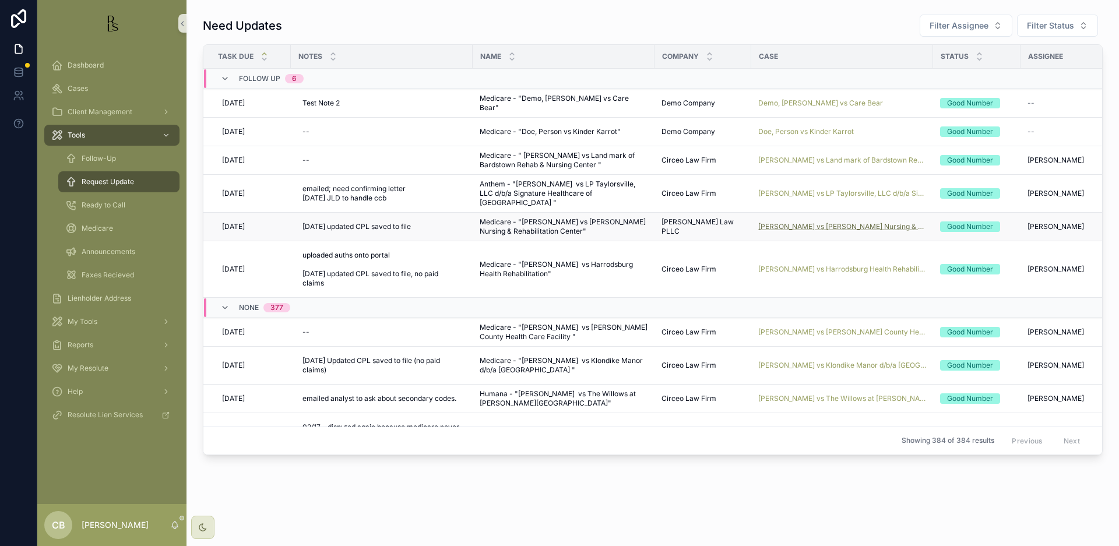
click at [830, 225] on span "[PERSON_NAME] vs [PERSON_NAME] Nursing & Rehabilitation Center" at bounding box center [842, 226] width 168 height 9
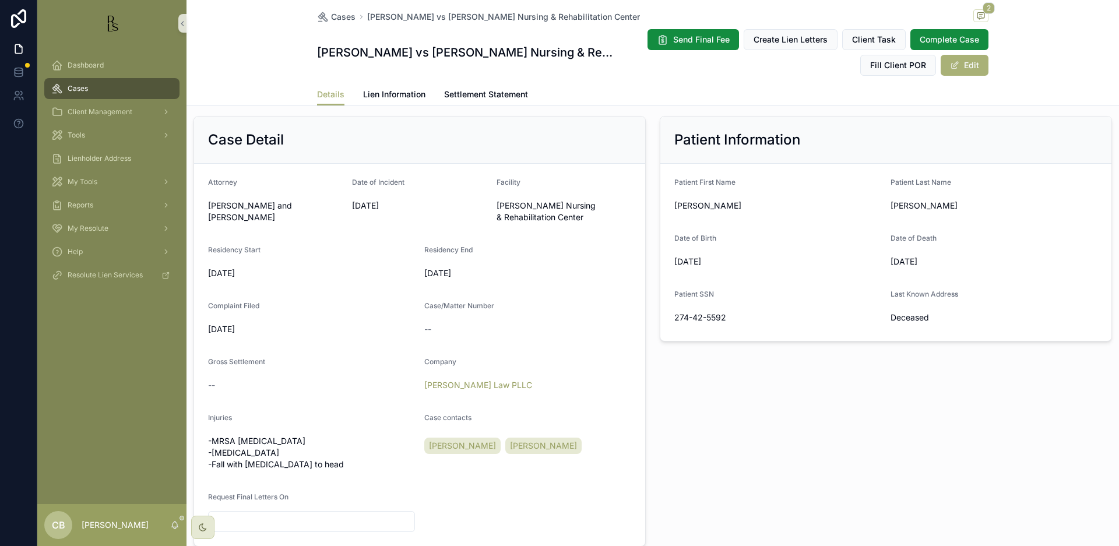
scroll to position [239, 0]
click at [389, 90] on span "Lien Information" at bounding box center [394, 95] width 62 height 12
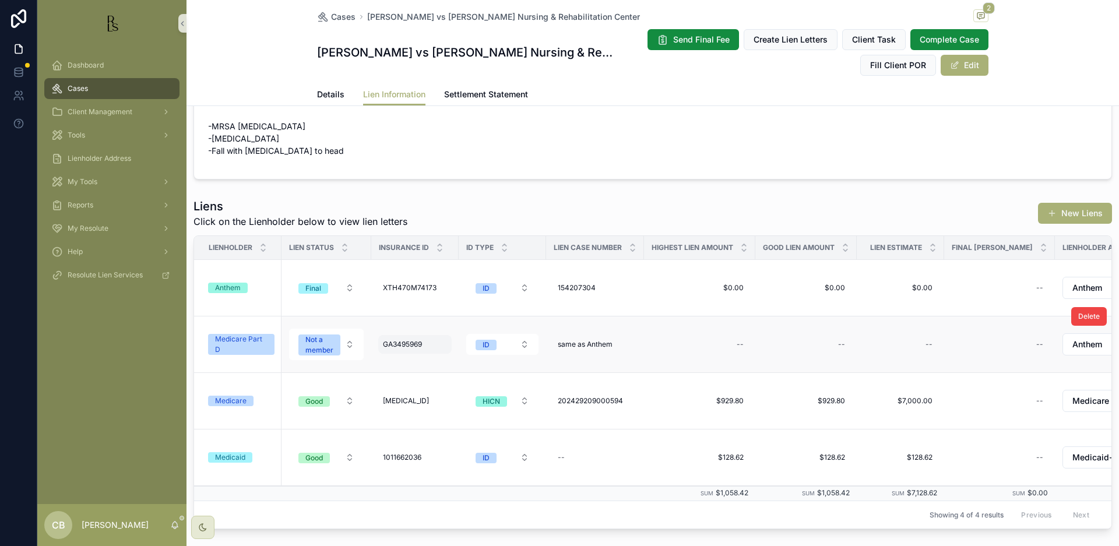
scroll to position [48, 0]
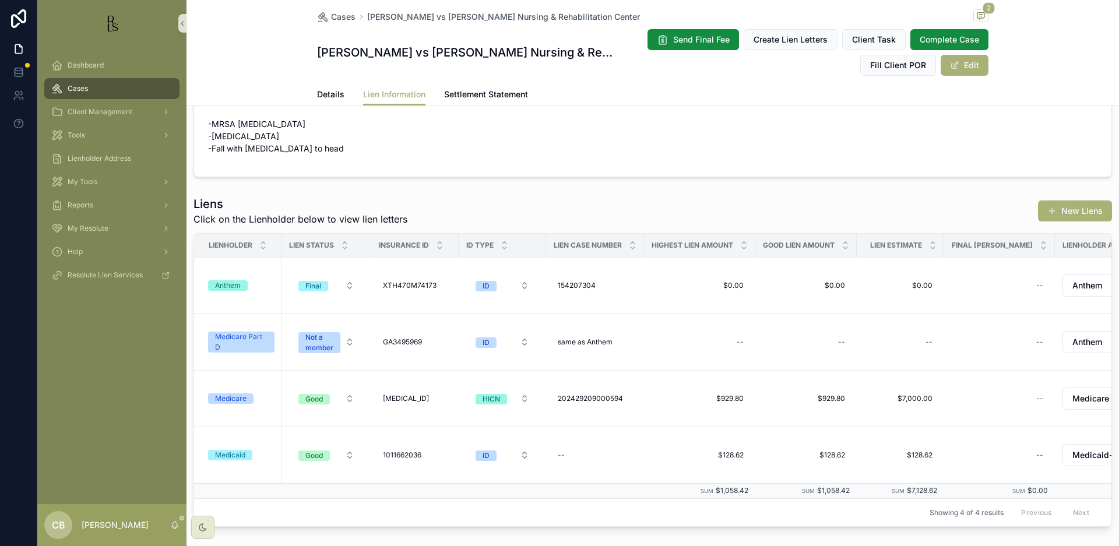
click at [233, 395] on div "Medicare" at bounding box center [230, 398] width 31 height 10
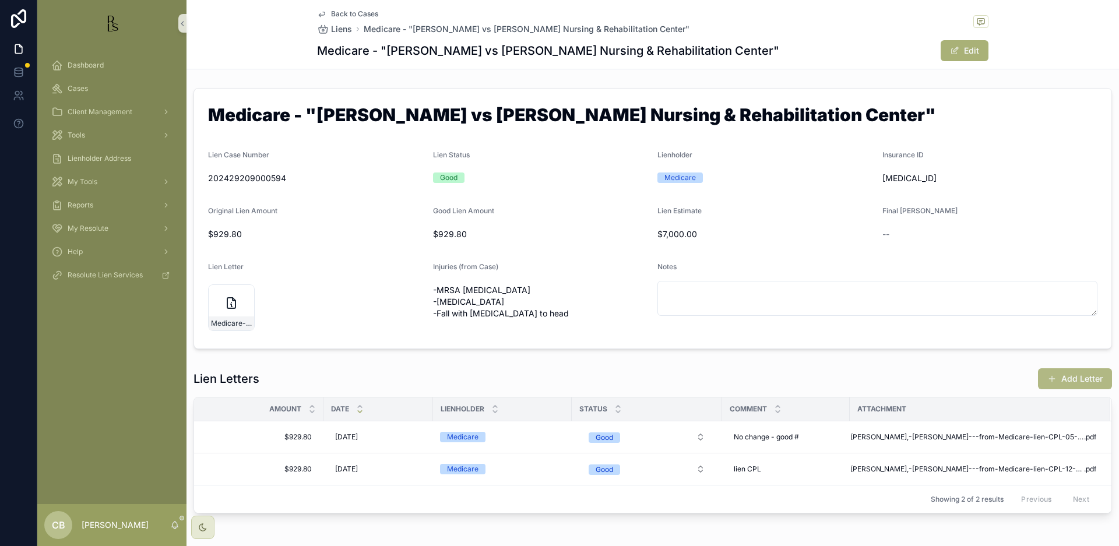
click at [1070, 376] on button "Add Letter" at bounding box center [1075, 378] width 74 height 21
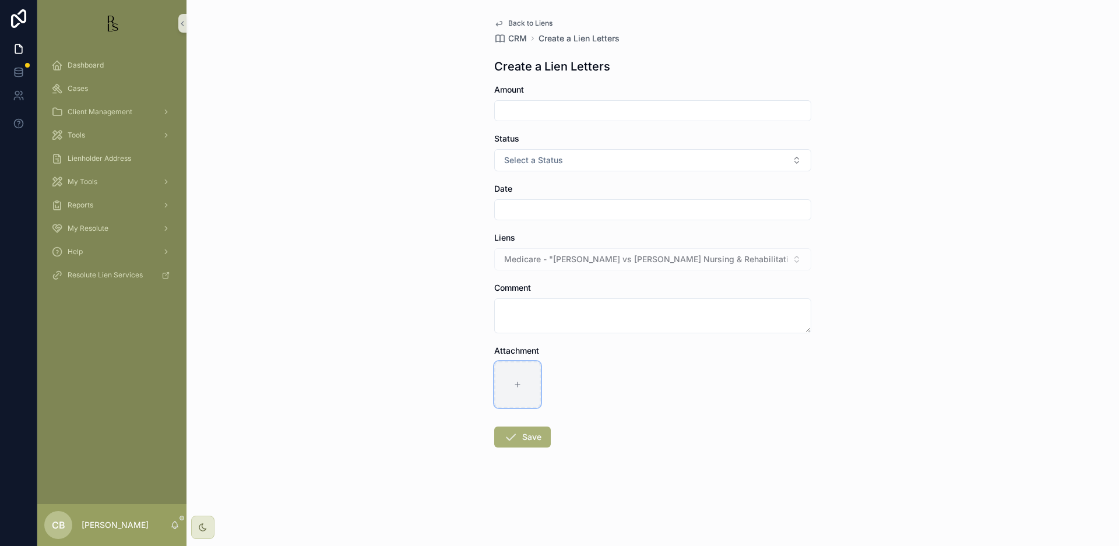
click at [514, 381] on icon "scrollable content" at bounding box center [518, 385] width 8 height 8
click at [516, 384] on icon "scrollable content" at bounding box center [518, 385] width 8 height 8
type input "**********"
click at [516, 104] on input "scrollable content" at bounding box center [653, 111] width 316 height 16
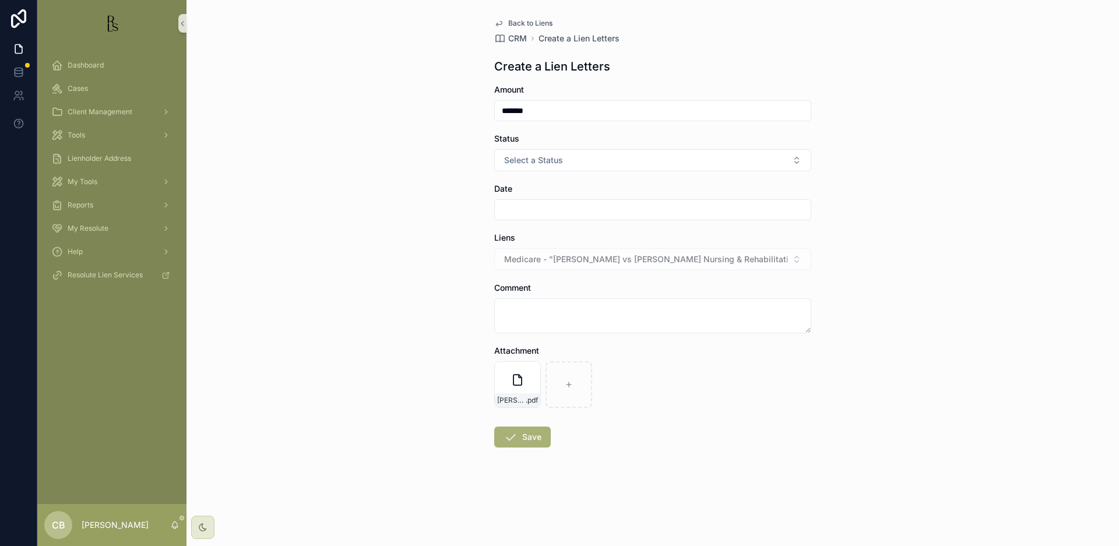
type input "*******"
click at [561, 161] on span "Select a Status" at bounding box center [533, 160] width 59 height 12
drag, startPoint x: 518, startPoint y: 223, endPoint x: 511, endPoint y: 224, distance: 7.8
click at [518, 223] on div "Good" at bounding box center [517, 224] width 17 height 10
drag, startPoint x: 520, startPoint y: 208, endPoint x: 525, endPoint y: 212, distance: 6.2
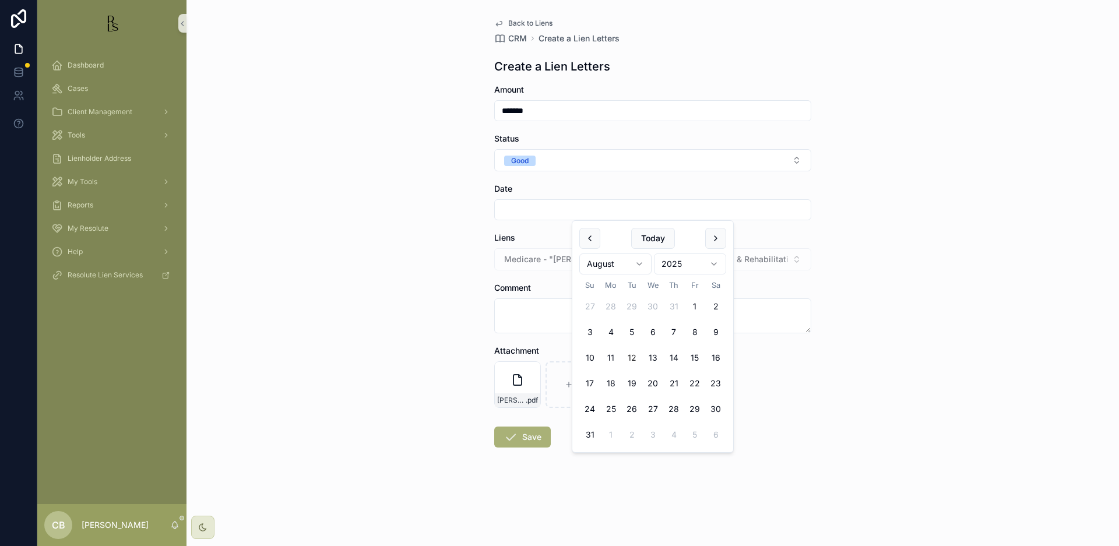
click at [520, 208] on input "scrollable content" at bounding box center [653, 210] width 316 height 16
click at [630, 353] on button "12" at bounding box center [631, 357] width 21 height 21
type input "*********"
click at [512, 311] on textarea "scrollable content" at bounding box center [652, 315] width 317 height 35
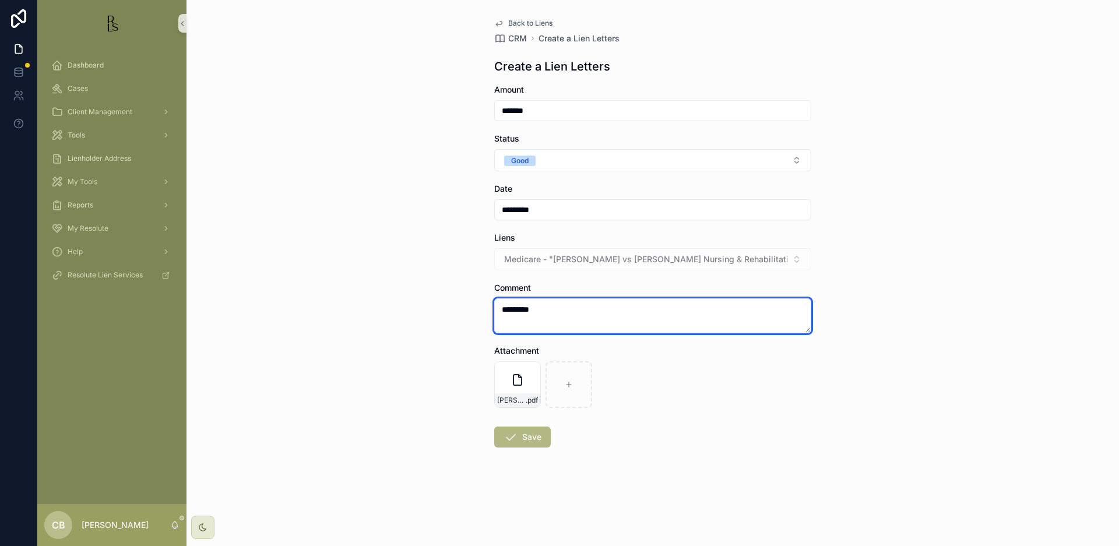
type textarea "*********"
click at [525, 437] on button "Save" at bounding box center [522, 437] width 57 height 21
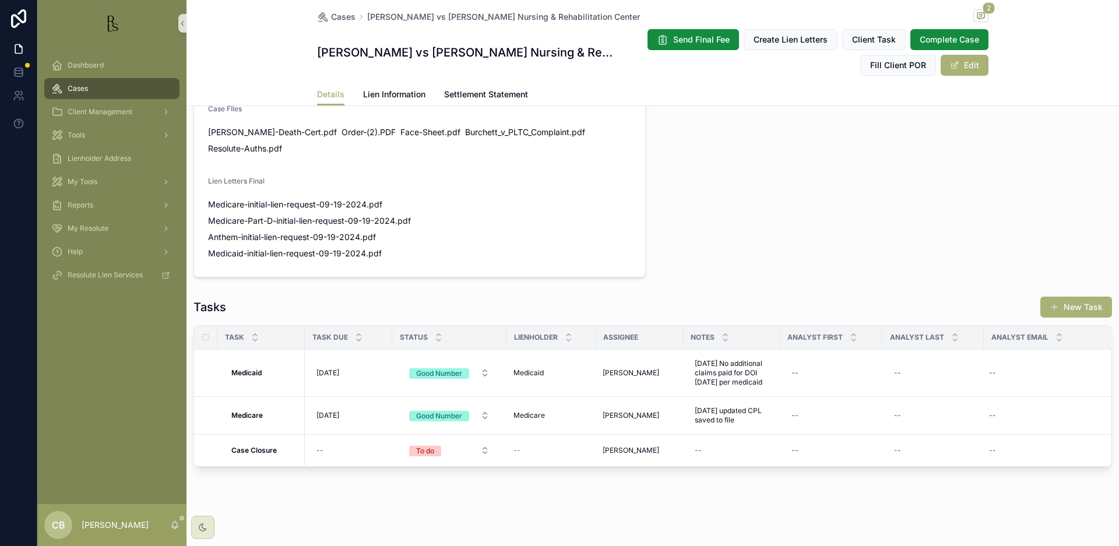
scroll to position [761, 0]
click at [736, 416] on span "[DATE] updated CPL saved to file" at bounding box center [731, 415] width 73 height 19
click at [767, 440] on textarea "**********" at bounding box center [752, 434] width 111 height 35
type textarea "**********"
click at [834, 425] on icon "scrollable content" at bounding box center [837, 426] width 9 height 9
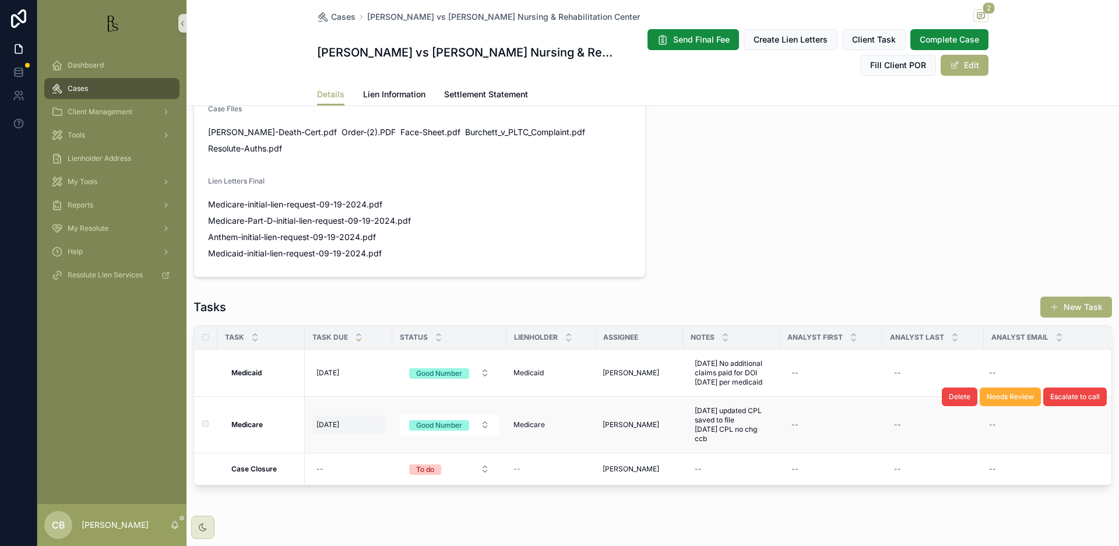
click at [330, 424] on span "[DATE]" at bounding box center [328, 424] width 23 height 9
click at [332, 420] on span "[DATE]" at bounding box center [328, 424] width 23 height 9
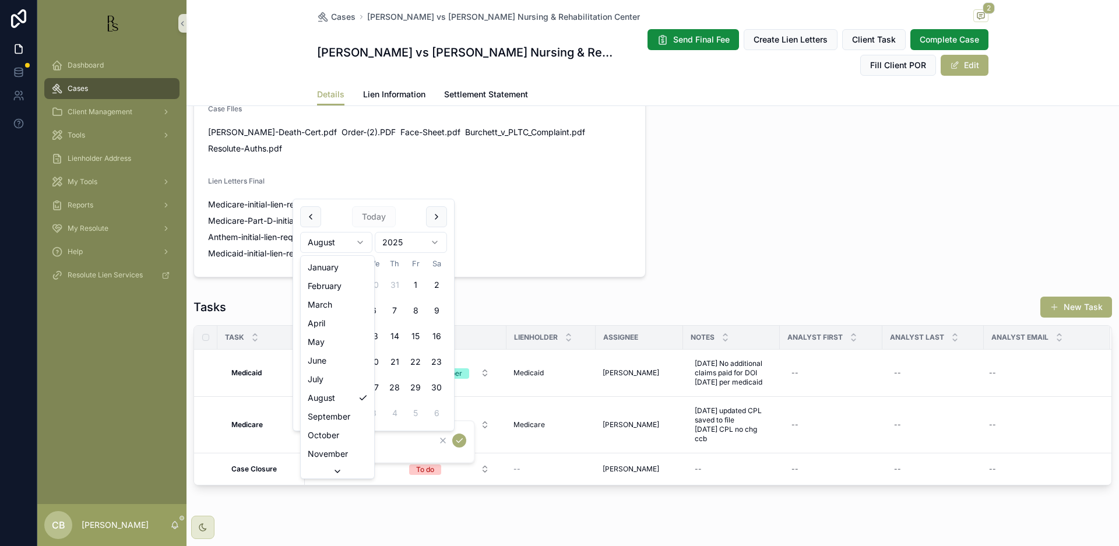
click at [361, 238] on html "Dashboard Cases Client Management Tools Lienholder Address My Tools Reports My …" at bounding box center [559, 273] width 1119 height 546
click at [357, 240] on html "Dashboard Cases Client Management Tools Lienholder Address My Tools Reports My …" at bounding box center [559, 273] width 1119 height 546
click at [373, 333] on button "12" at bounding box center [373, 336] width 21 height 21
type input "**********"
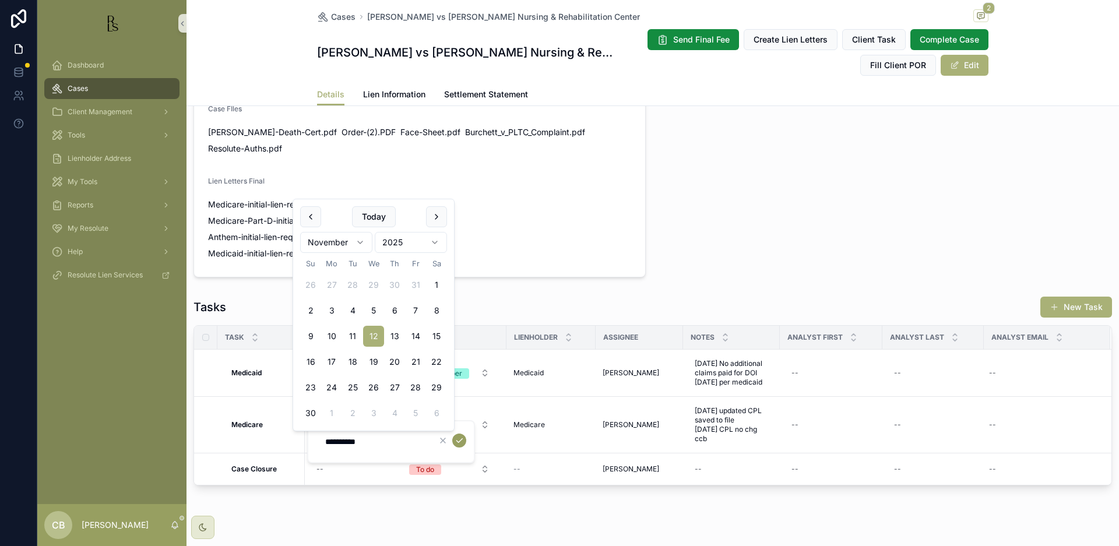
click at [458, 439] on icon "scrollable content" at bounding box center [459, 440] width 9 height 9
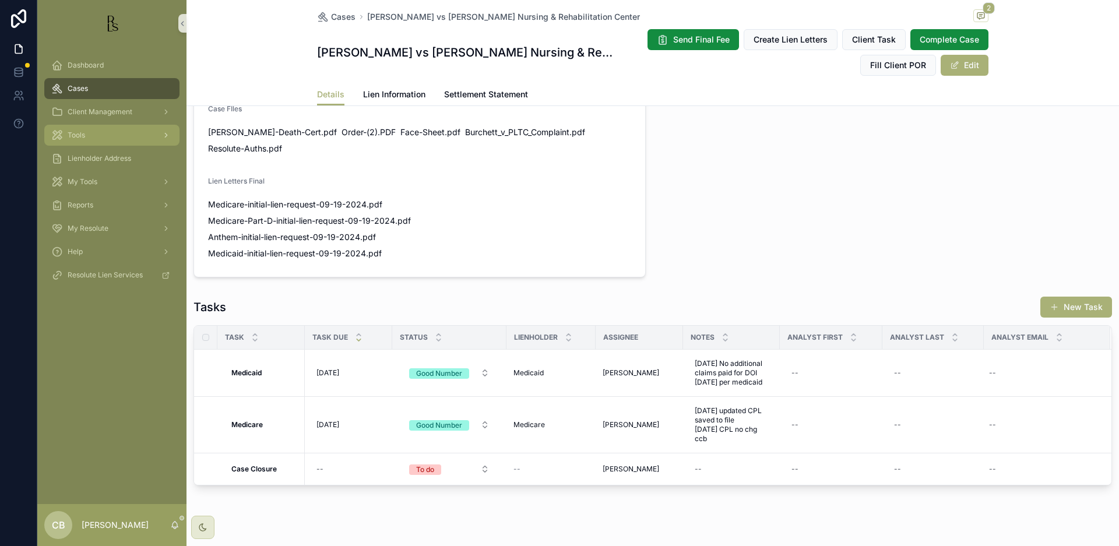
click at [85, 135] on span "Tools" at bounding box center [76, 135] width 17 height 9
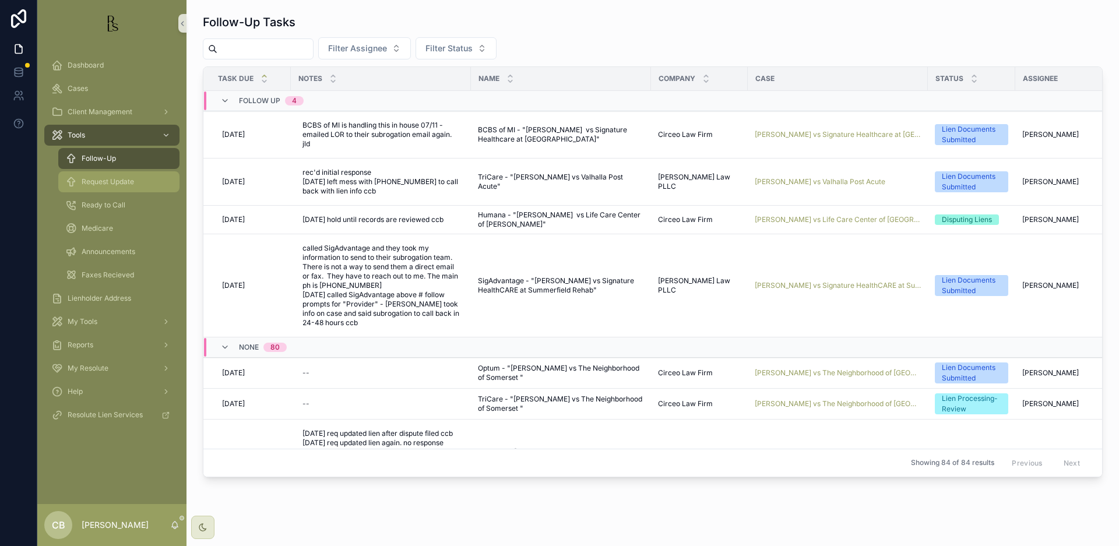
click at [106, 181] on span "Request Update" at bounding box center [108, 181] width 52 height 9
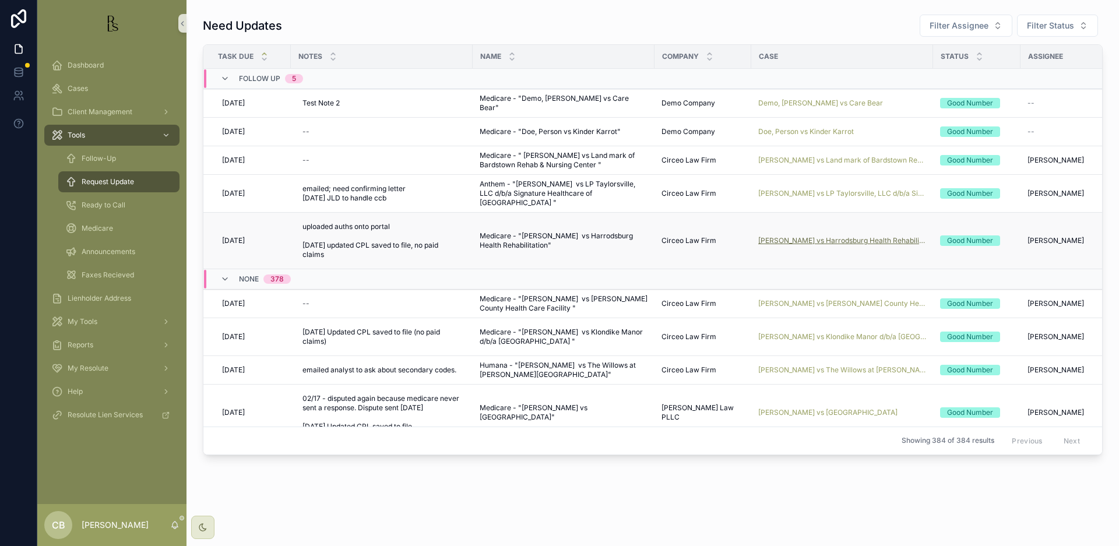
click at [838, 238] on span "[PERSON_NAME] vs Harrodsburg Health Rehabilitation" at bounding box center [842, 240] width 168 height 9
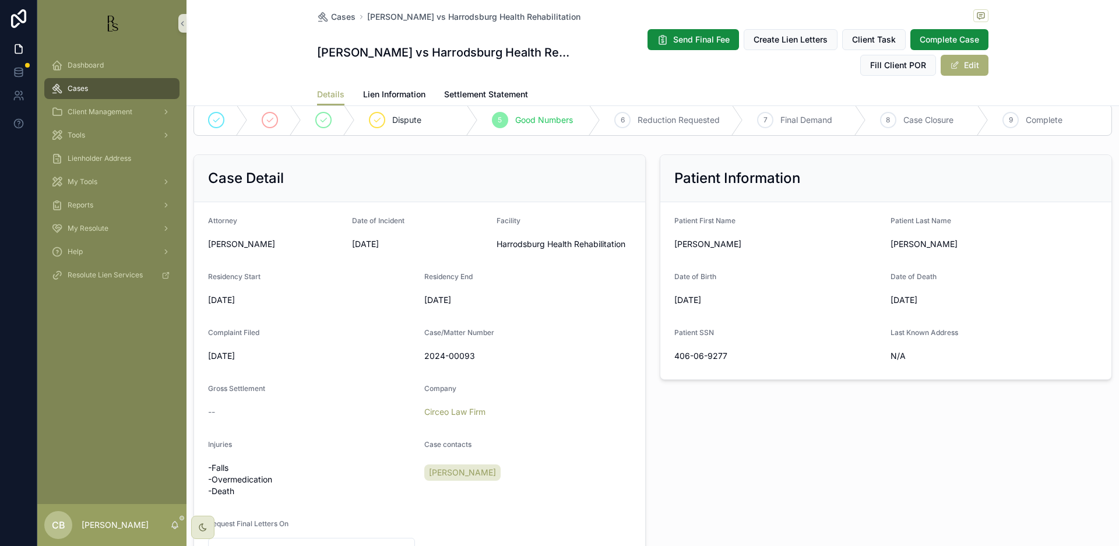
scroll to position [202, 0]
click at [393, 90] on span "Lien Information" at bounding box center [394, 95] width 62 height 12
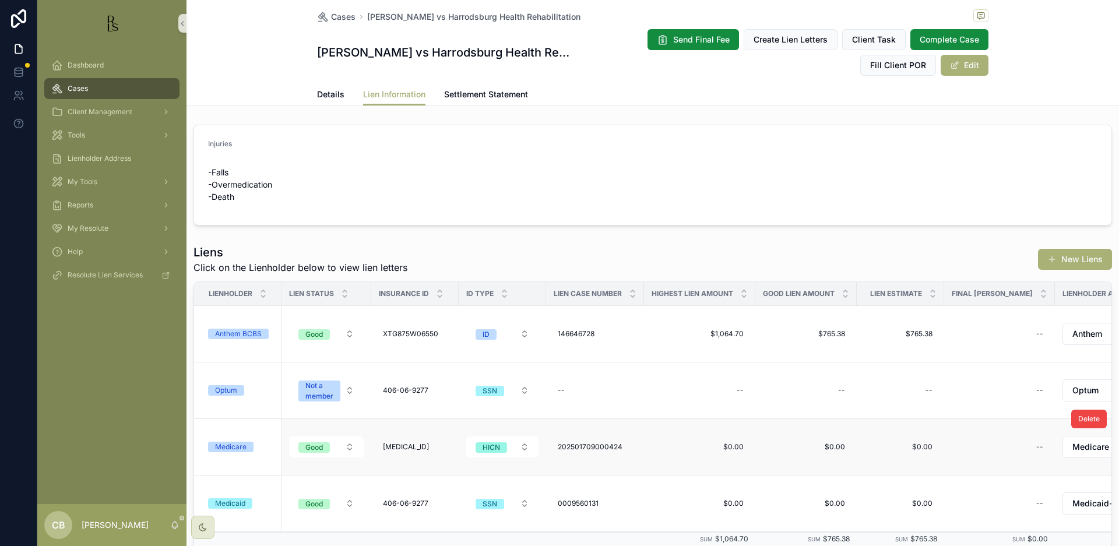
click at [231, 445] on div "Medicare" at bounding box center [230, 447] width 31 height 10
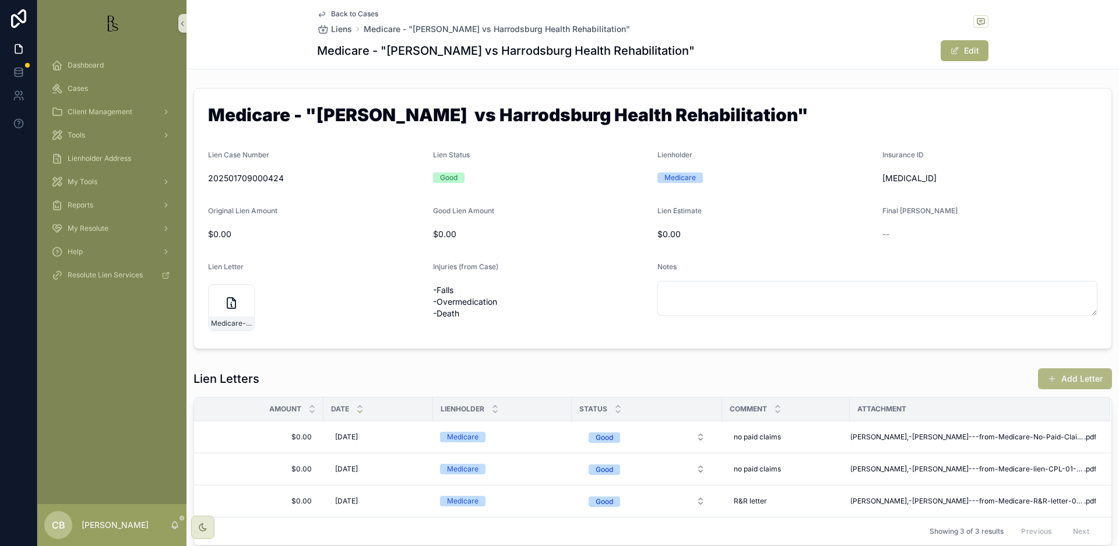
click at [1073, 377] on button "Add Letter" at bounding box center [1075, 378] width 74 height 21
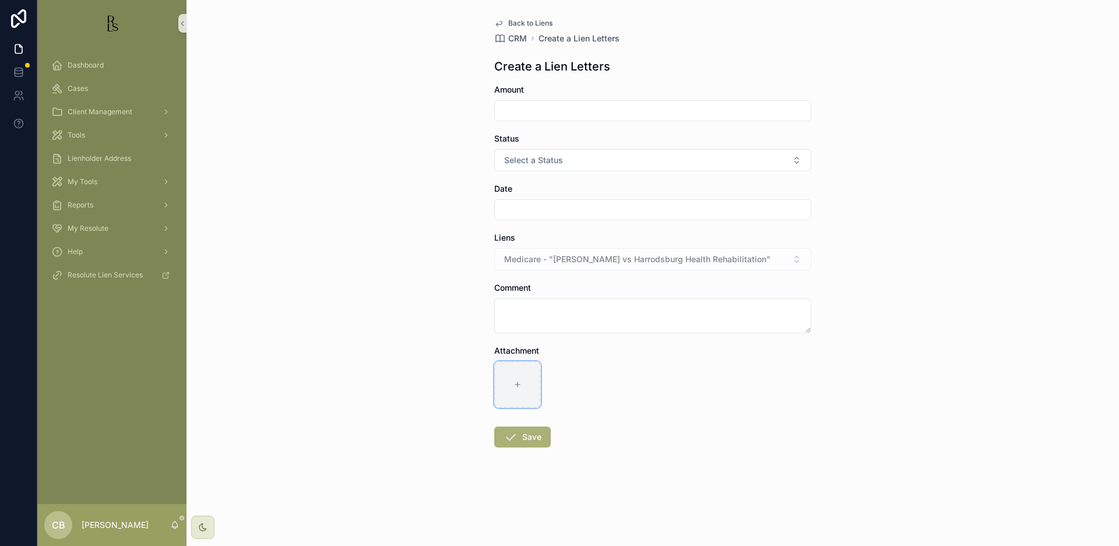
click at [514, 381] on icon "scrollable content" at bounding box center [518, 385] width 8 height 8
type input "**********"
click at [525, 111] on input "scrollable content" at bounding box center [653, 111] width 316 height 16
type input "*****"
click at [631, 161] on button "Select a Status" at bounding box center [652, 160] width 317 height 22
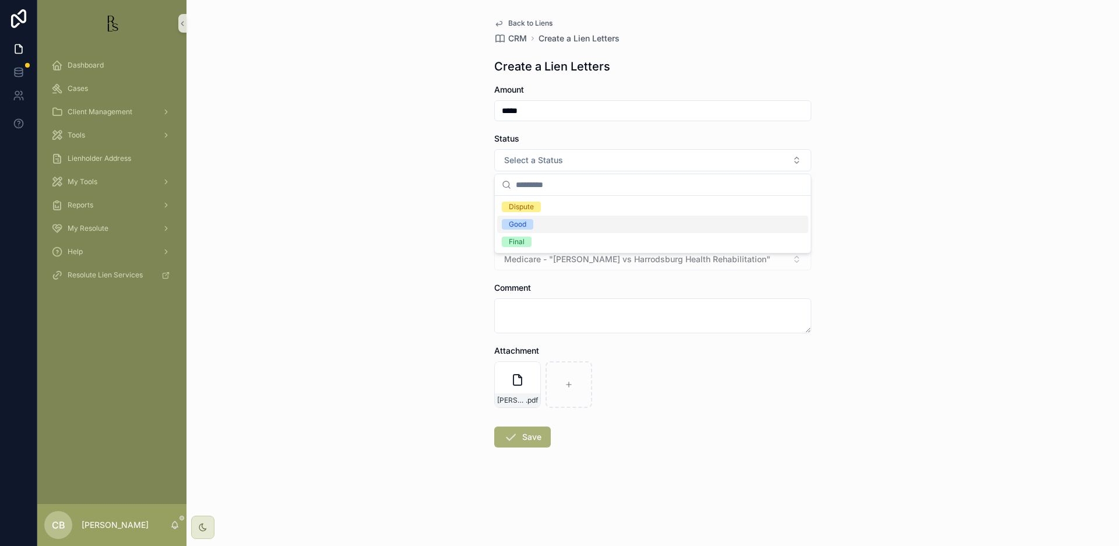
click at [533, 220] on span "Good" at bounding box center [517, 224] width 31 height 10
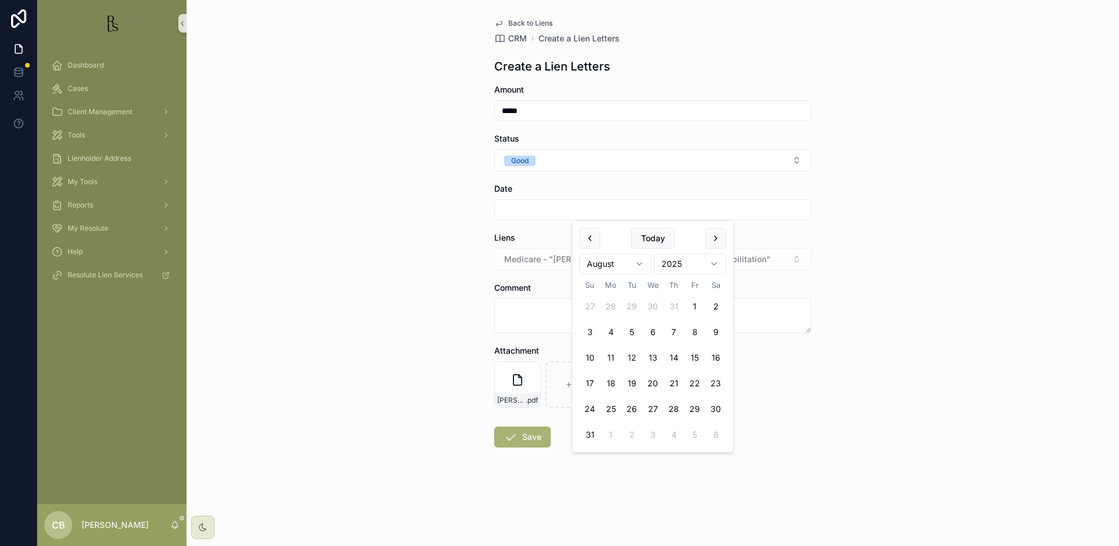
click at [529, 212] on input "scrollable content" at bounding box center [653, 210] width 316 height 16
click at [634, 357] on button "12" at bounding box center [631, 357] width 21 height 21
type input "*********"
click at [518, 301] on textarea "scrollable content" at bounding box center [652, 315] width 317 height 35
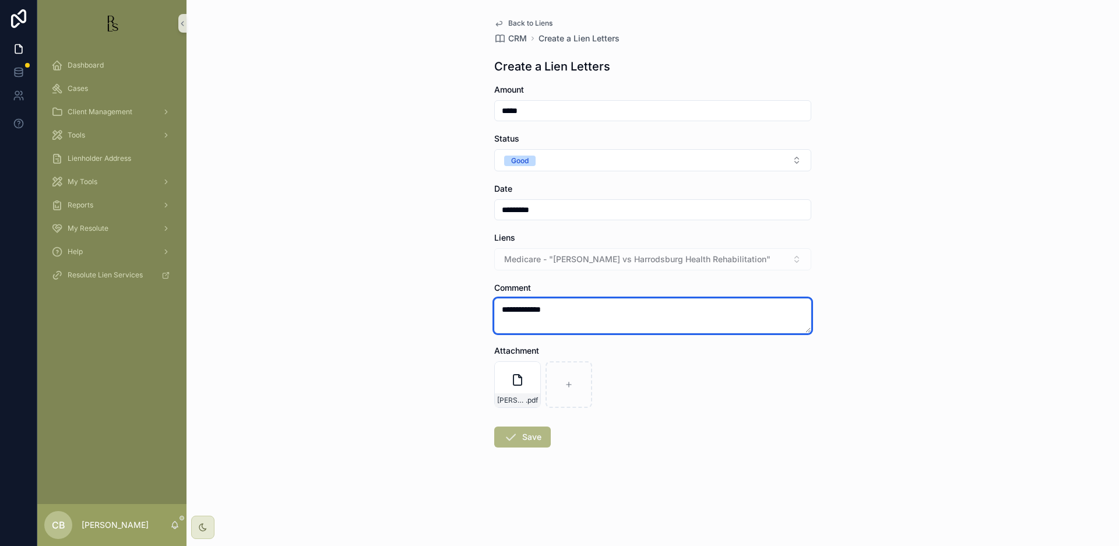
type textarea "**********"
click at [526, 436] on button "Save" at bounding box center [522, 437] width 57 height 21
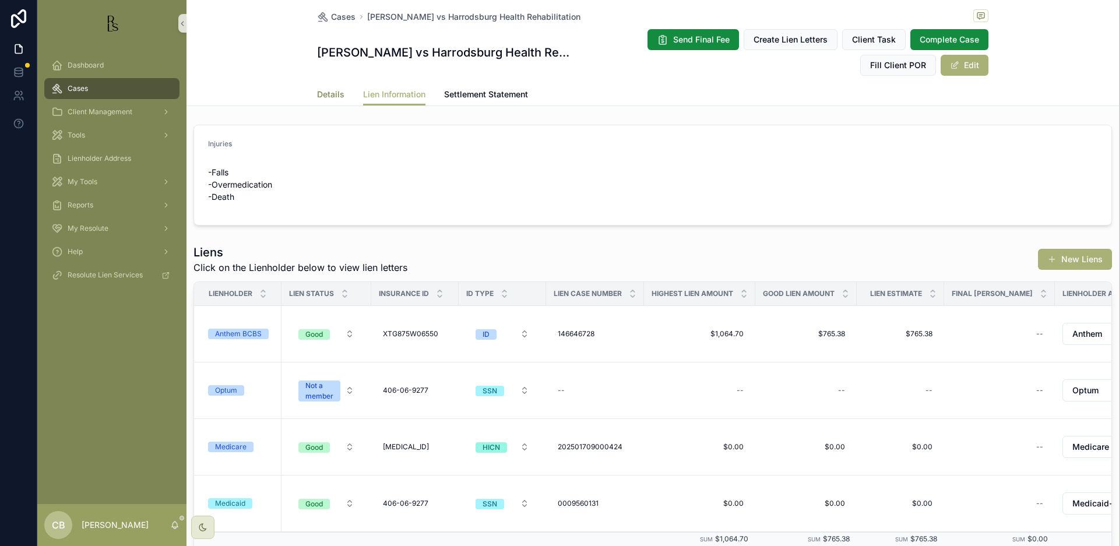
click at [322, 92] on span "Details" at bounding box center [330, 95] width 27 height 12
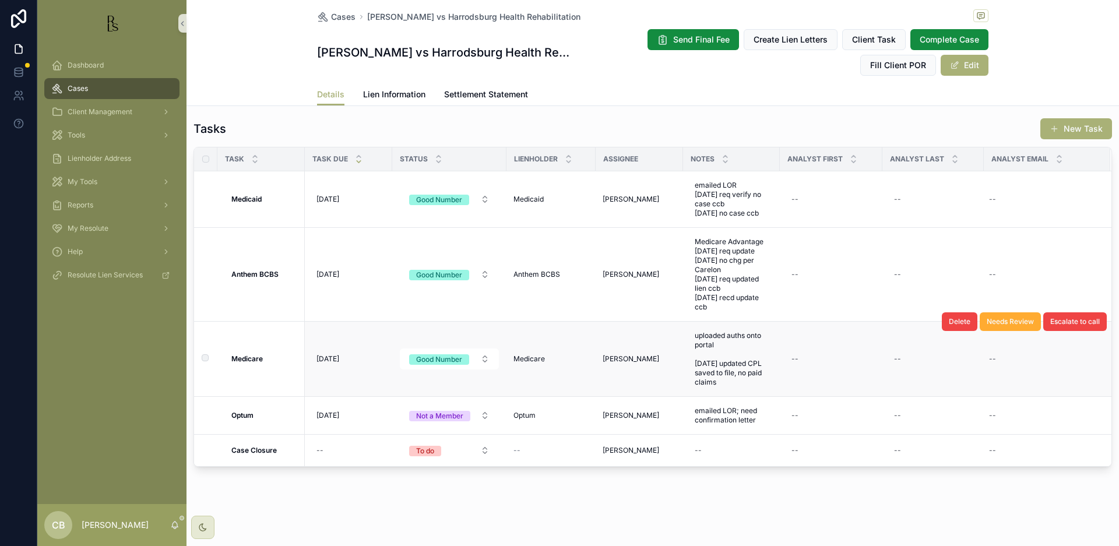
scroll to position [928, 0]
click at [726, 377] on span "uploaded auths onto portal [DATE] updated CPL saved to file, no paid claims" at bounding box center [731, 359] width 73 height 56
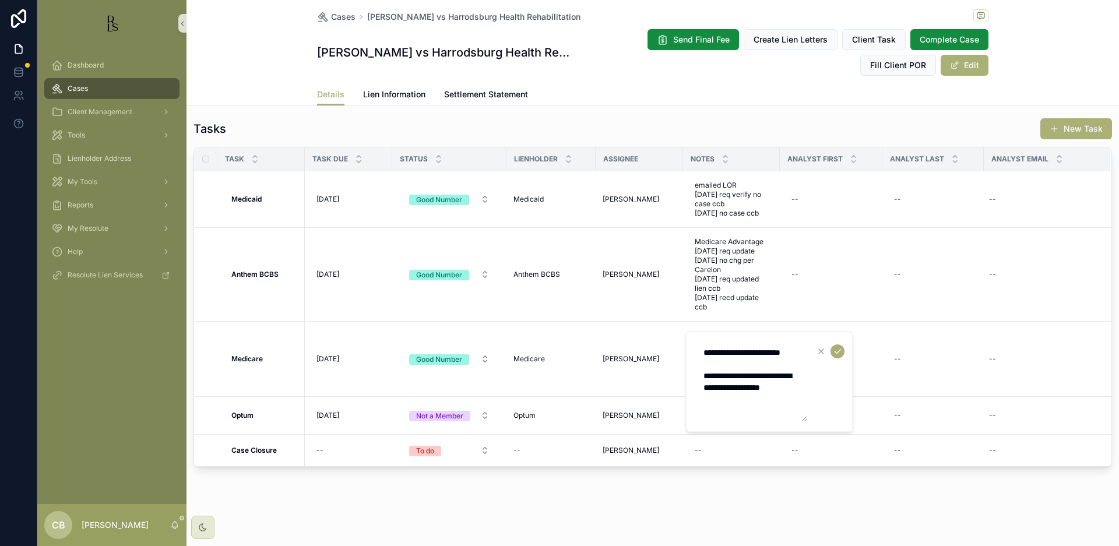
click at [744, 410] on textarea "**********" at bounding box center [752, 381] width 111 height 79
type textarea "**********"
click at [838, 352] on icon "scrollable content" at bounding box center [838, 352] width 6 height 4
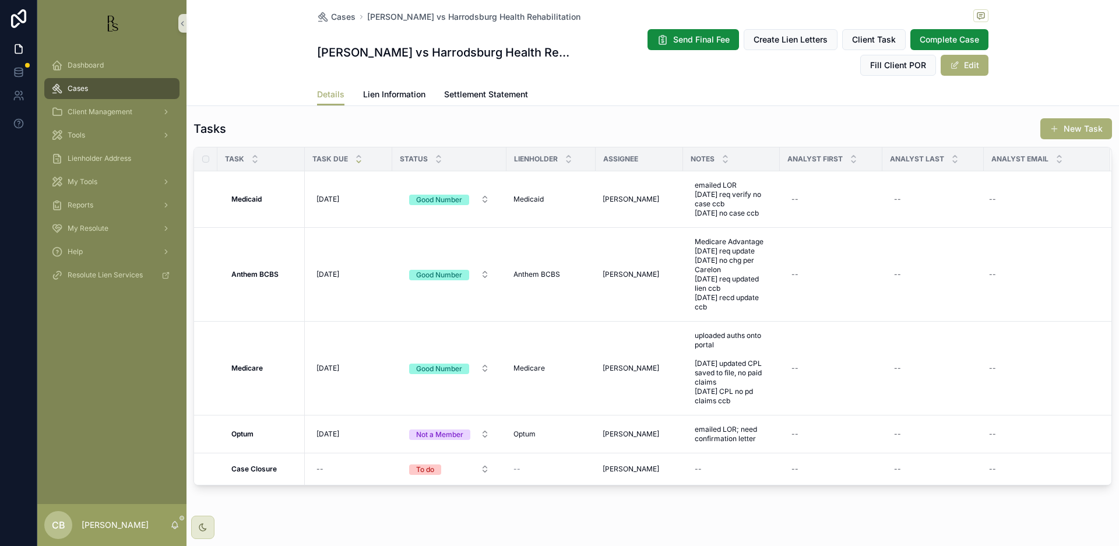
click at [336, 366] on span "[DATE]" at bounding box center [328, 368] width 23 height 9
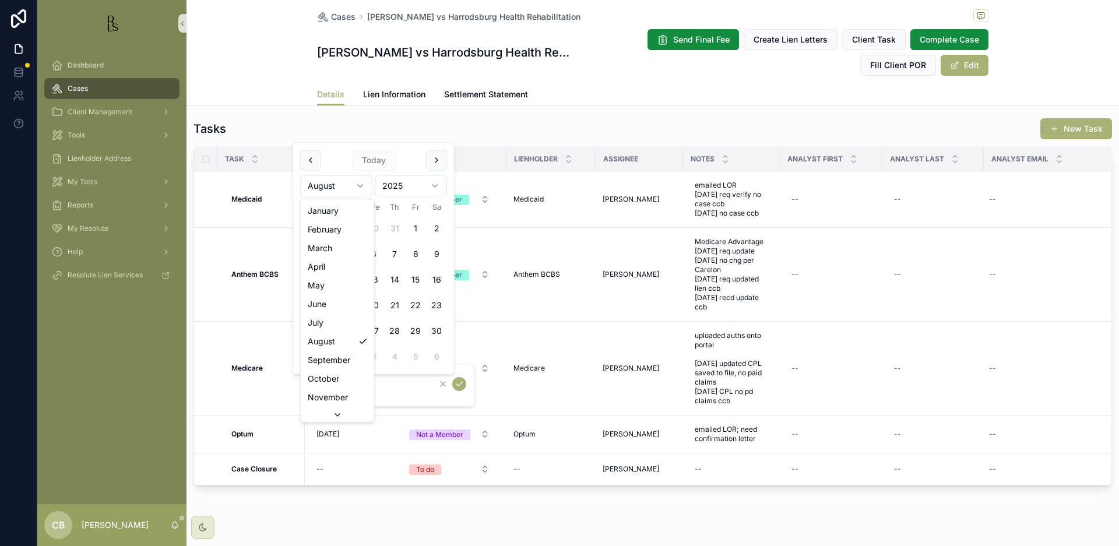
click at [358, 184] on html "Dashboard Cases Client Management Tools Lienholder Address My Tools Reports My …" at bounding box center [559, 273] width 1119 height 546
click at [358, 180] on html "Dashboard Cases Client Management Tools Lienholder Address My Tools Reports My …" at bounding box center [559, 273] width 1119 height 546
click at [375, 276] on button "12" at bounding box center [373, 279] width 21 height 21
type input "**********"
click at [462, 382] on icon "scrollable content" at bounding box center [459, 383] width 9 height 9
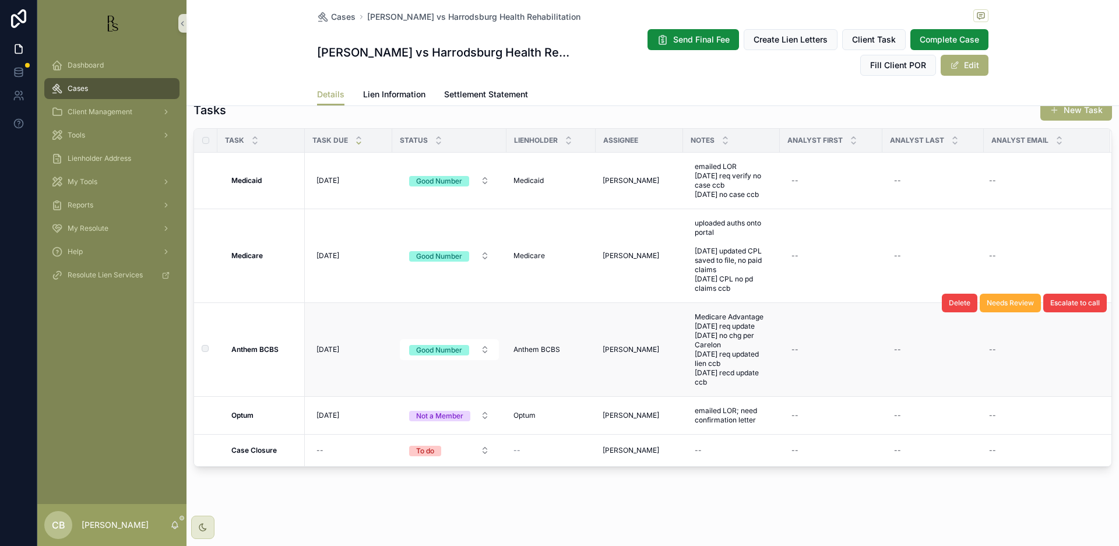
scroll to position [0, 0]
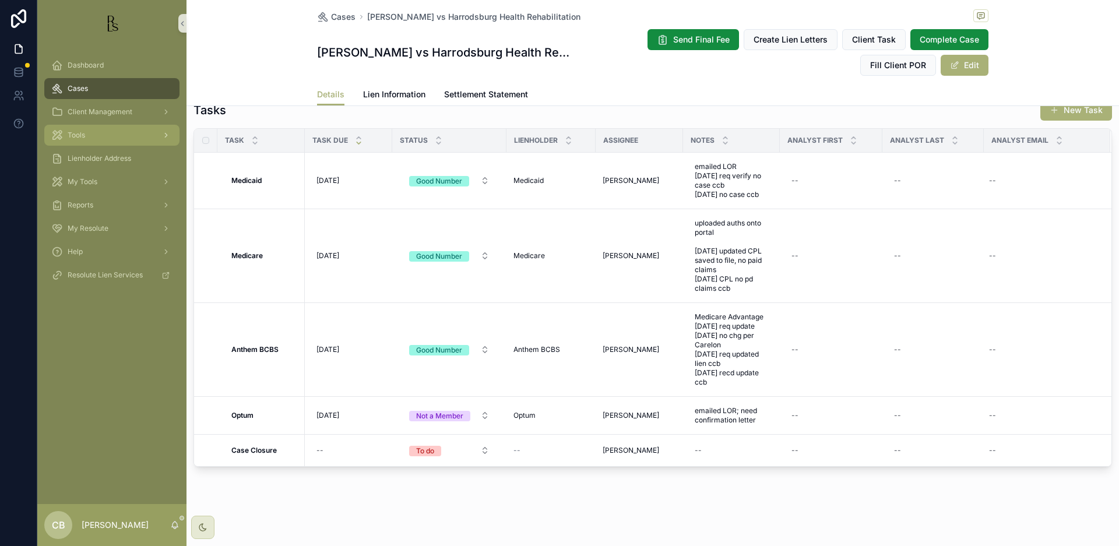
click at [76, 136] on span "Tools" at bounding box center [76, 135] width 17 height 9
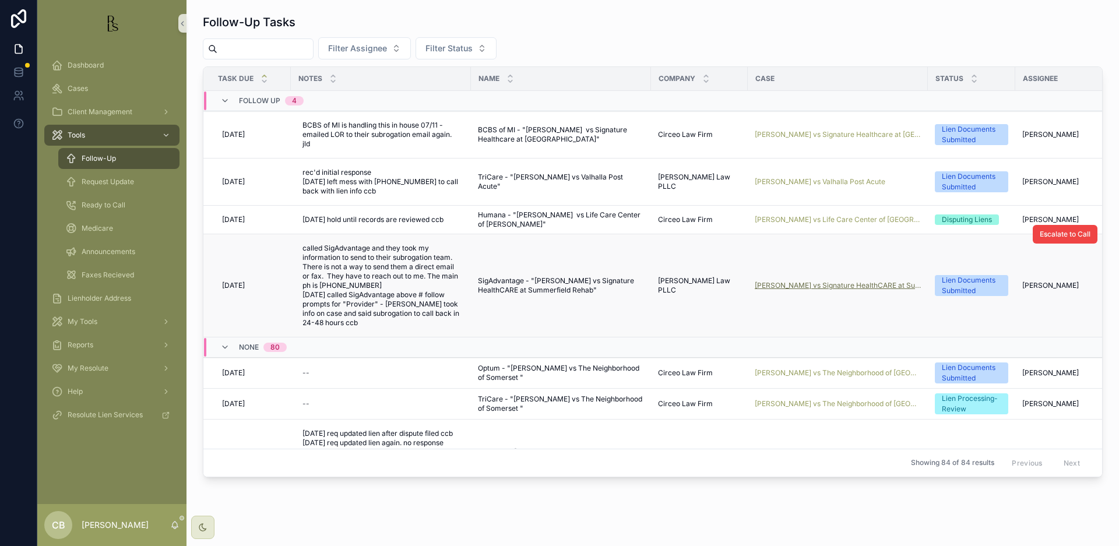
click at [820, 283] on span "[PERSON_NAME] vs Signature HealthCARE at Summerfield Rehab" at bounding box center [838, 285] width 166 height 9
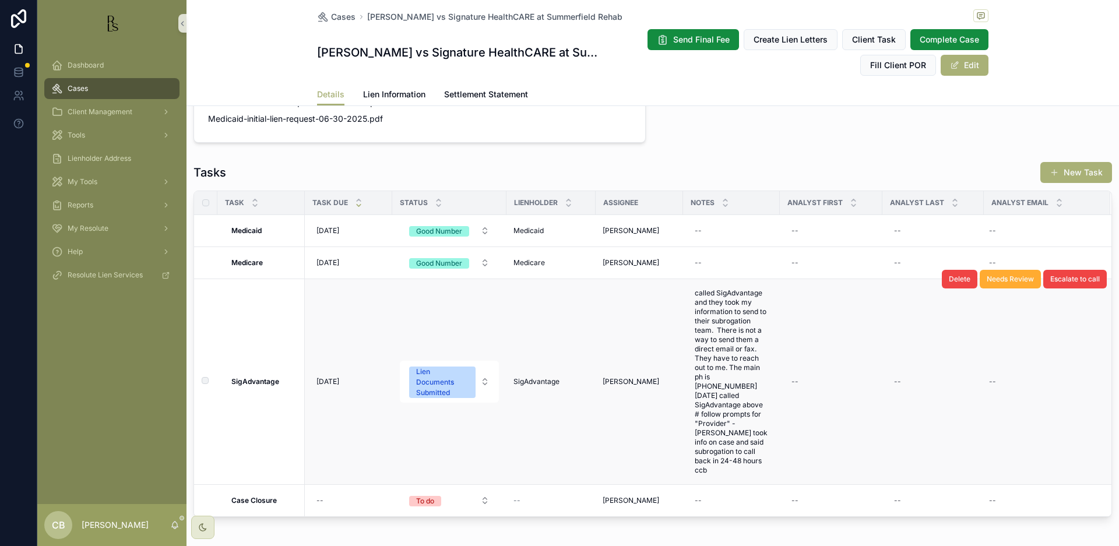
scroll to position [897, 0]
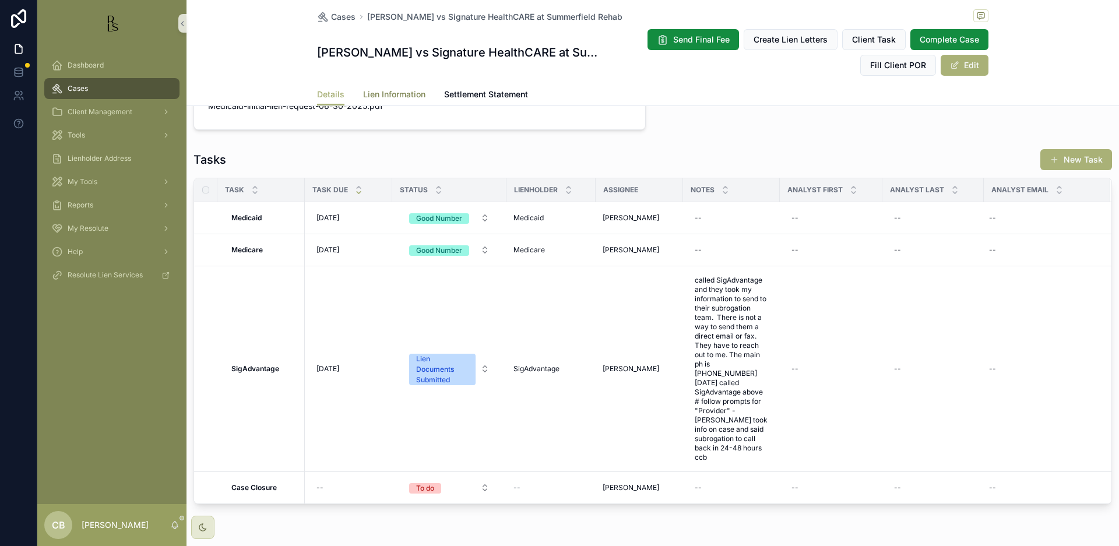
click at [395, 93] on span "Lien Information" at bounding box center [394, 95] width 62 height 12
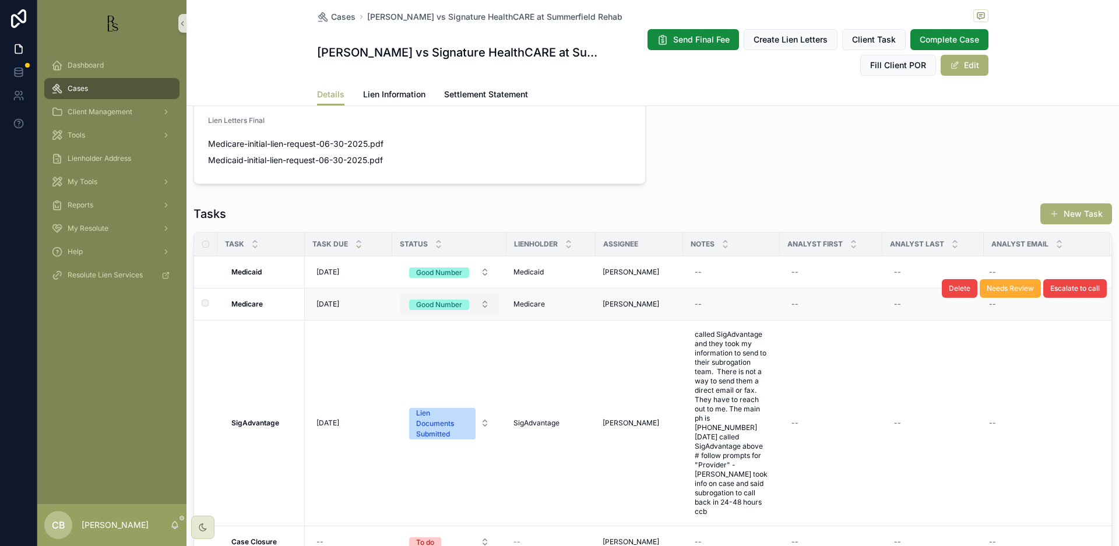
scroll to position [845, 0]
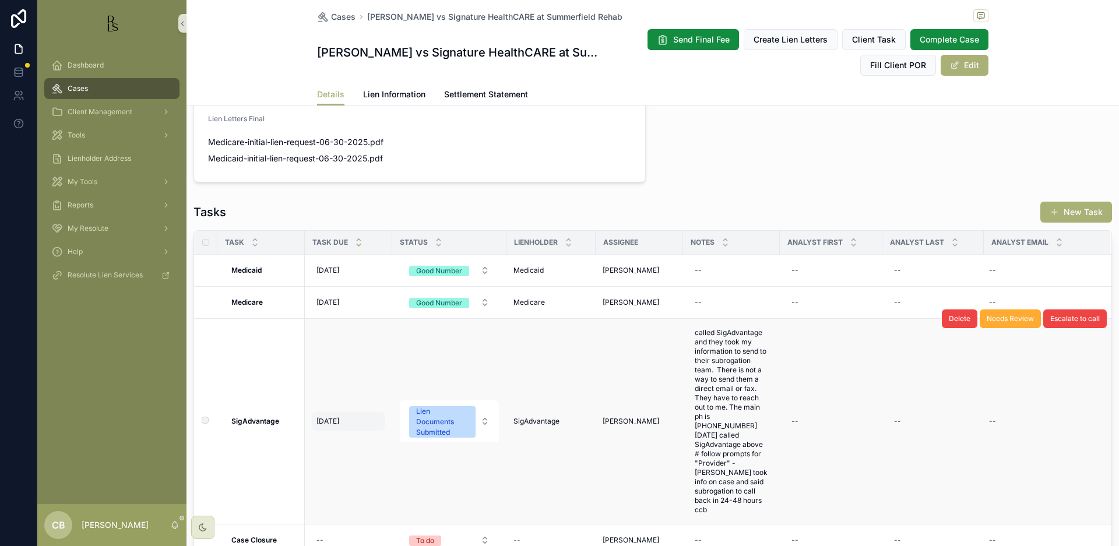
click at [331, 417] on span "[DATE]" at bounding box center [328, 421] width 23 height 9
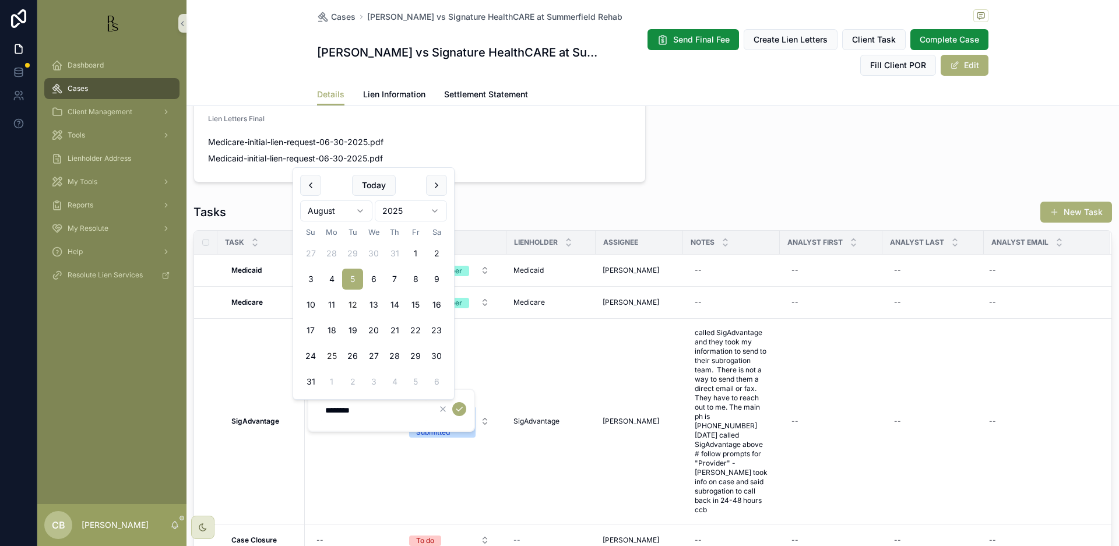
click at [329, 352] on button "25" at bounding box center [331, 356] width 21 height 21
type input "*********"
click at [460, 409] on icon "scrollable content" at bounding box center [459, 409] width 9 height 9
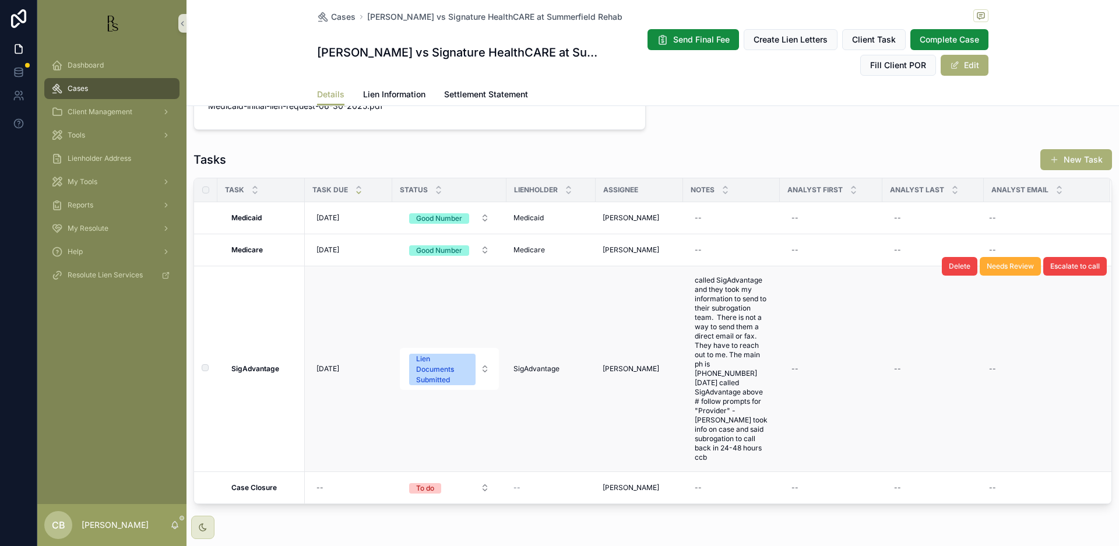
scroll to position [0, 0]
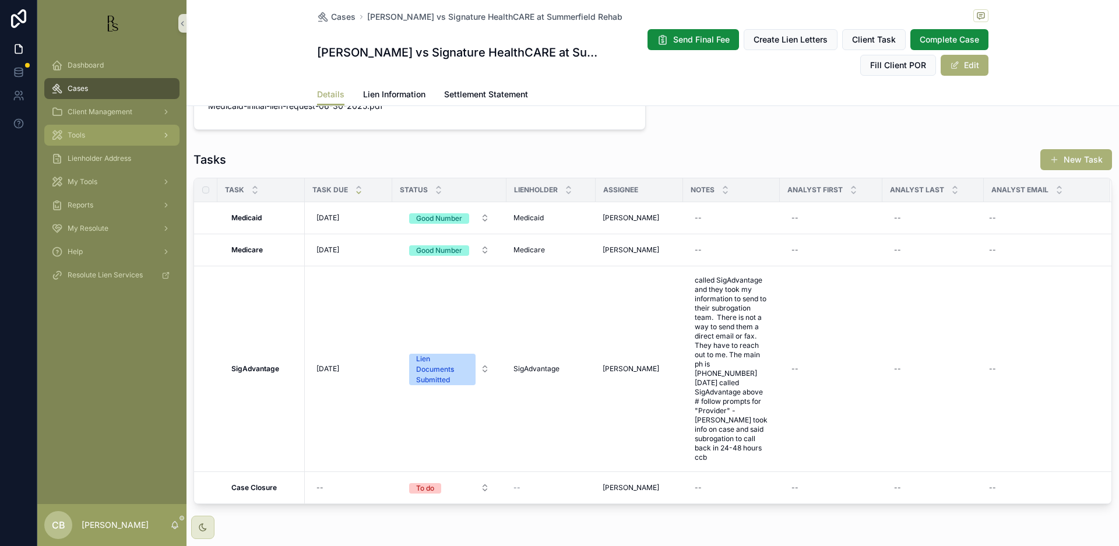
click at [78, 135] on span "Tools" at bounding box center [76, 135] width 17 height 9
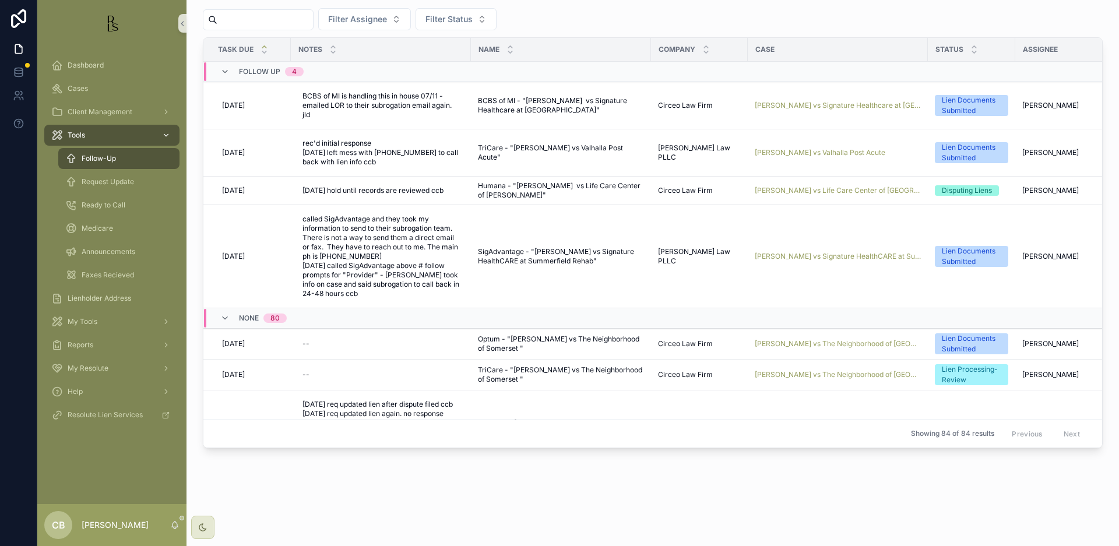
scroll to position [29, 0]
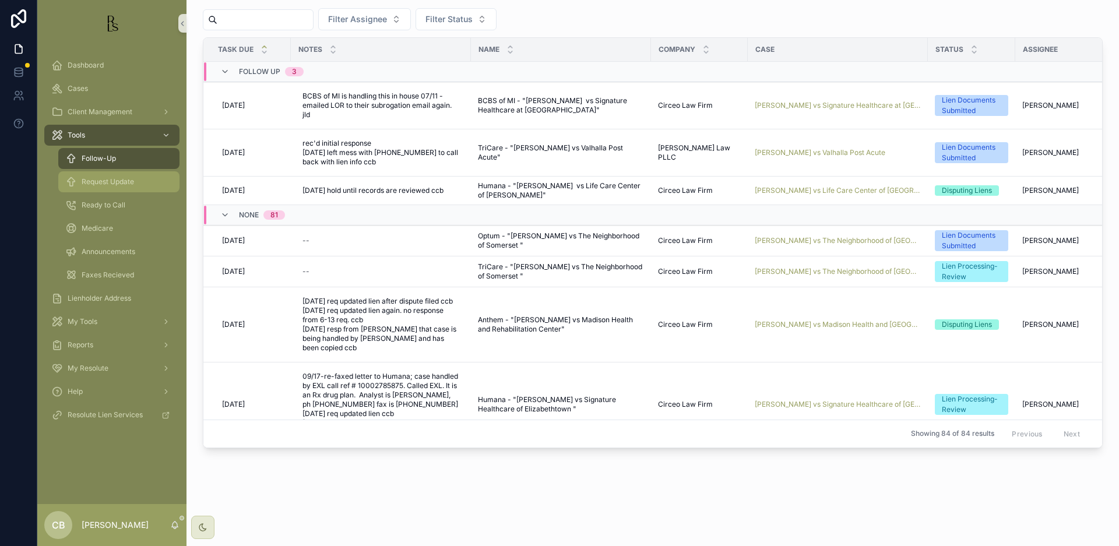
click at [110, 183] on span "Request Update" at bounding box center [108, 181] width 52 height 9
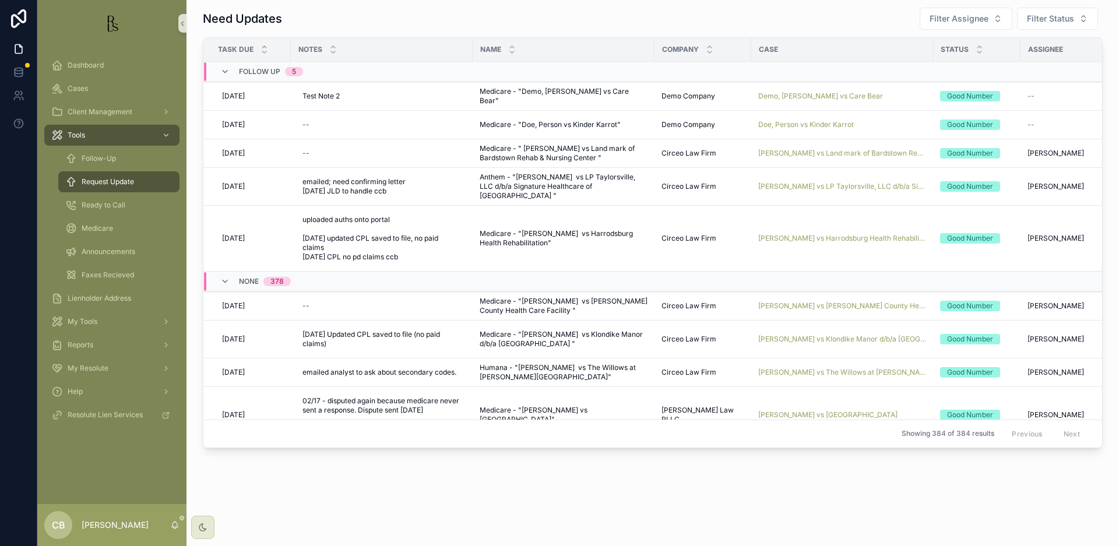
scroll to position [7, 0]
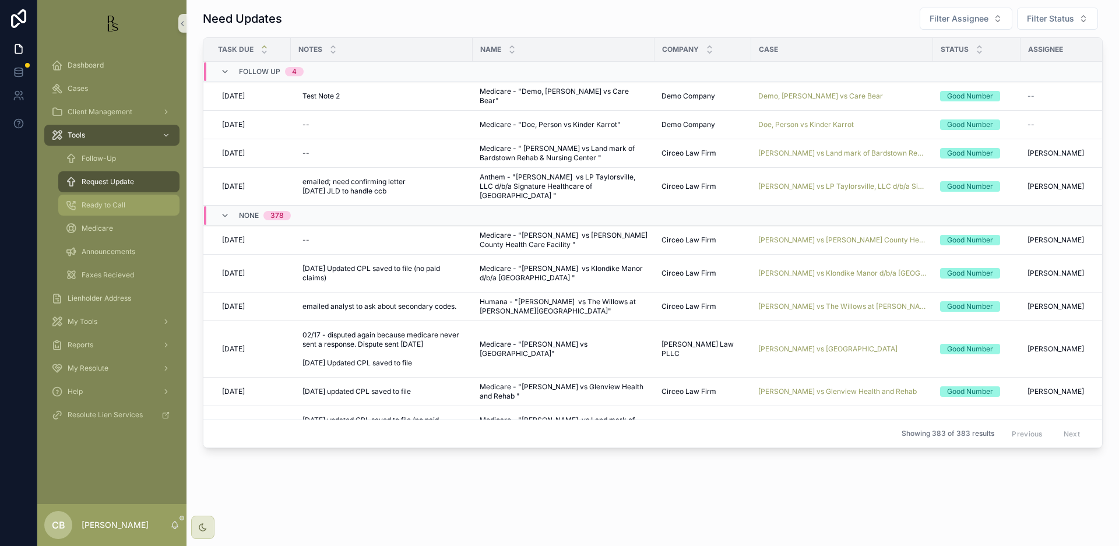
click at [115, 205] on span "Ready to Call" at bounding box center [104, 205] width 44 height 9
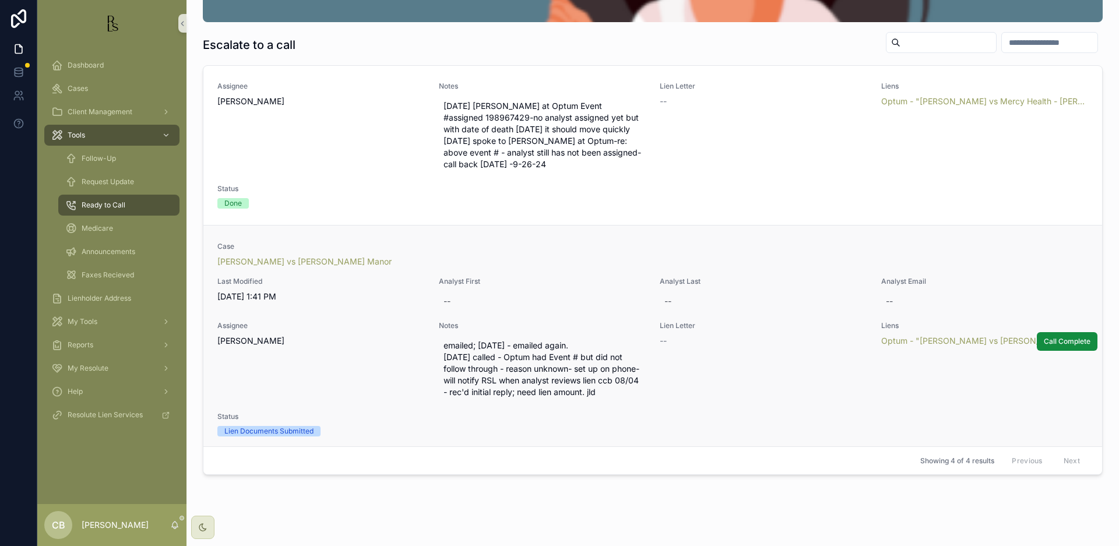
scroll to position [314, 0]
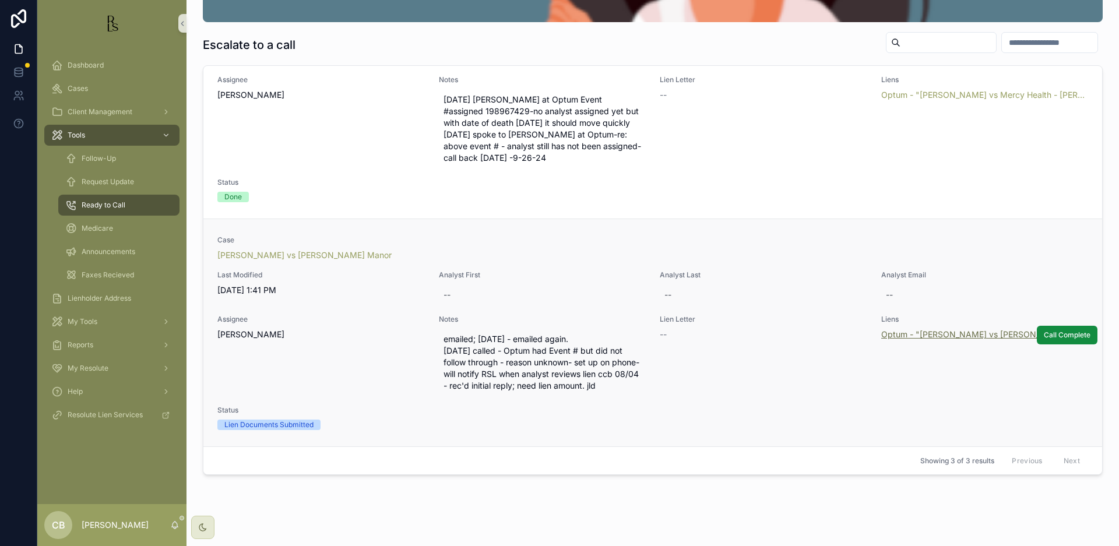
click at [945, 329] on span "Optum - "[PERSON_NAME] vs [PERSON_NAME] Manor"" at bounding box center [985, 335] width 208 height 12
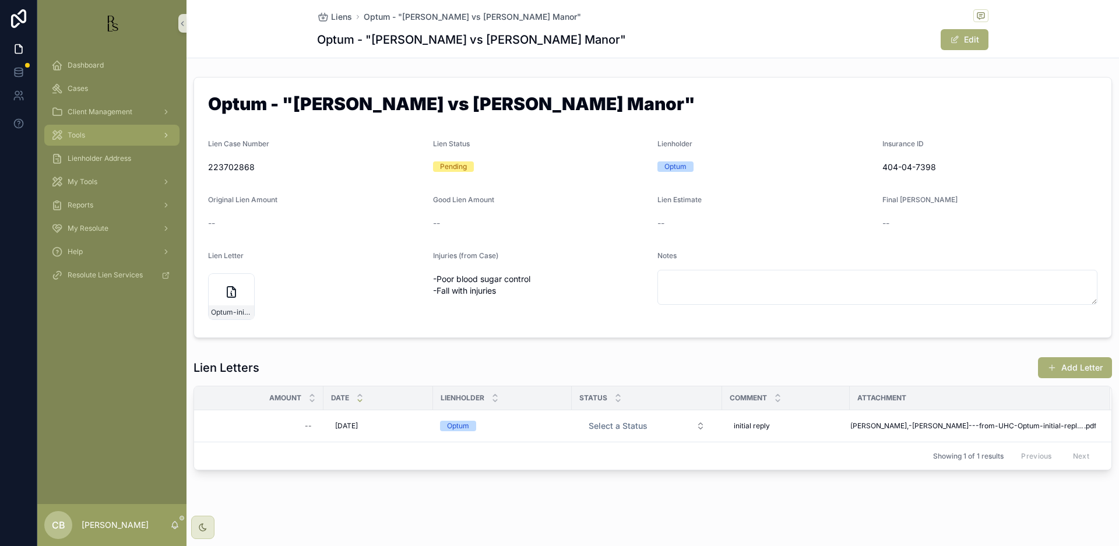
click at [86, 132] on div "Tools" at bounding box center [111, 135] width 121 height 19
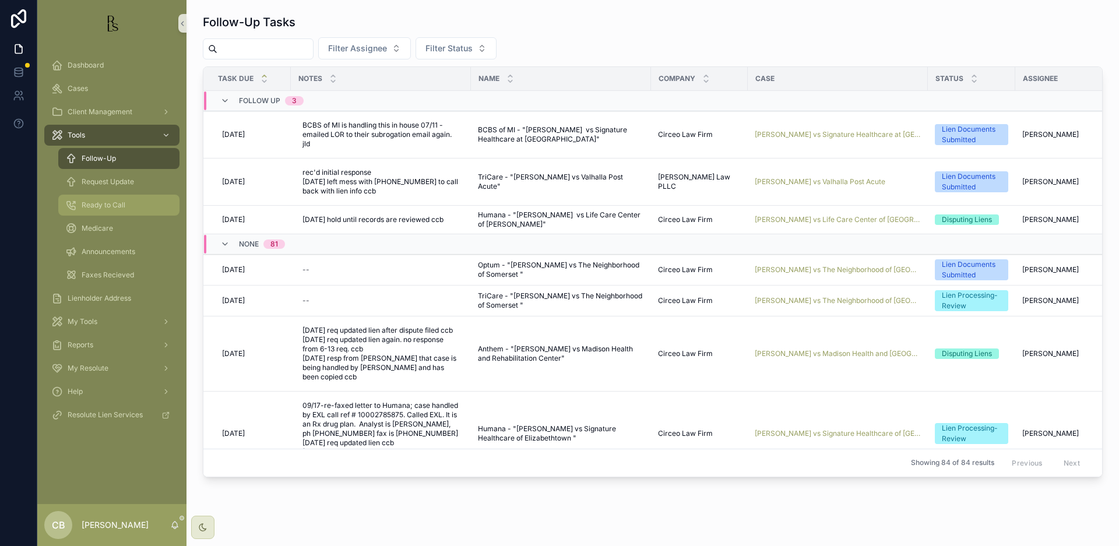
click at [119, 203] on span "Ready to Call" at bounding box center [104, 205] width 44 height 9
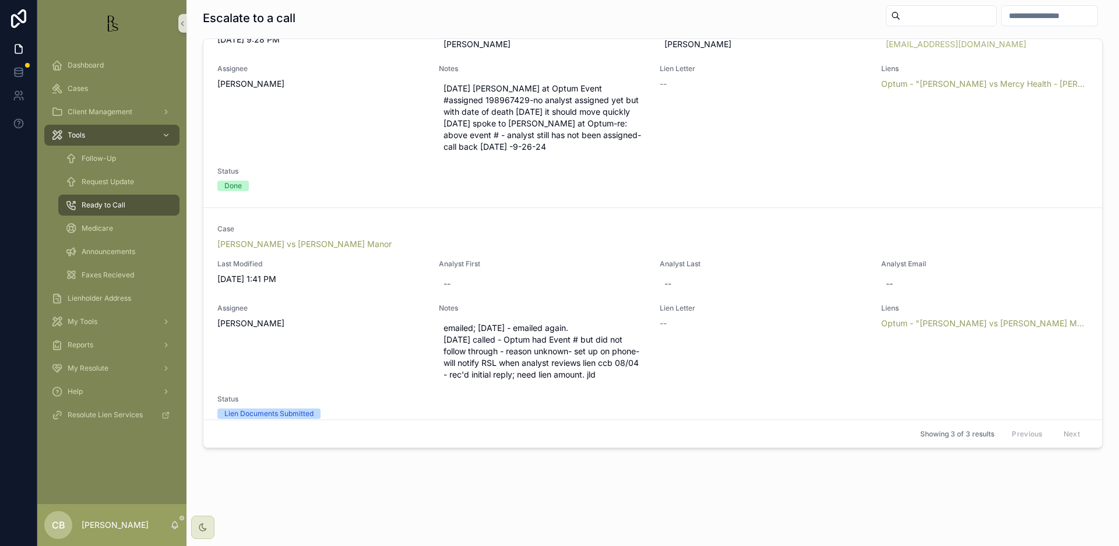
scroll to position [286, 0]
click at [934, 321] on span "Optum - "[PERSON_NAME] vs [PERSON_NAME] Manor"" at bounding box center [985, 325] width 208 height 12
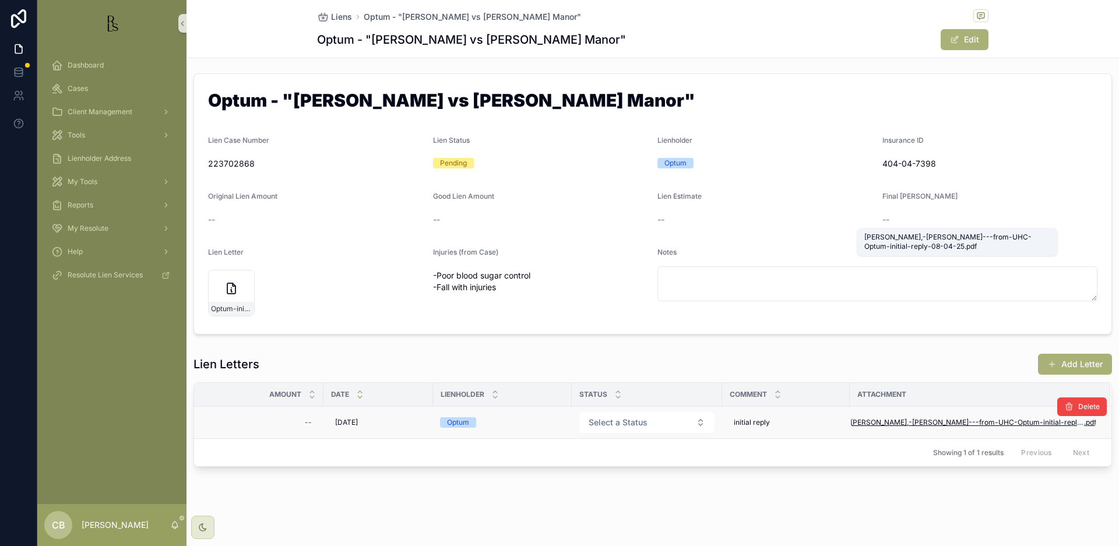
click at [945, 418] on span "[PERSON_NAME],-[PERSON_NAME]---from-UHC-Optum-initial-reply-08-04-25" at bounding box center [967, 422] width 234 height 9
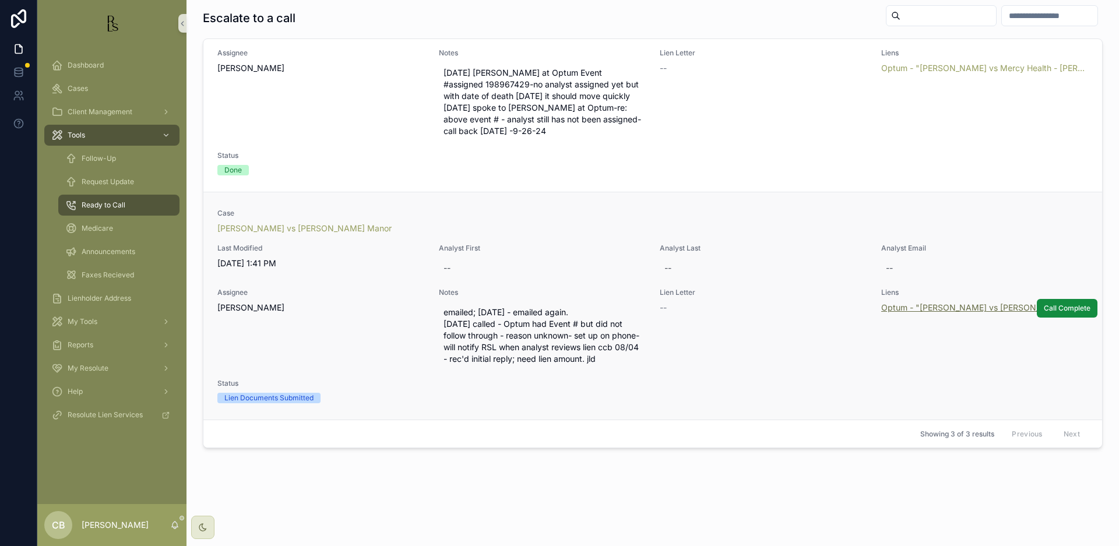
click at [941, 302] on span "Optum - "[PERSON_NAME] vs [PERSON_NAME] Manor"" at bounding box center [985, 308] width 208 height 12
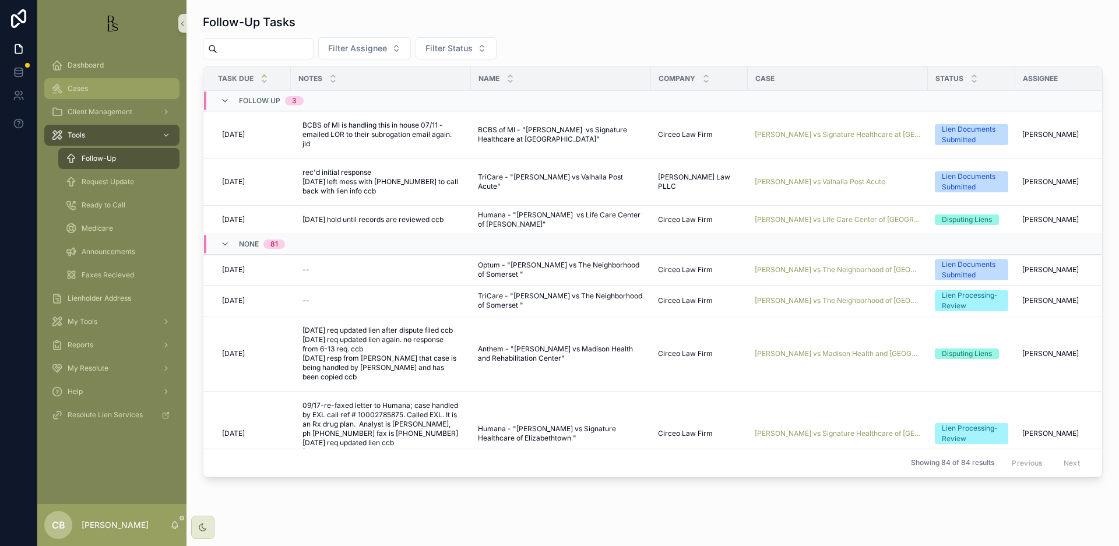
click at [81, 87] on span "Cases" at bounding box center [78, 88] width 20 height 9
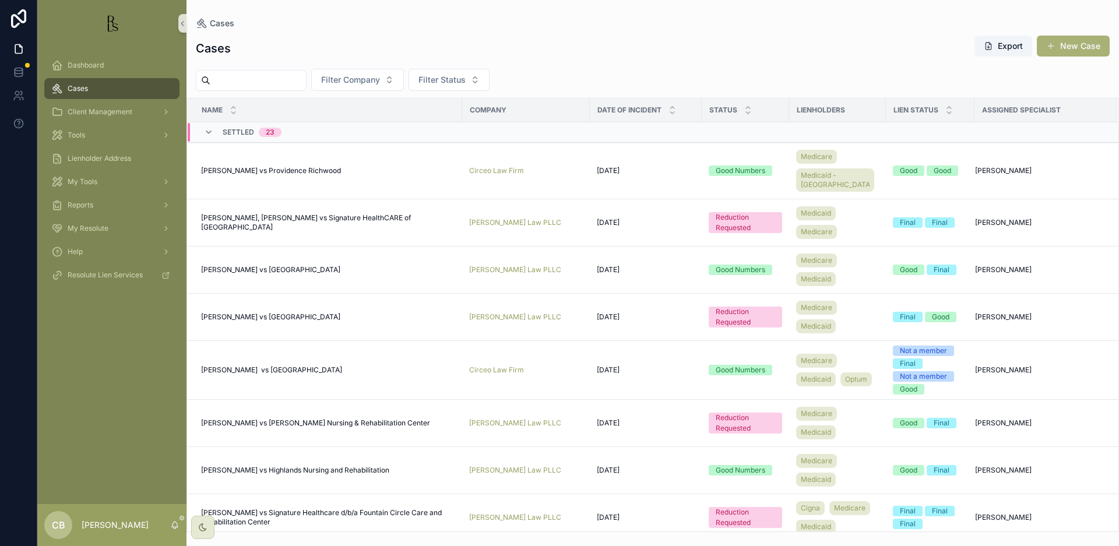
click at [286, 79] on input "scrollable content" at bounding box center [258, 80] width 96 height 16
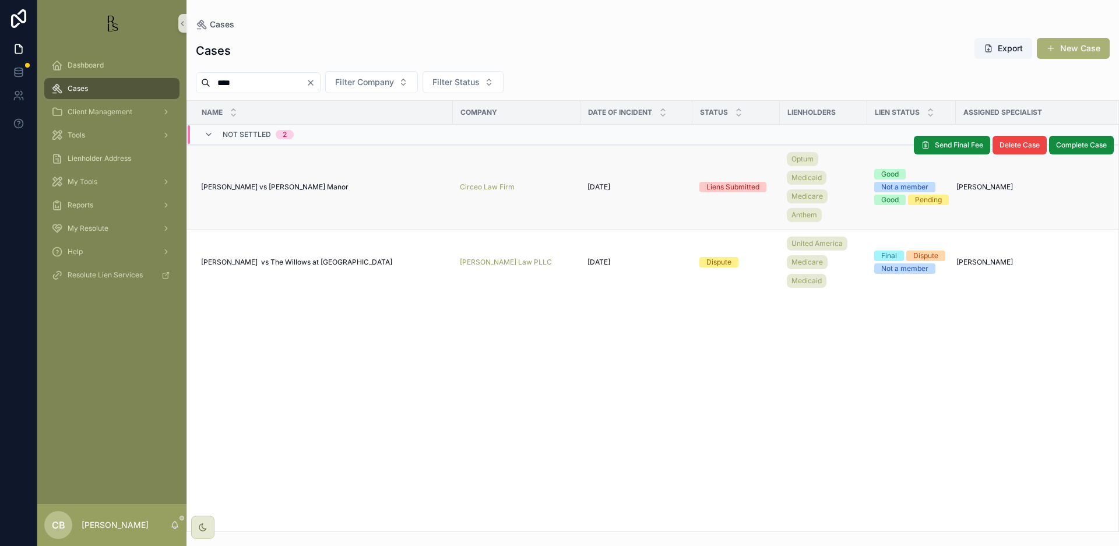
type input "****"
click at [277, 185] on span "[PERSON_NAME] vs [PERSON_NAME] Manor" at bounding box center [274, 186] width 147 height 9
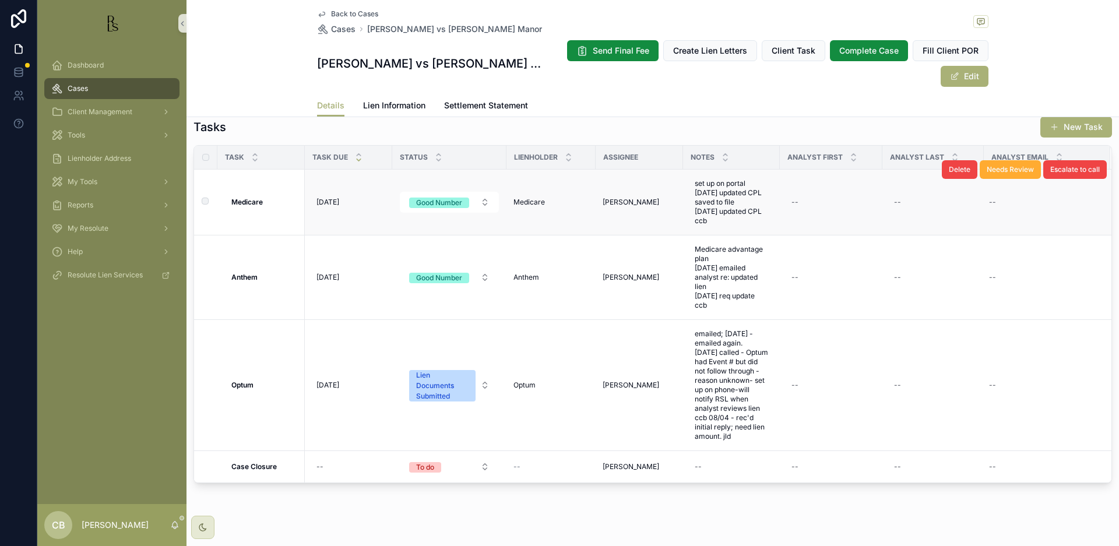
scroll to position [912, 0]
click at [398, 100] on span "Lien Information" at bounding box center [394, 106] width 62 height 12
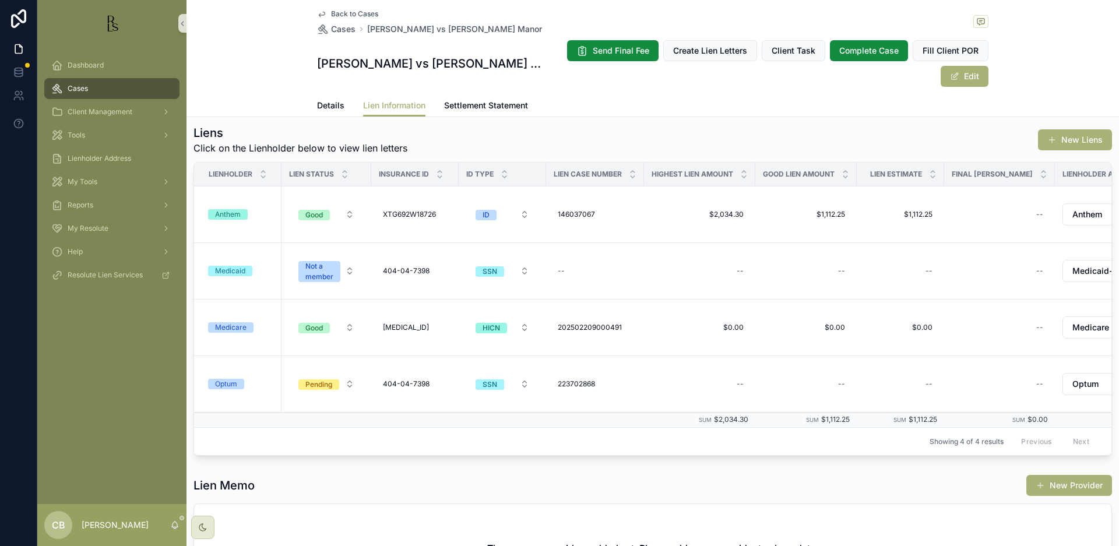
scroll to position [119, 0]
click at [224, 378] on div "Optum" at bounding box center [226, 383] width 22 height 10
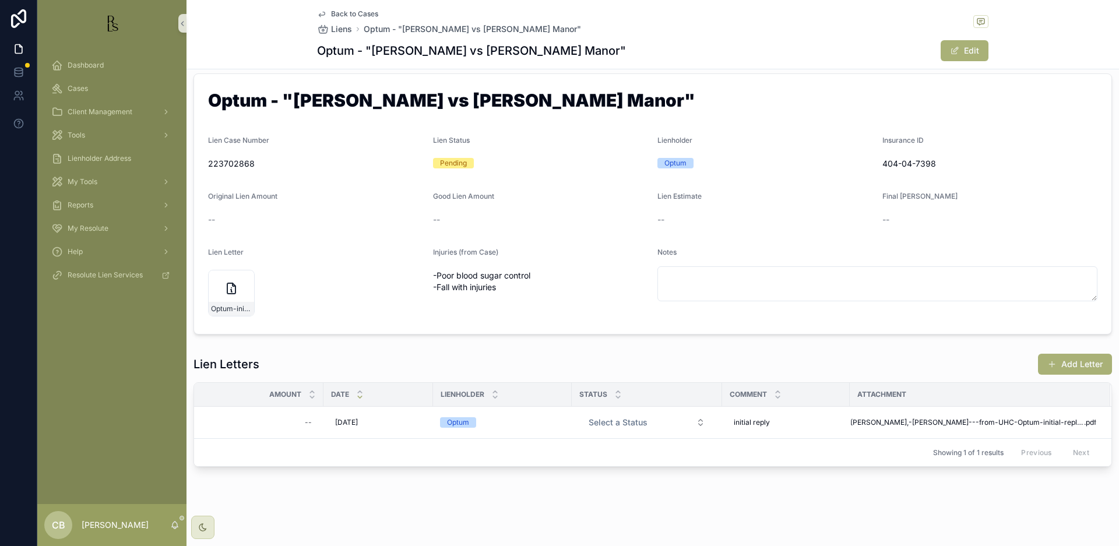
scroll to position [15, 0]
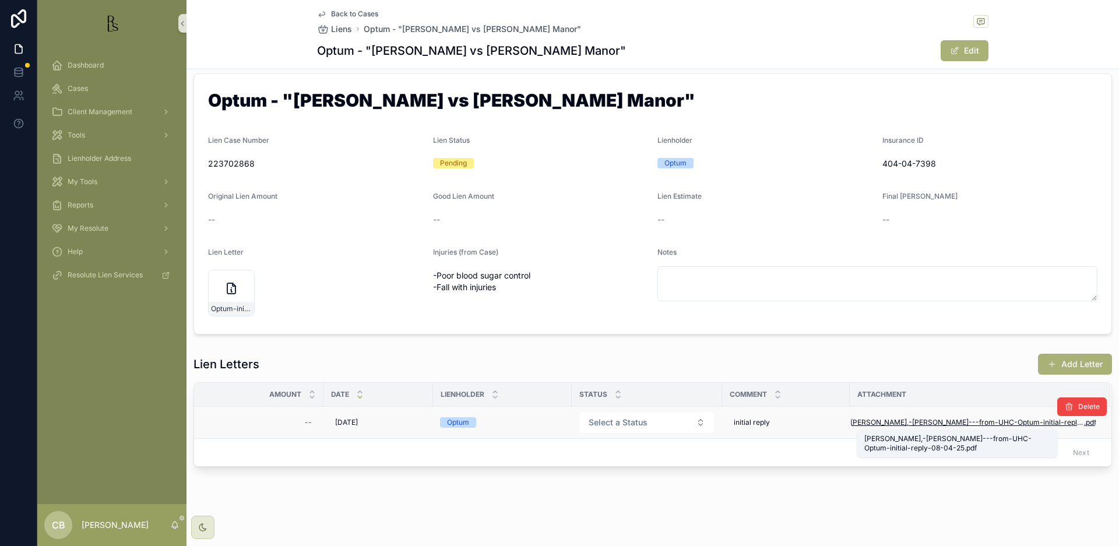
click at [953, 420] on span "[PERSON_NAME],-[PERSON_NAME]---from-UHC-Optum-initial-reply-08-04-25" at bounding box center [967, 422] width 234 height 9
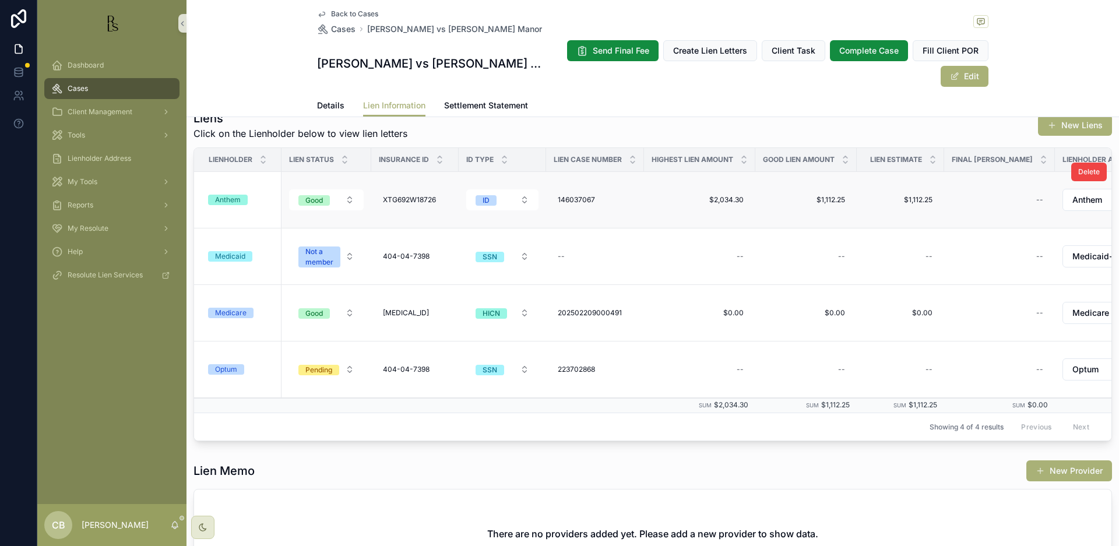
scroll to position [132, 0]
click at [329, 100] on span "Details" at bounding box center [330, 106] width 27 height 12
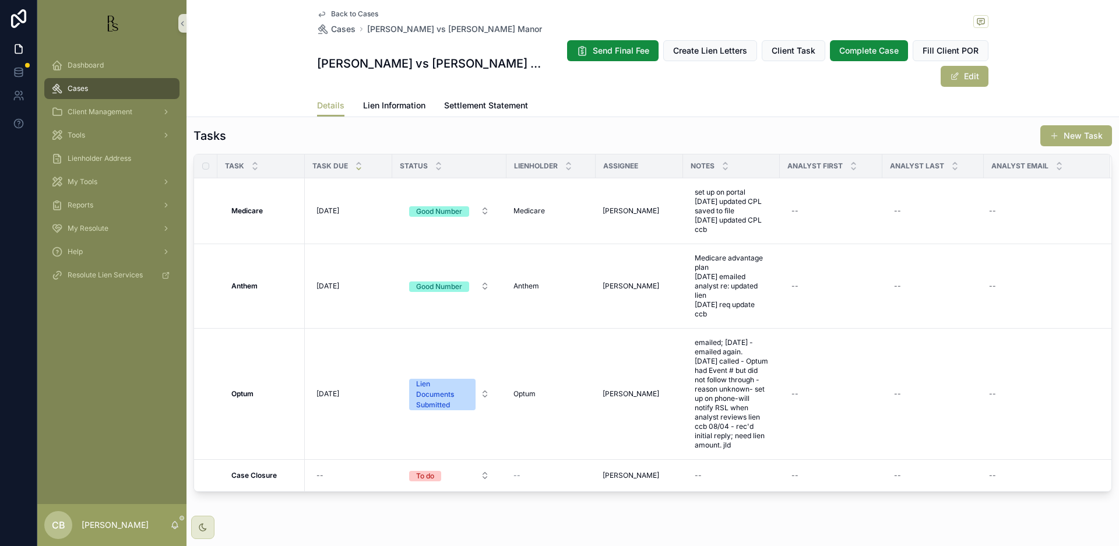
scroll to position [903, 0]
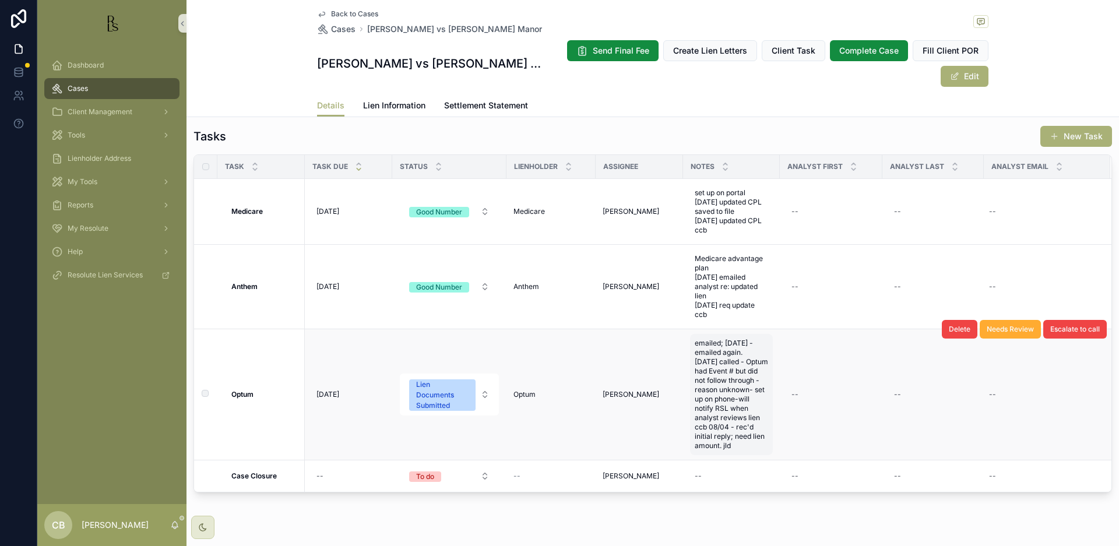
click at [742, 419] on span "emailed; [DATE] - emailed again. [DATE] called - Optum had Event # but did not …" at bounding box center [731, 395] width 73 height 112
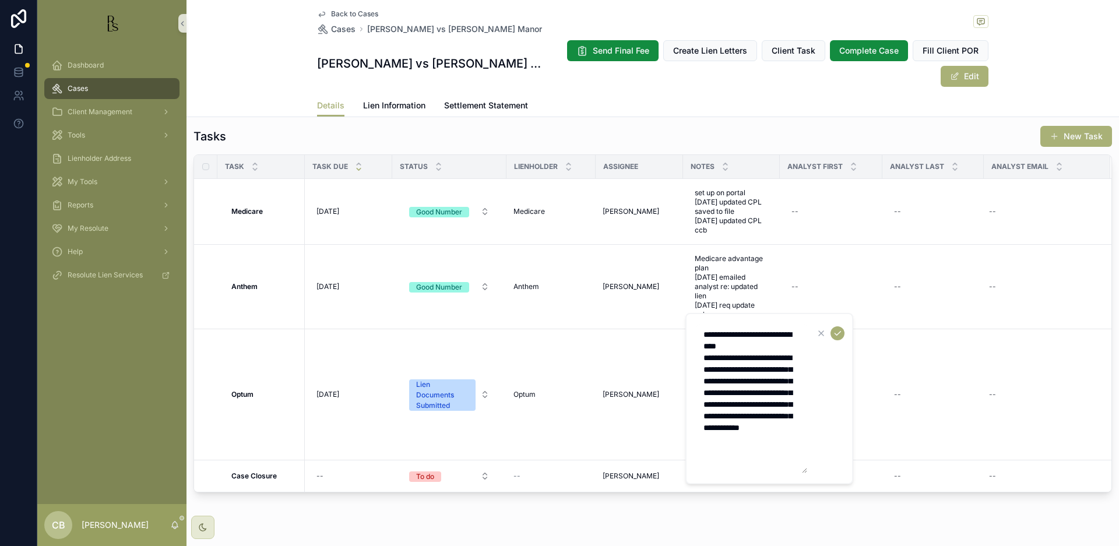
drag, startPoint x: 756, startPoint y: 452, endPoint x: 763, endPoint y: 449, distance: 7.4
click at [760, 450] on textarea "**********" at bounding box center [752, 398] width 111 height 149
type textarea "**********"
click at [838, 330] on icon "scrollable content" at bounding box center [837, 333] width 9 height 9
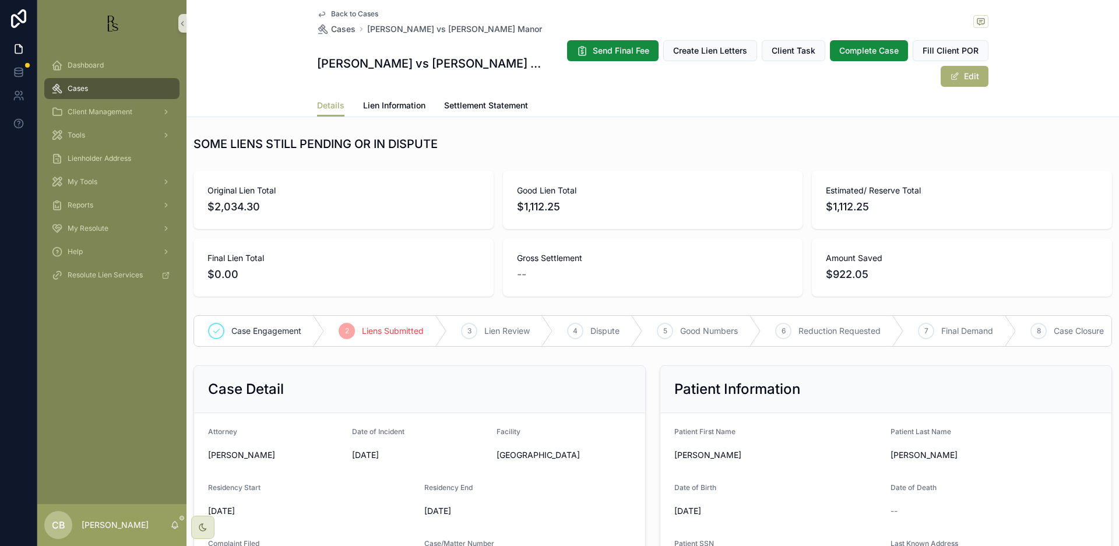
scroll to position [0, 0]
click at [80, 135] on span "Tools" at bounding box center [76, 135] width 17 height 9
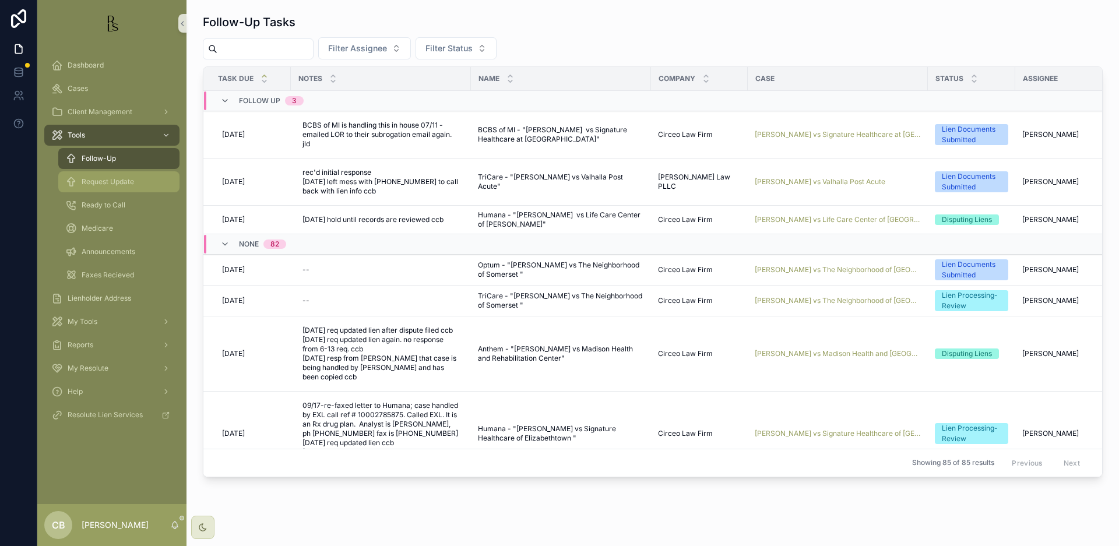
click at [118, 181] on span "Request Update" at bounding box center [108, 181] width 52 height 9
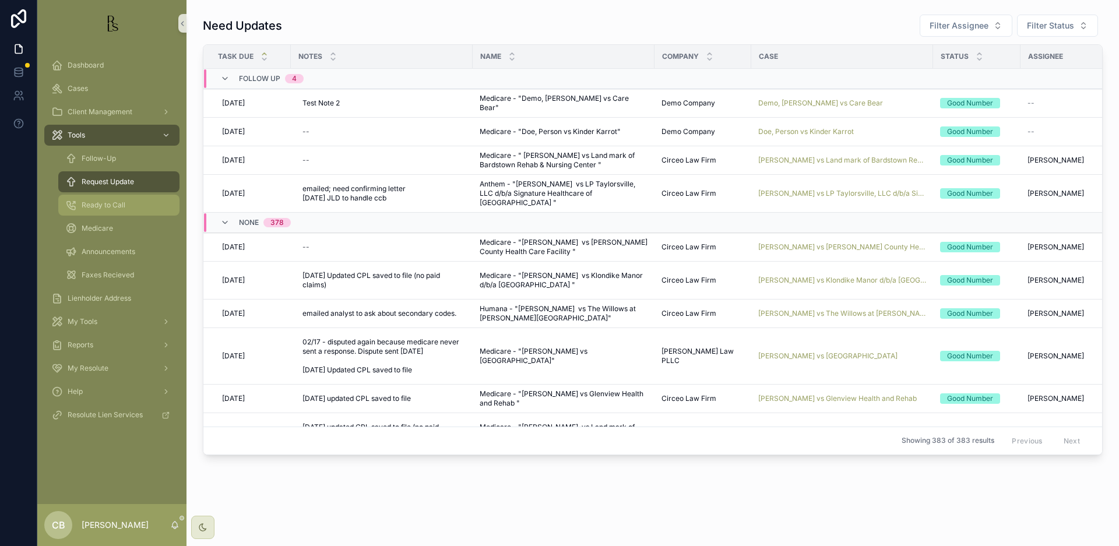
click at [117, 203] on span "Ready to Call" at bounding box center [104, 205] width 44 height 9
